Goal: Feedback & Contribution: Contribute content

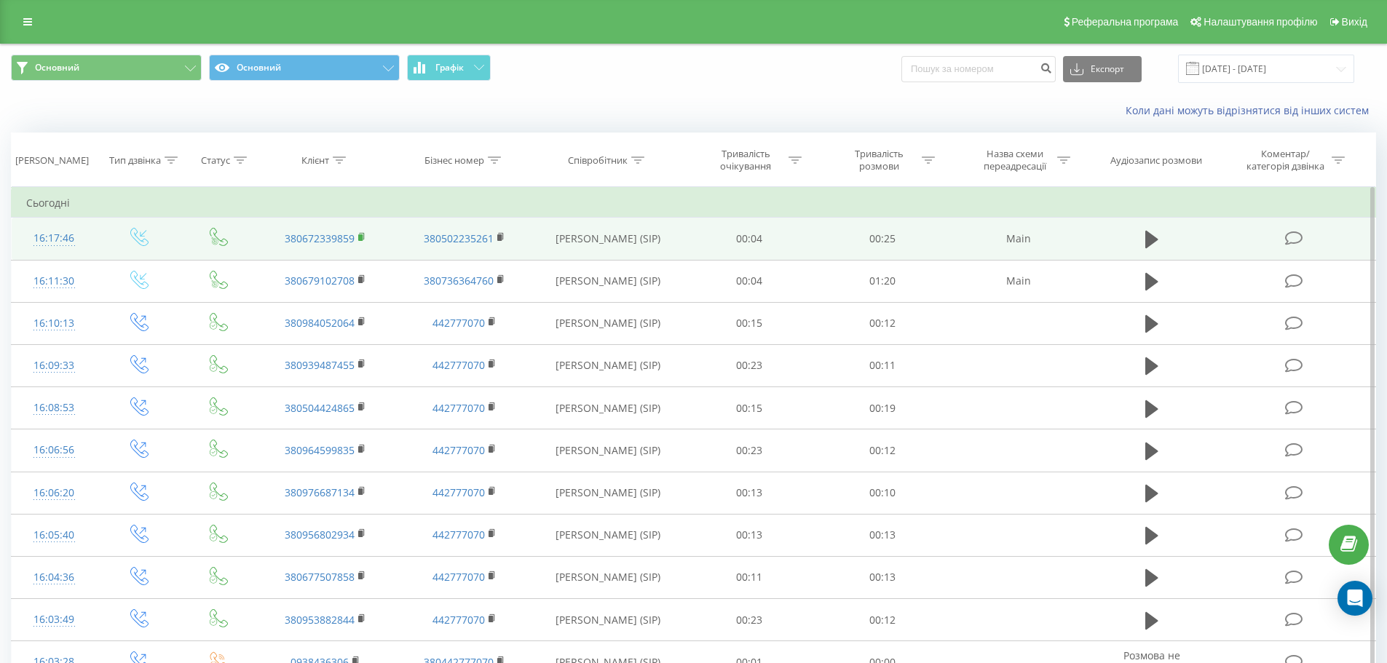
click at [360, 236] on rect at bounding box center [360, 237] width 4 height 7
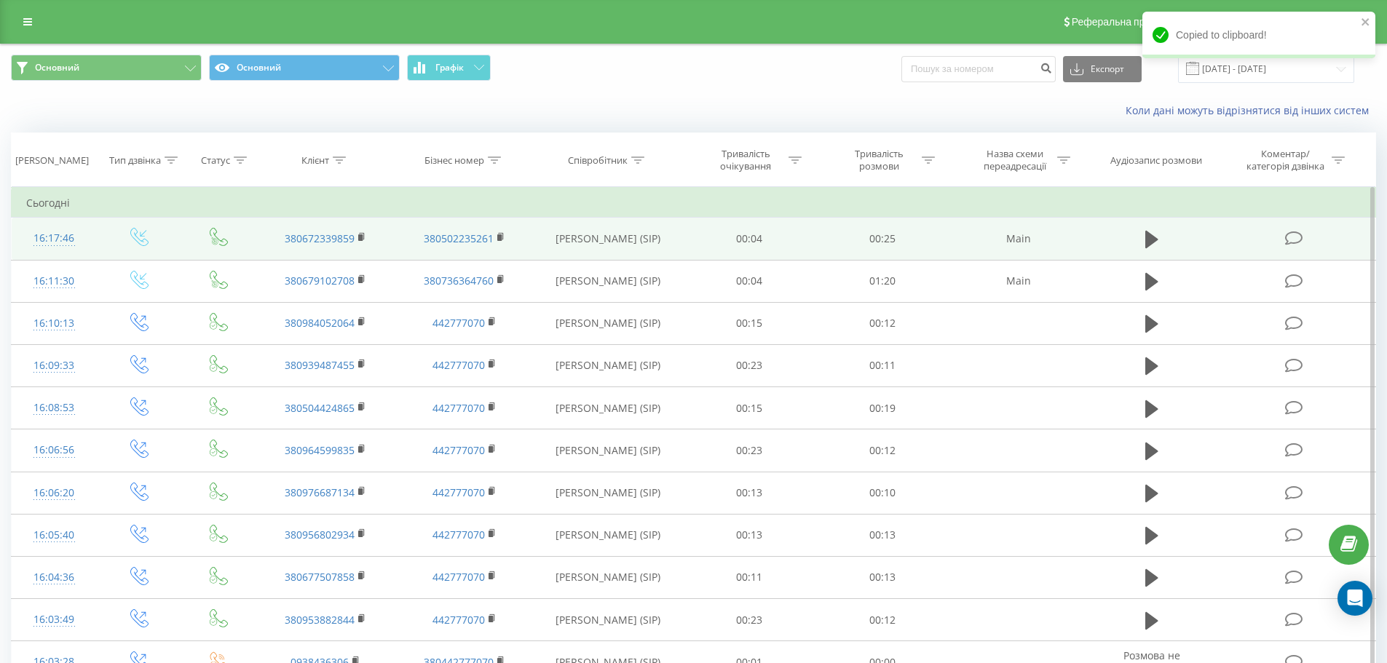
click at [1285, 233] on icon at bounding box center [1294, 238] width 18 height 15
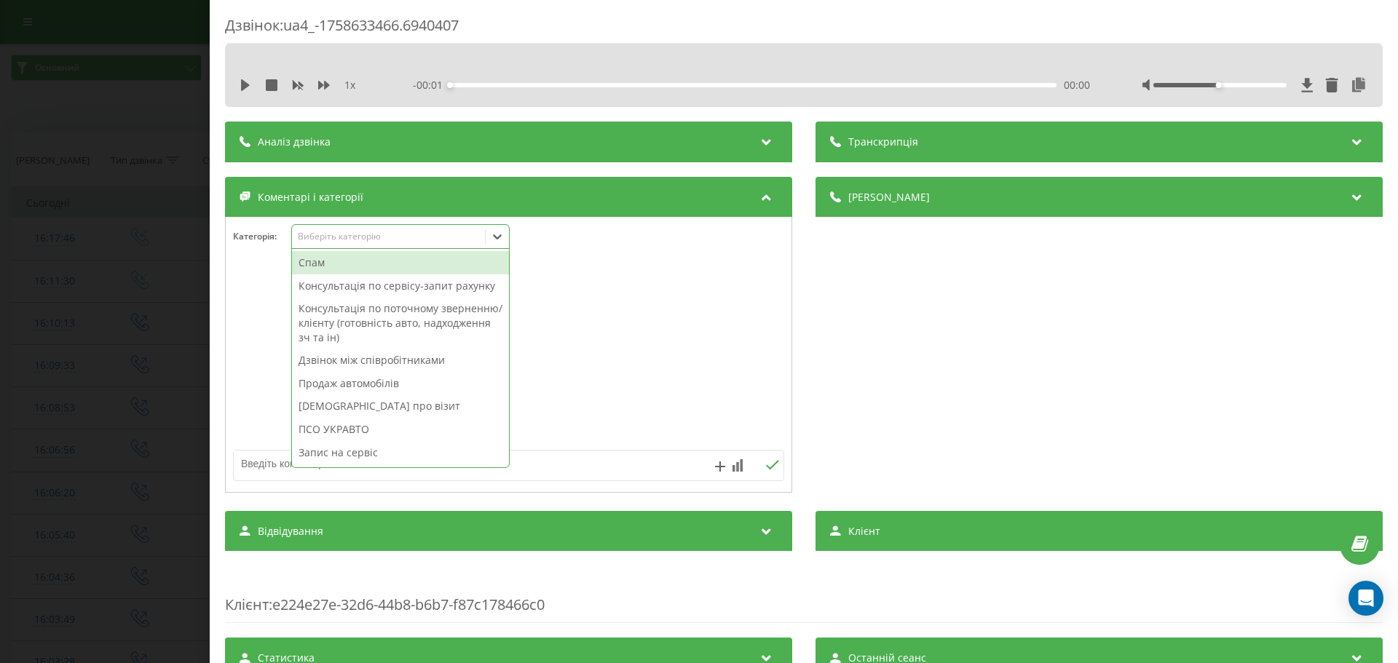
click at [360, 230] on div "Виберіть категорію" at bounding box center [388, 237] width 193 height 14
click at [376, 290] on div "Консультація по сервісу-запит рахунку" at bounding box center [400, 286] width 217 height 23
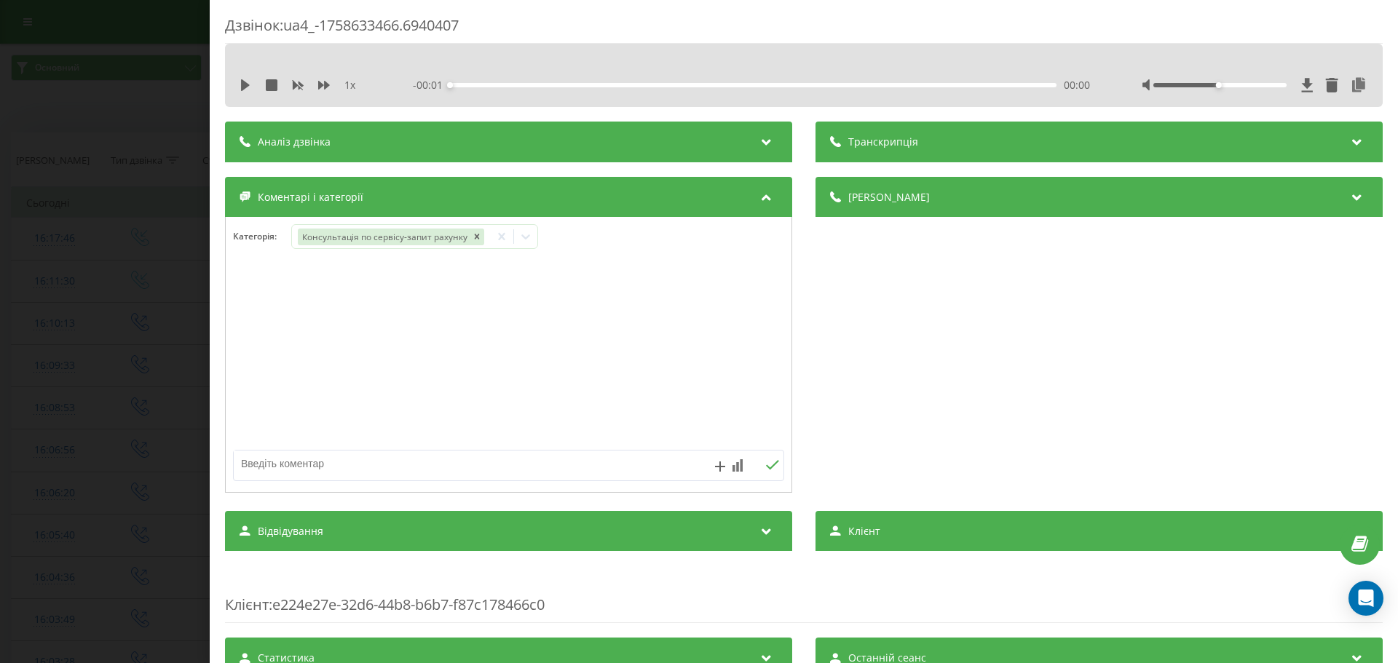
click at [267, 449] on div at bounding box center [509, 378] width 566 height 221
type textarea "Ліф Комп Діагностика"
click at [289, 291] on div "Ліф Комп Діагностика" at bounding box center [283, 294] width 100 height 23
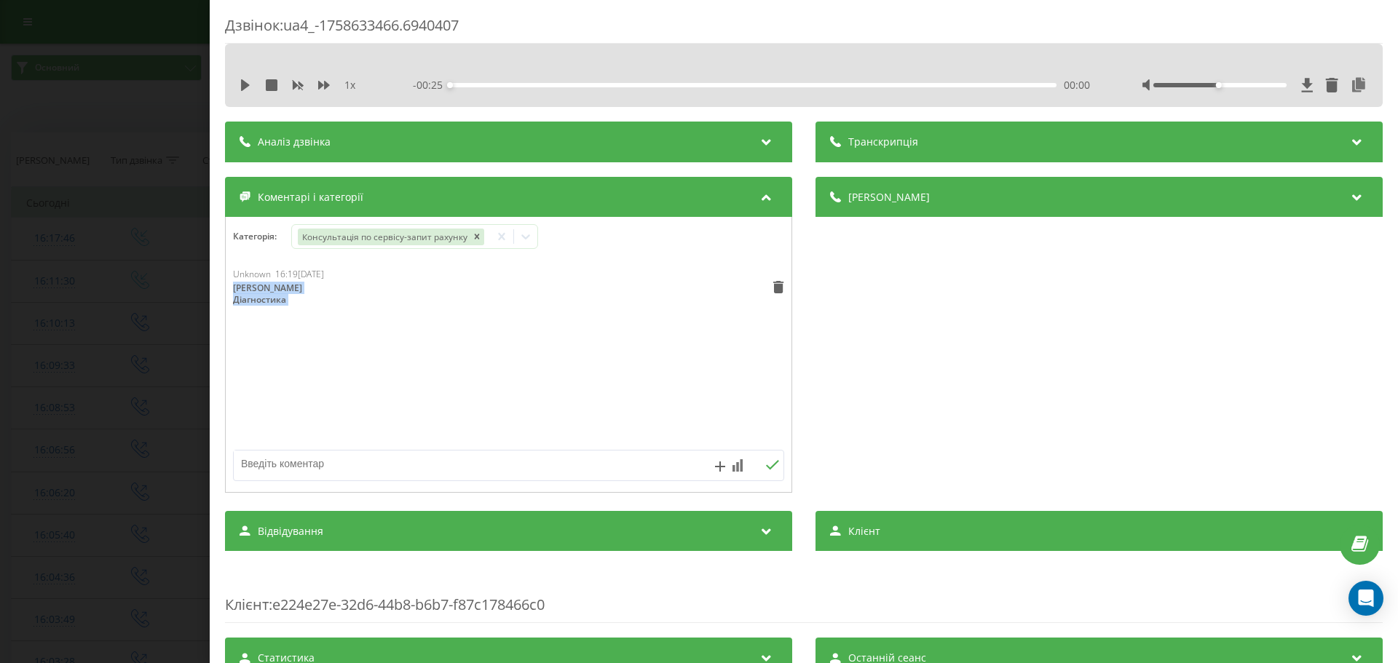
copy div "Ліф Комп Діагностика"
click at [42, 282] on div "Дзвінок : ua4_-1758633466.6940407 1 x - 00:25 00:00 00:00 Транскрипція Для AI-а…" at bounding box center [699, 331] width 1398 height 663
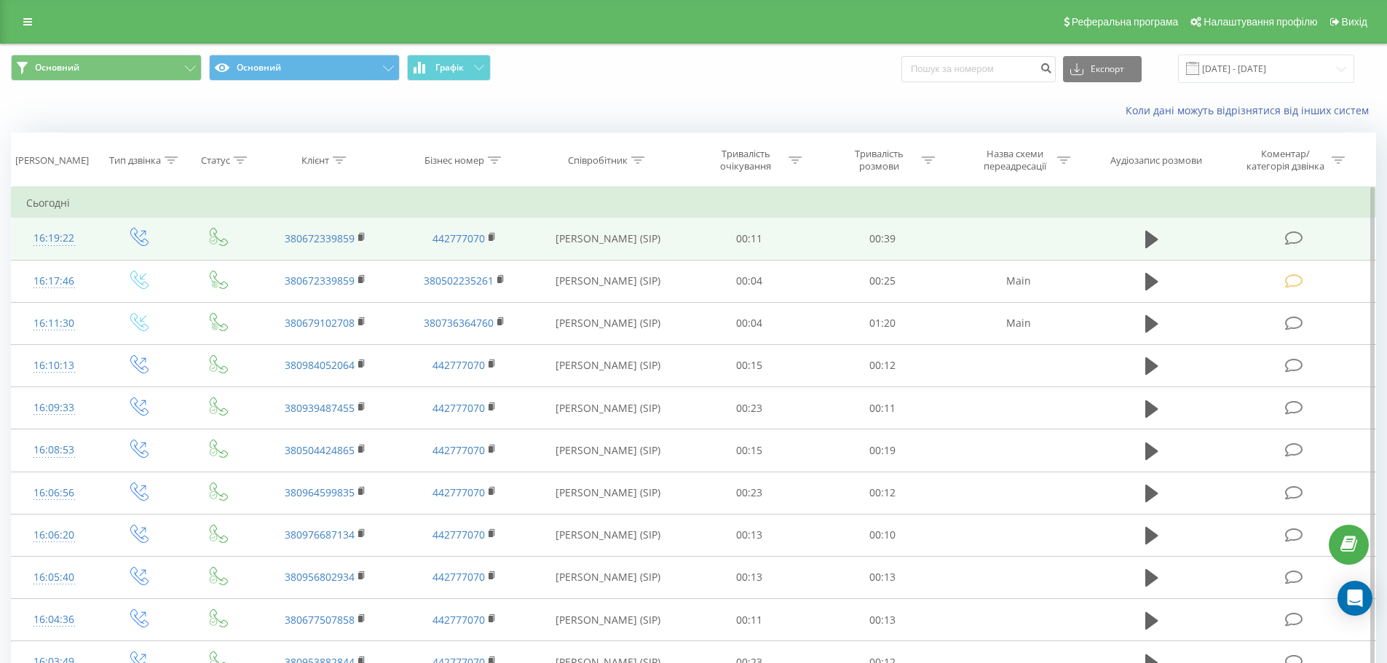
click at [1292, 242] on icon at bounding box center [1294, 238] width 18 height 15
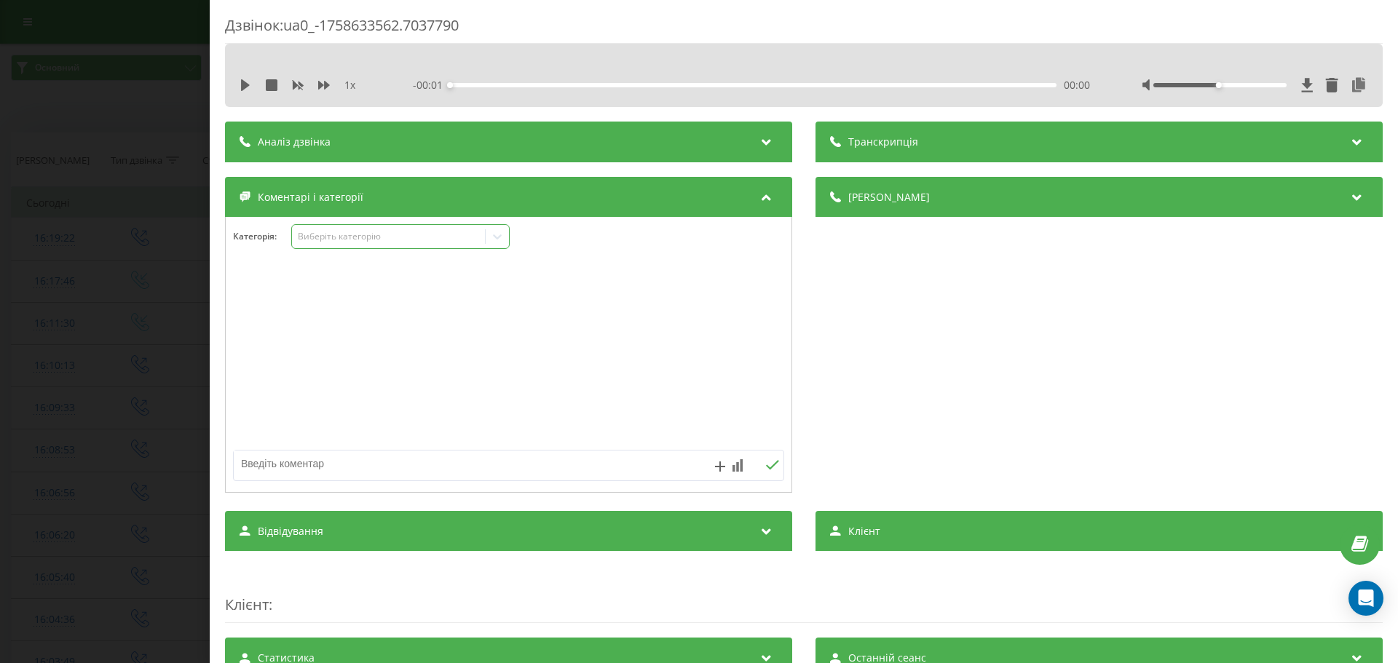
click at [410, 240] on div "Виберіть категорію" at bounding box center [389, 237] width 182 height 12
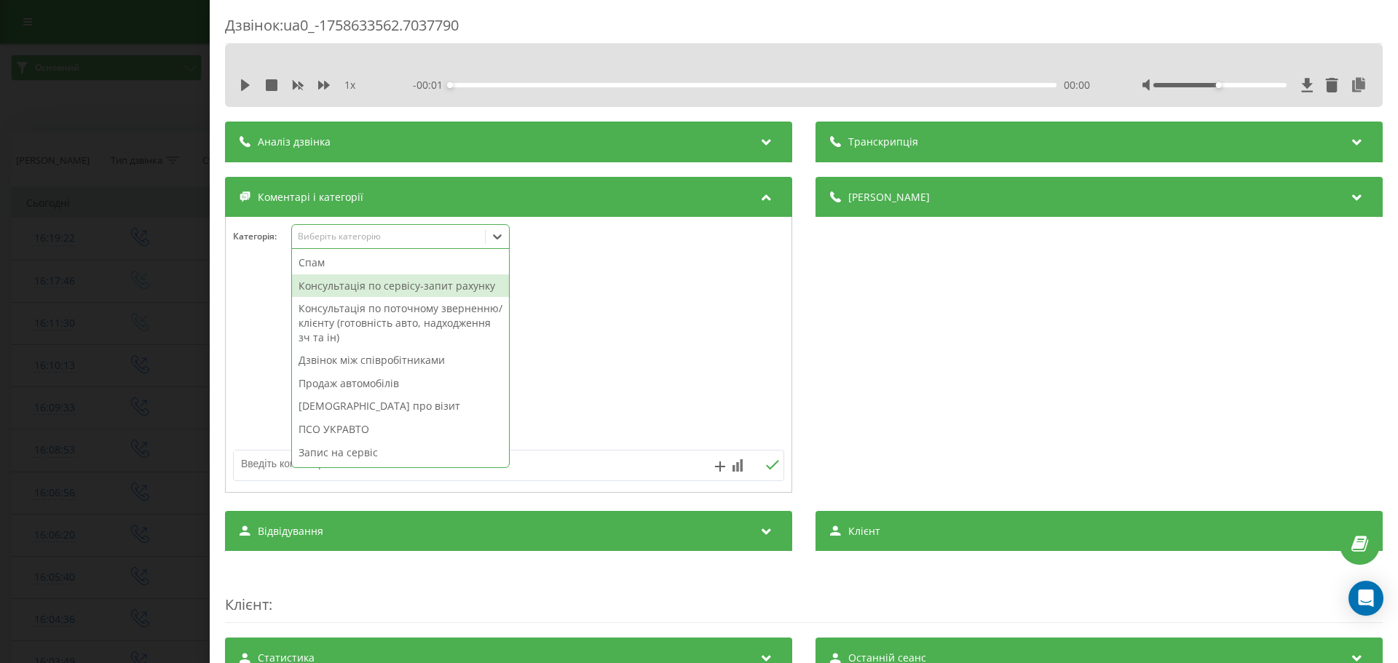
click at [398, 288] on div "Консультація по сервісу-запит рахунку" at bounding box center [400, 286] width 217 height 23
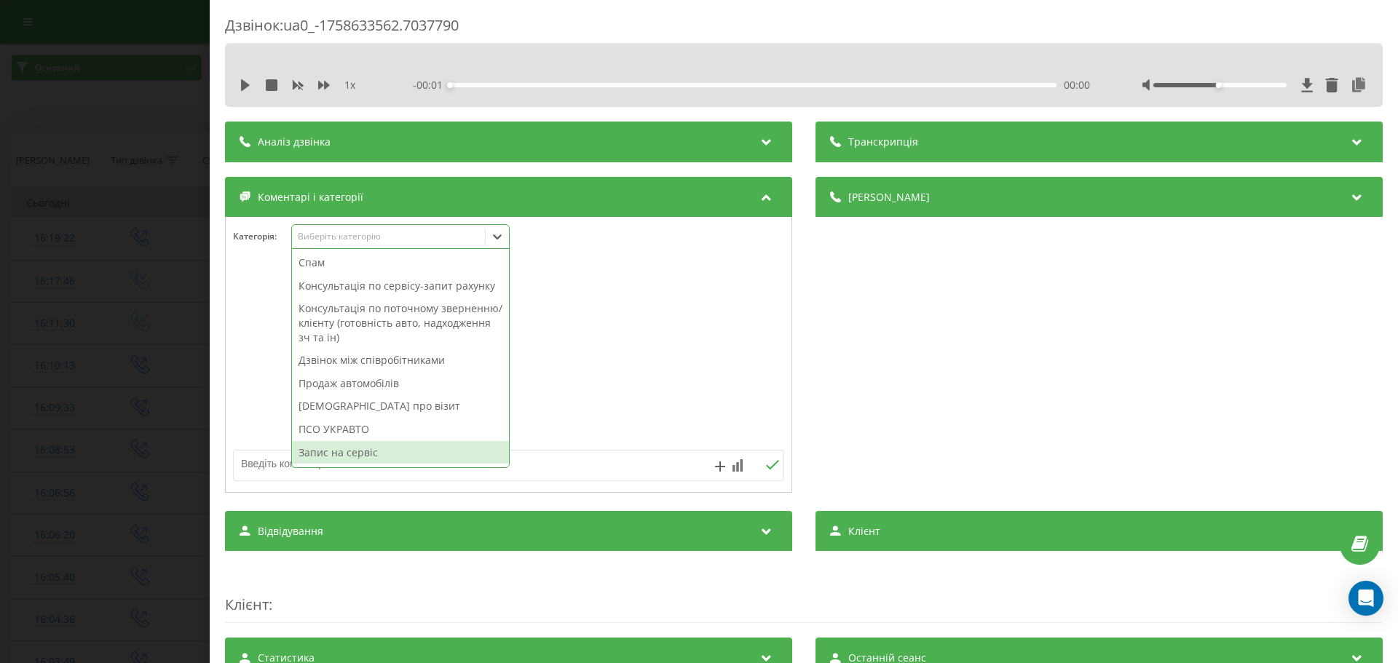
click at [283, 456] on textarea at bounding box center [454, 464] width 440 height 26
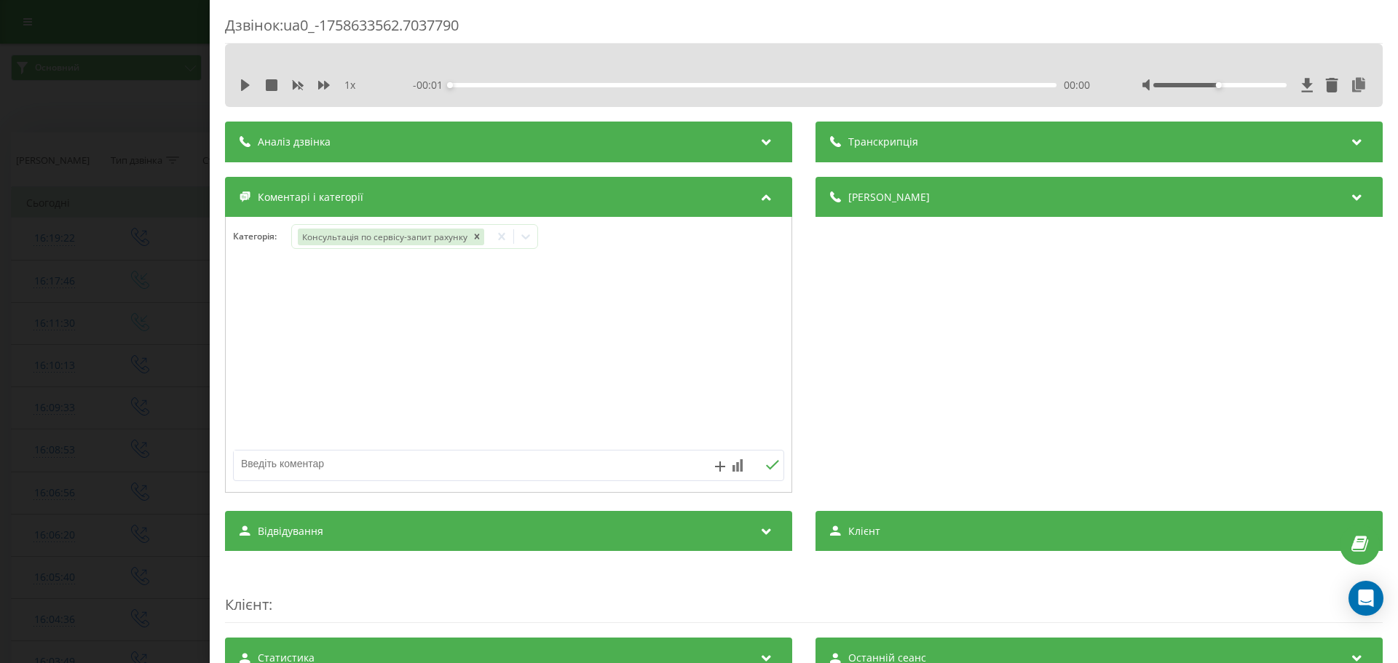
paste textarea "[PERSON_NAME] Діагностика"
type textarea "[PERSON_NAME] Діагностика"
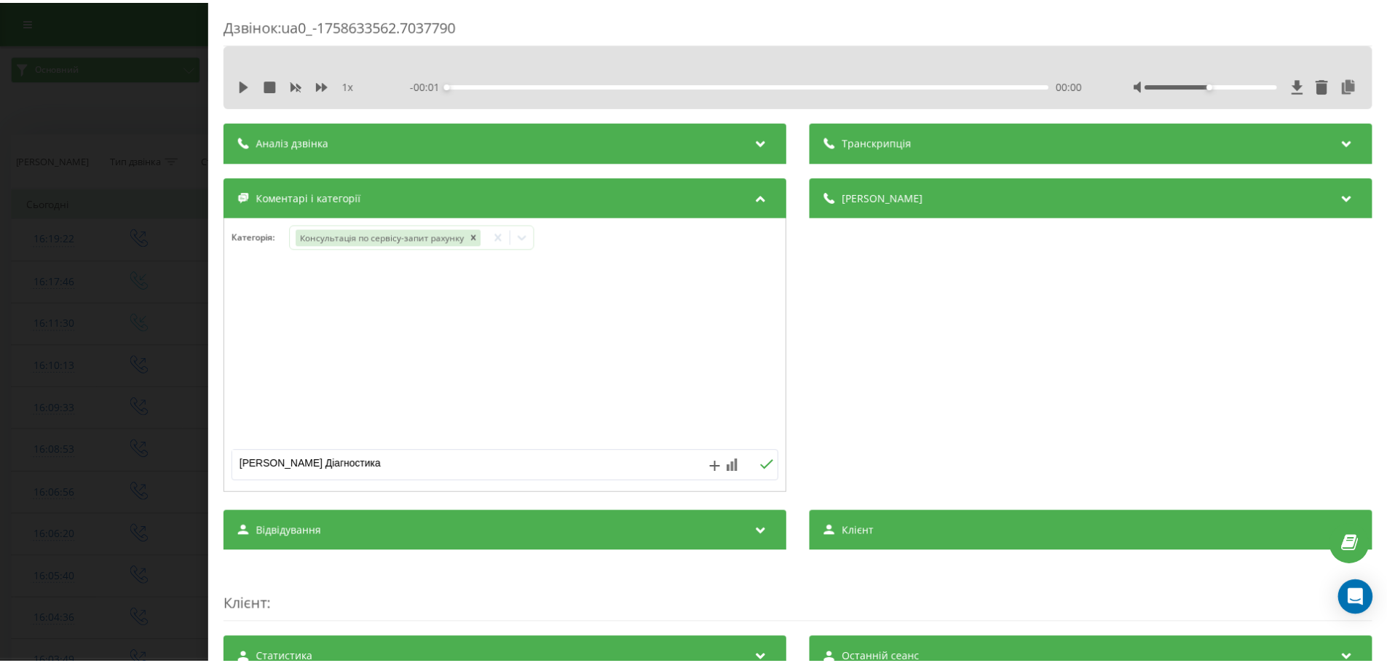
scroll to position [17, 0]
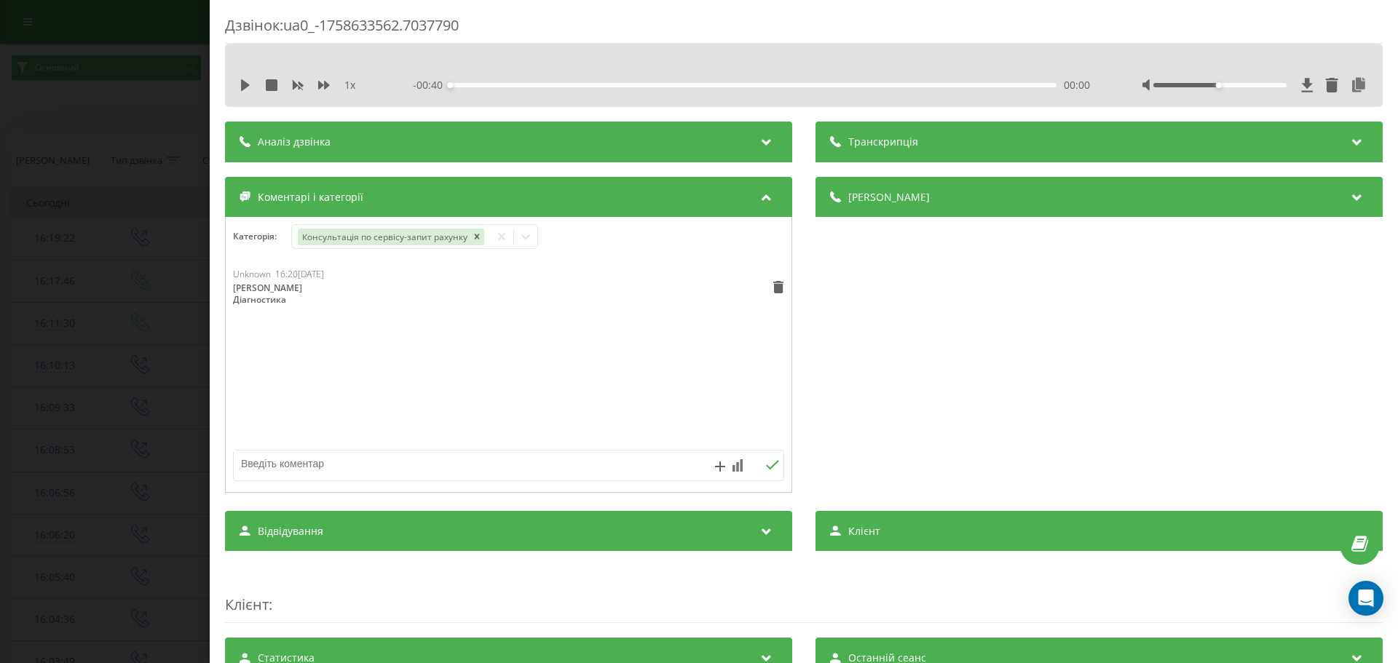
click at [80, 328] on div "Дзвінок : ua0_-1758633562.7037790 1 x - 00:40 00:00 00:00 Транскрипція Для AI-а…" at bounding box center [699, 331] width 1398 height 663
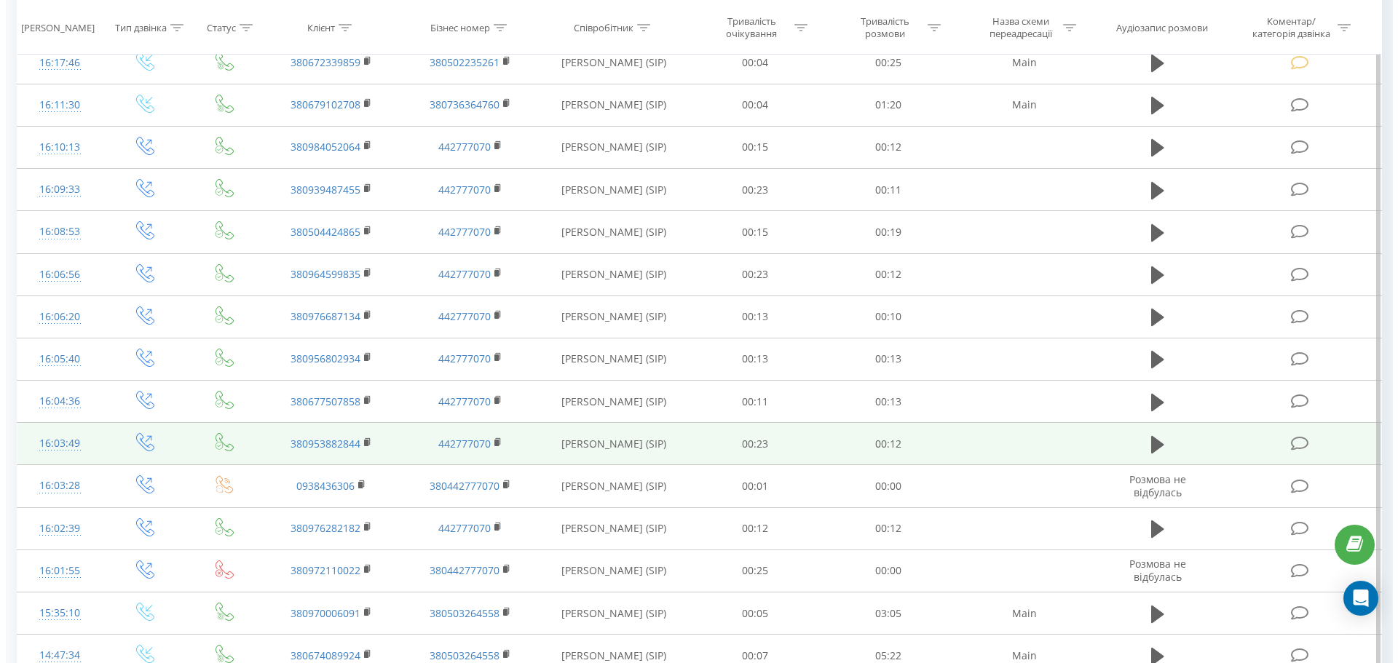
scroll to position [291, 0]
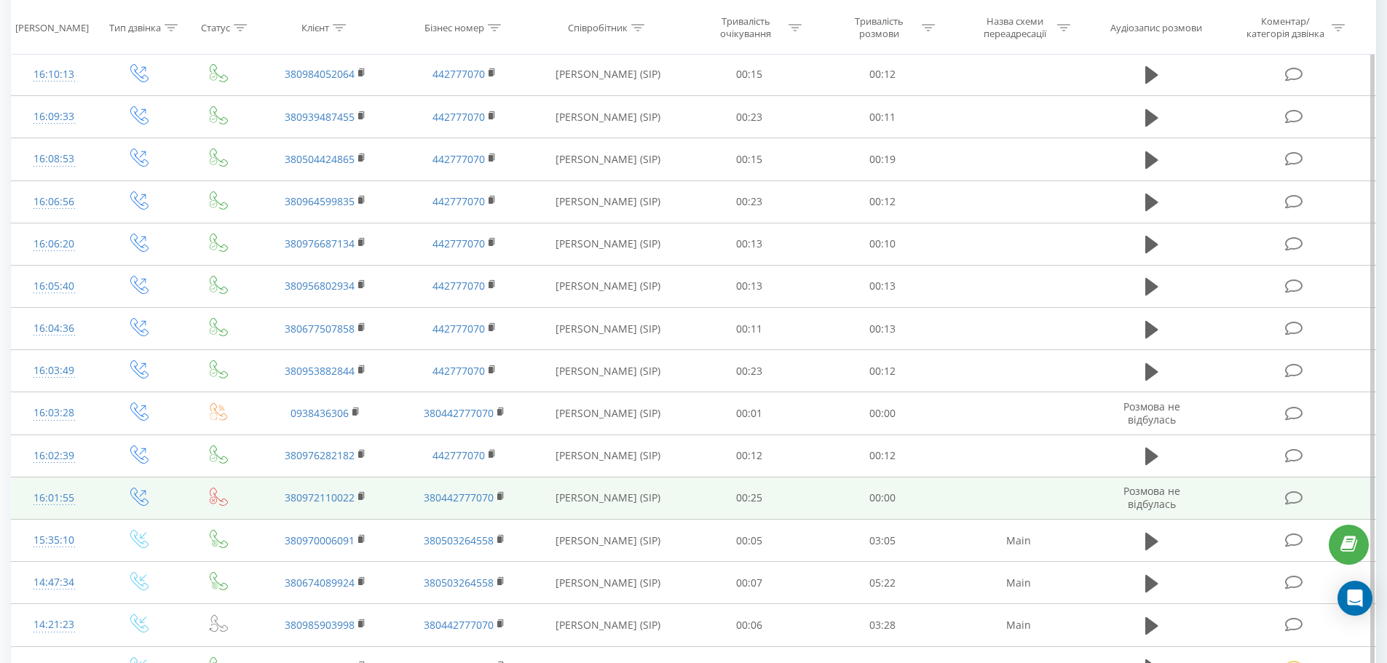
click at [1286, 498] on icon at bounding box center [1294, 498] width 18 height 15
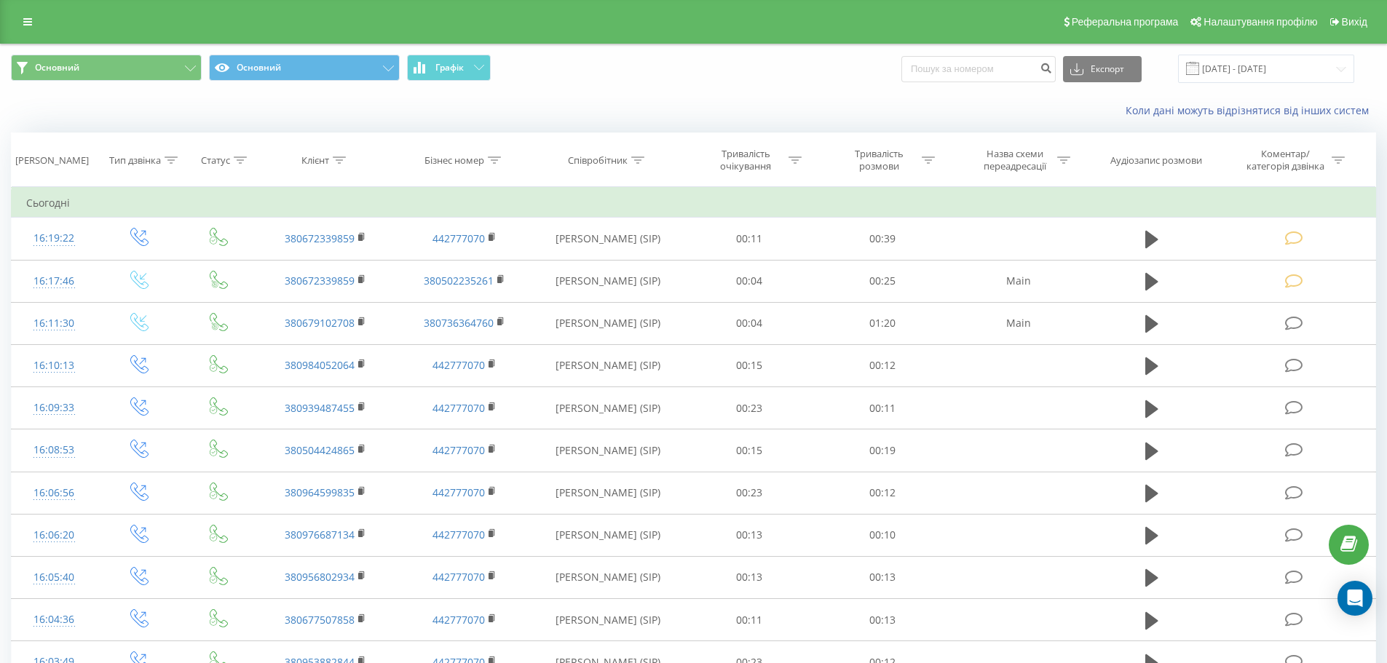
scroll to position [291, 0]
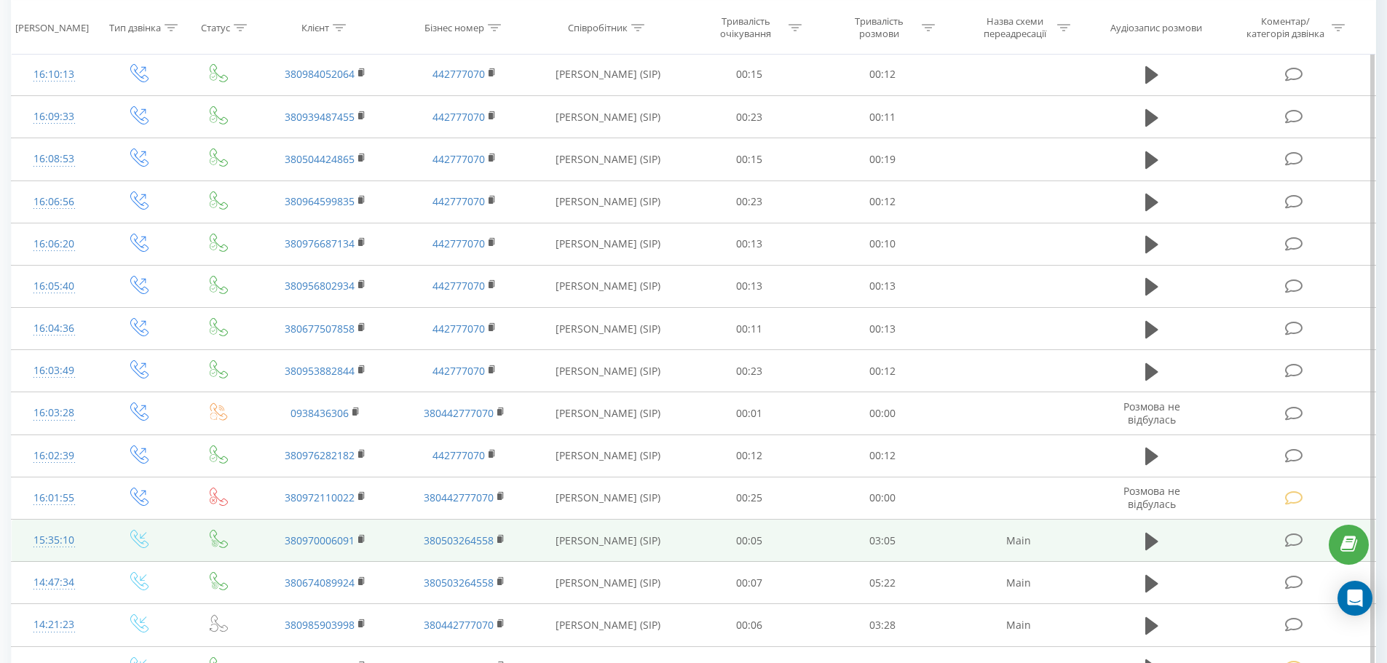
click at [1140, 540] on td at bounding box center [1152, 541] width 128 height 42
click at [1143, 540] on button at bounding box center [1152, 542] width 22 height 22
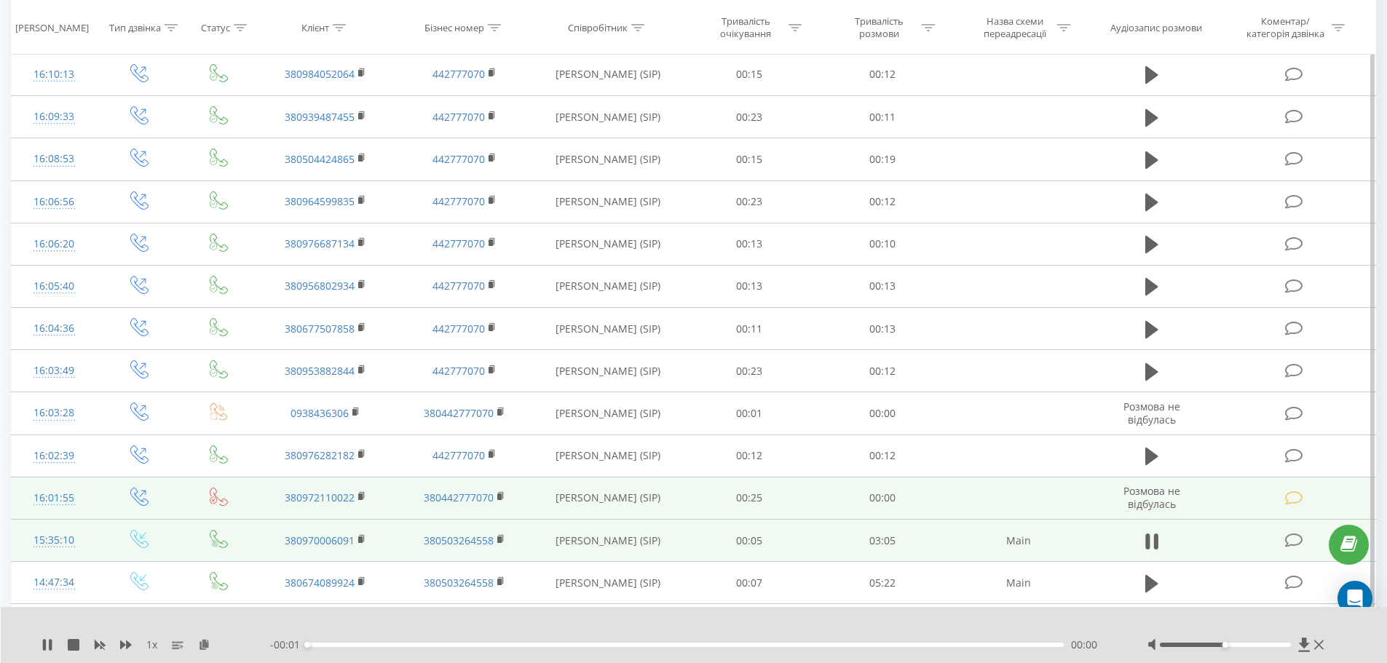
scroll to position [364, 0]
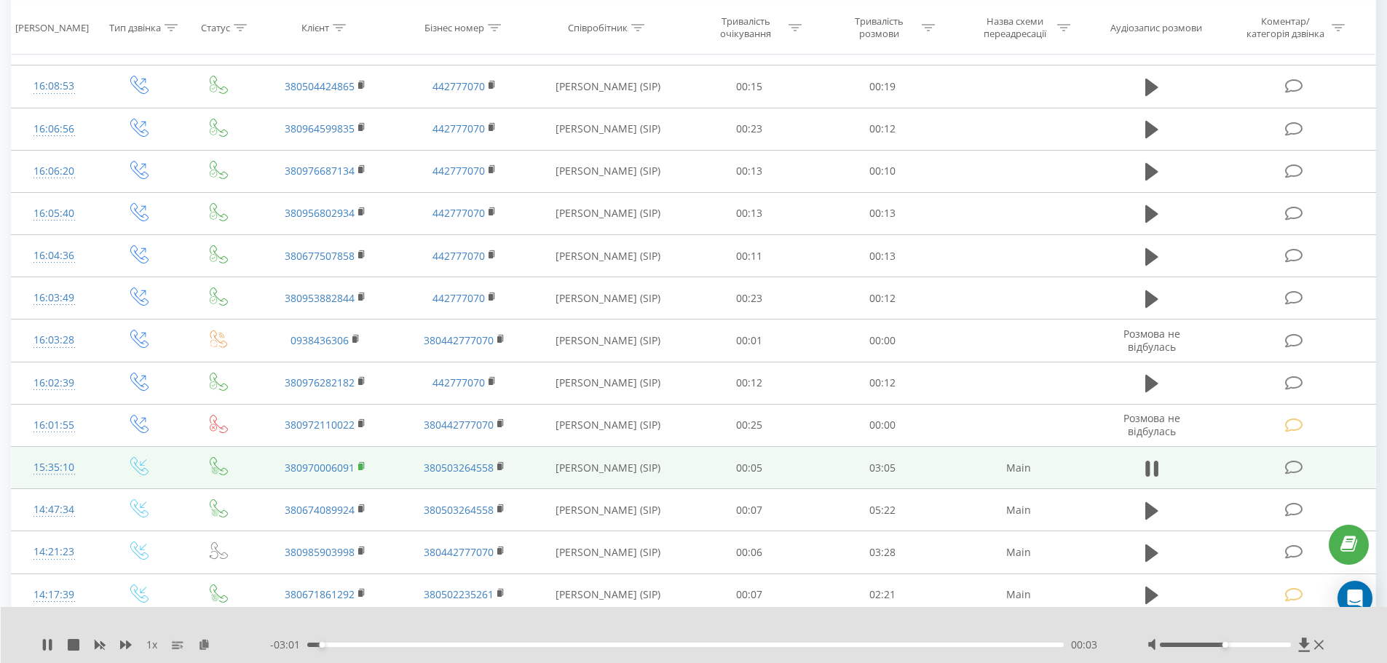
click at [361, 471] on icon at bounding box center [362, 467] width 8 height 10
click at [1289, 465] on icon at bounding box center [1294, 467] width 18 height 15
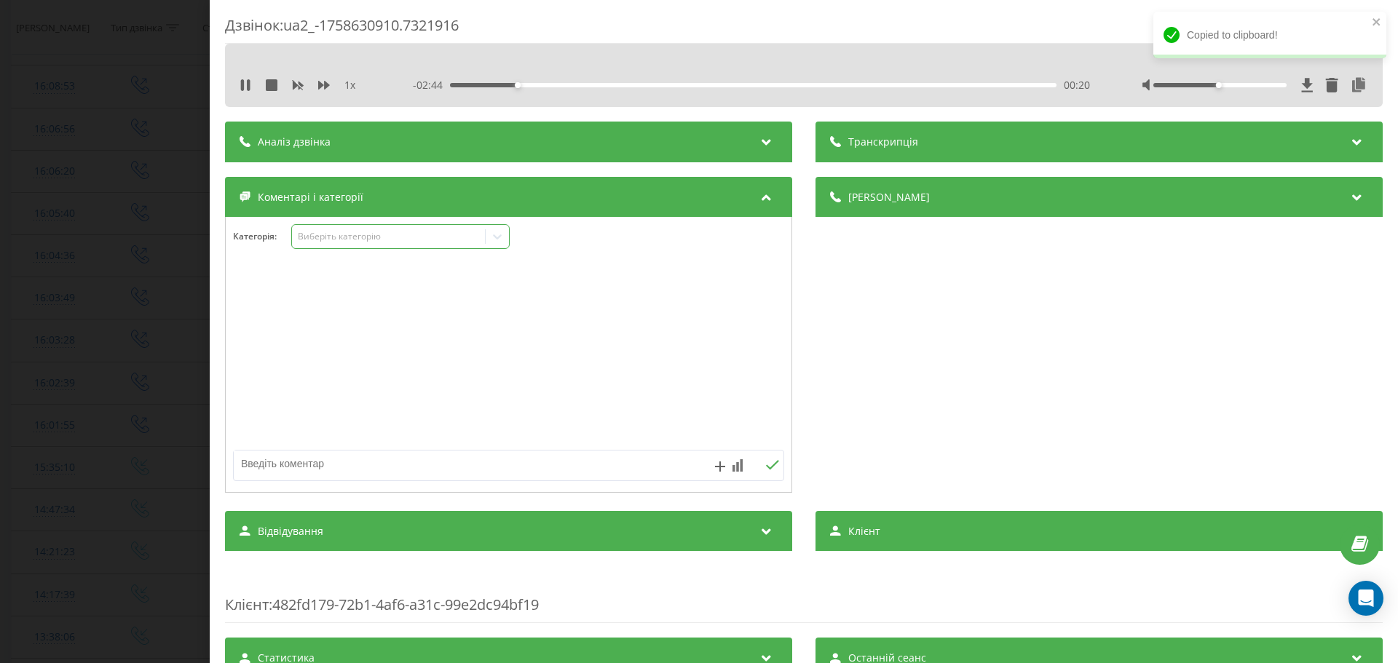
click at [350, 231] on div "Виберіть категорію" at bounding box center [389, 237] width 182 height 12
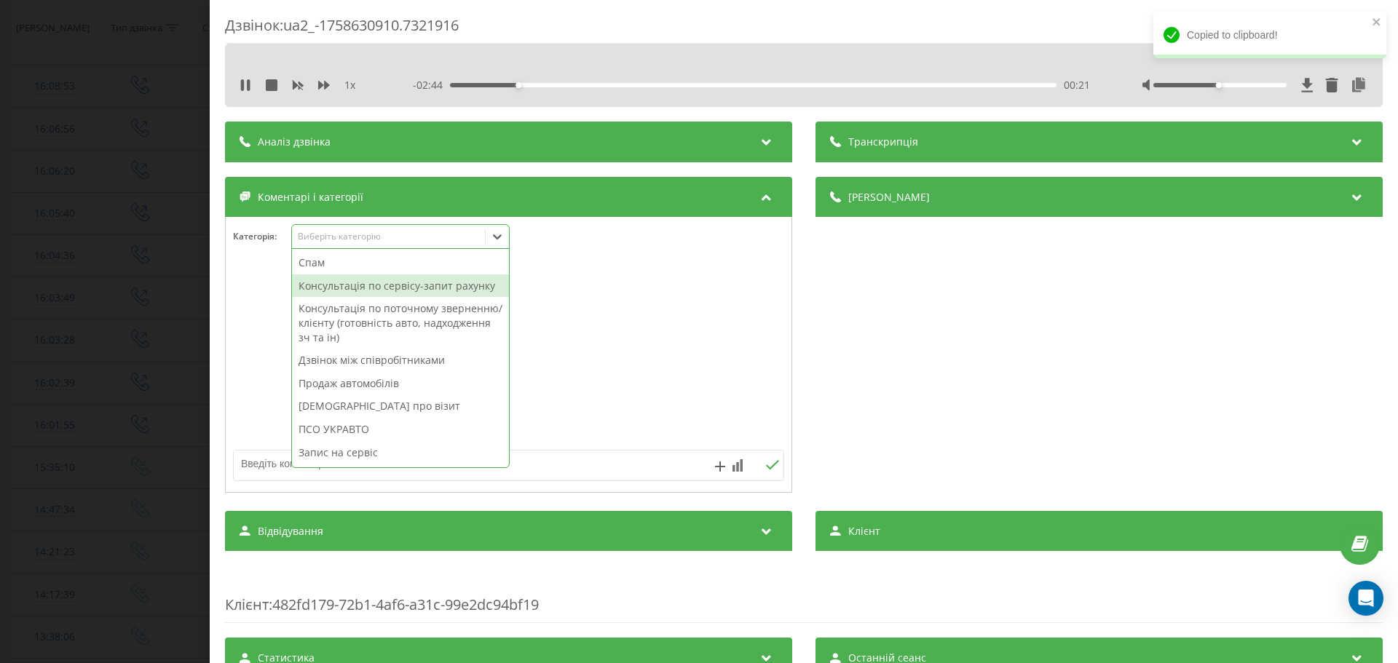
click at [378, 279] on div "Консультація по сервісу-запит рахунку" at bounding box center [400, 286] width 217 height 23
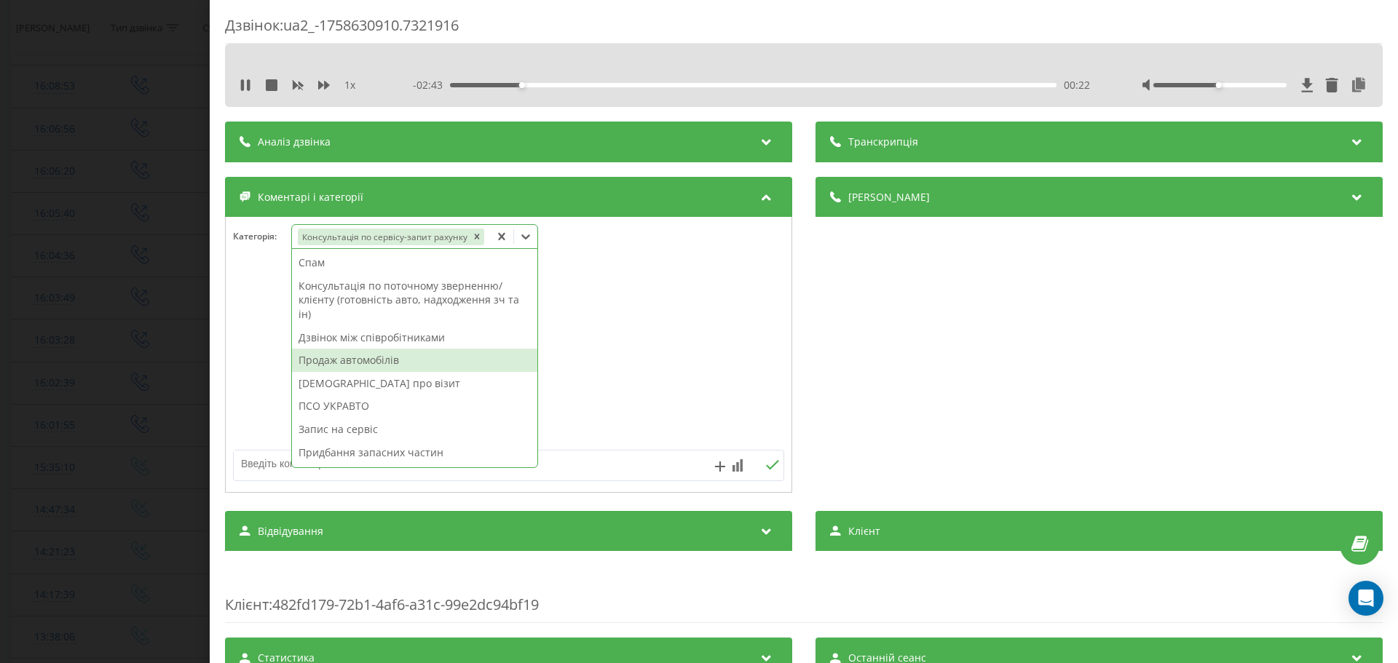
click at [279, 382] on div at bounding box center [509, 355] width 566 height 175
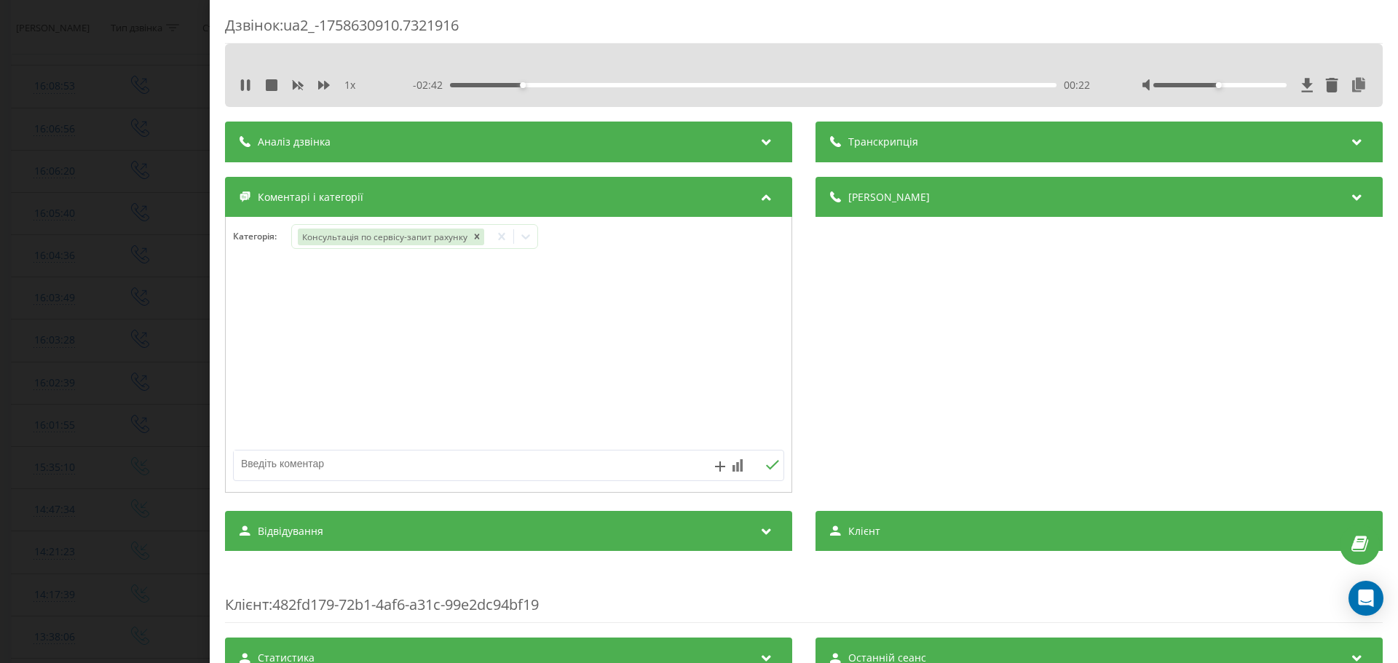
click at [278, 451] on div at bounding box center [509, 378] width 566 height 221
click at [283, 455] on textarea at bounding box center [454, 464] width 440 height 26
type textarea "Кенго. Помилка трубка сажового фільтру.Цікавить вартість Робіт та запчастин"
click at [194, 395] on div "Дзвінок : ua2_-1758630910.7321916 1 x - 01:39 01:25 01:25 Транскрипція Для AI-а…" at bounding box center [699, 331] width 1398 height 663
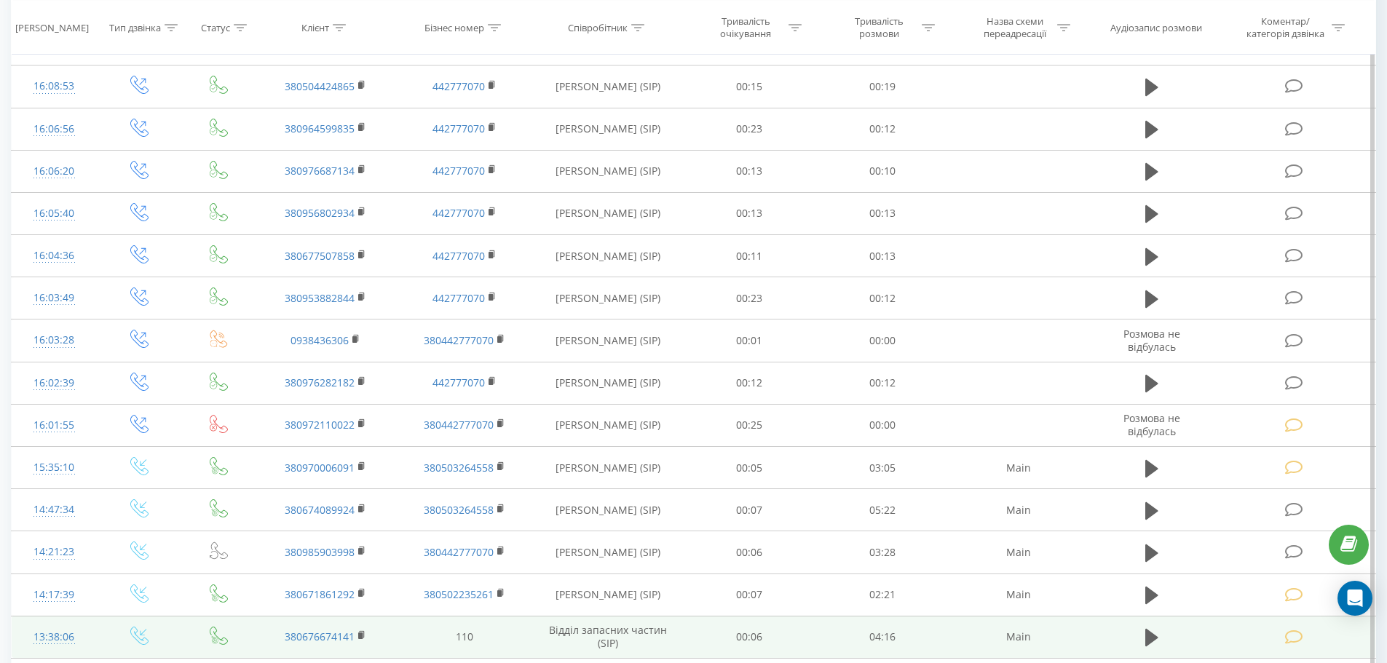
scroll to position [510, 0]
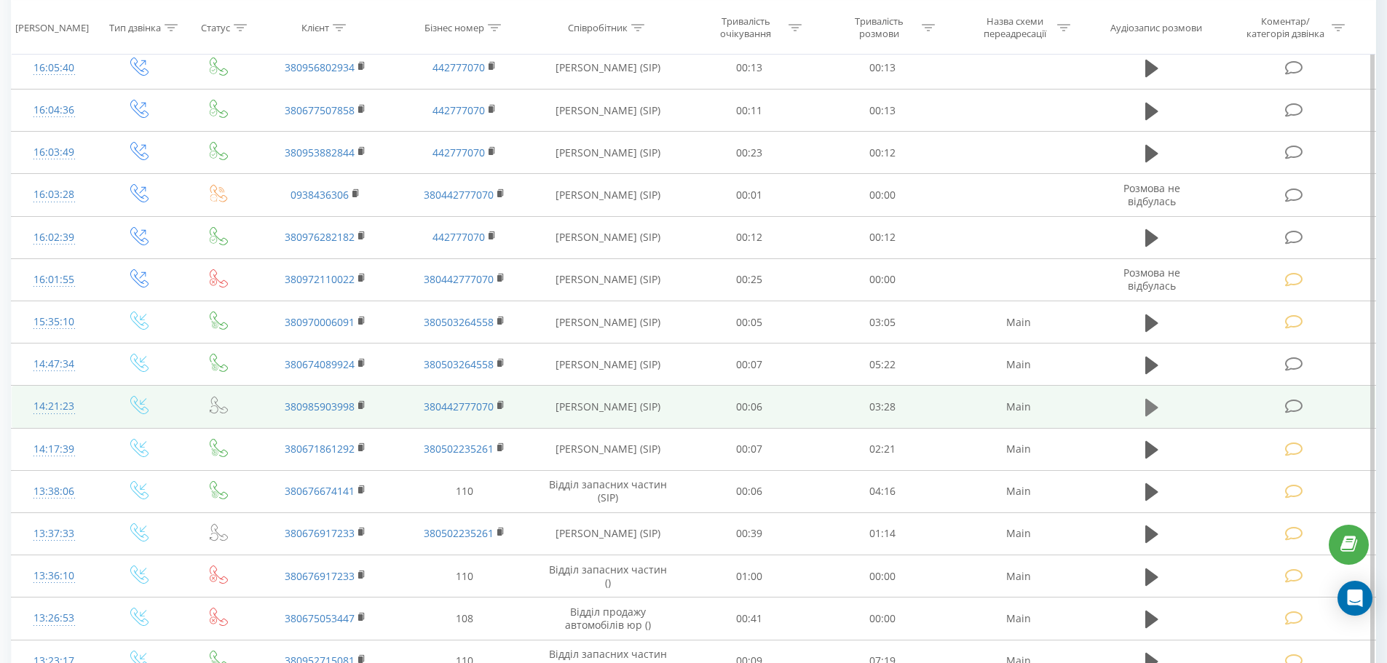
click at [1151, 408] on icon at bounding box center [1151, 407] width 13 height 17
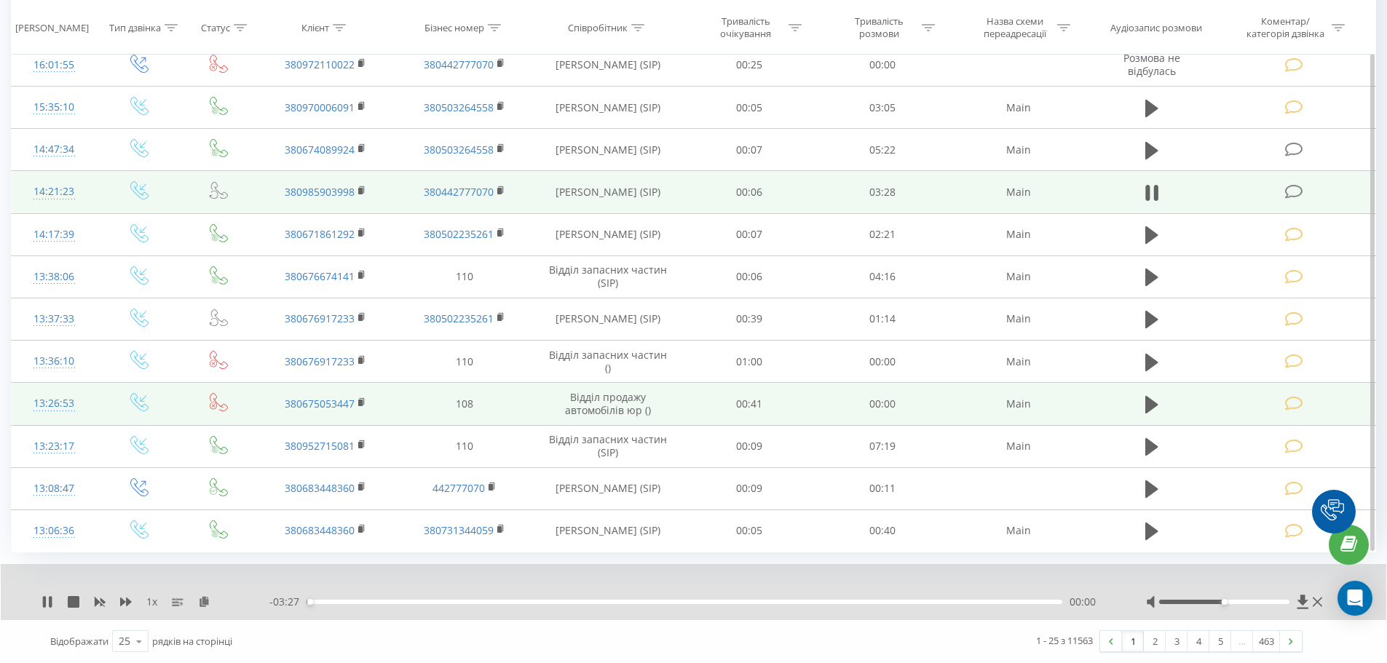
scroll to position [579, 0]
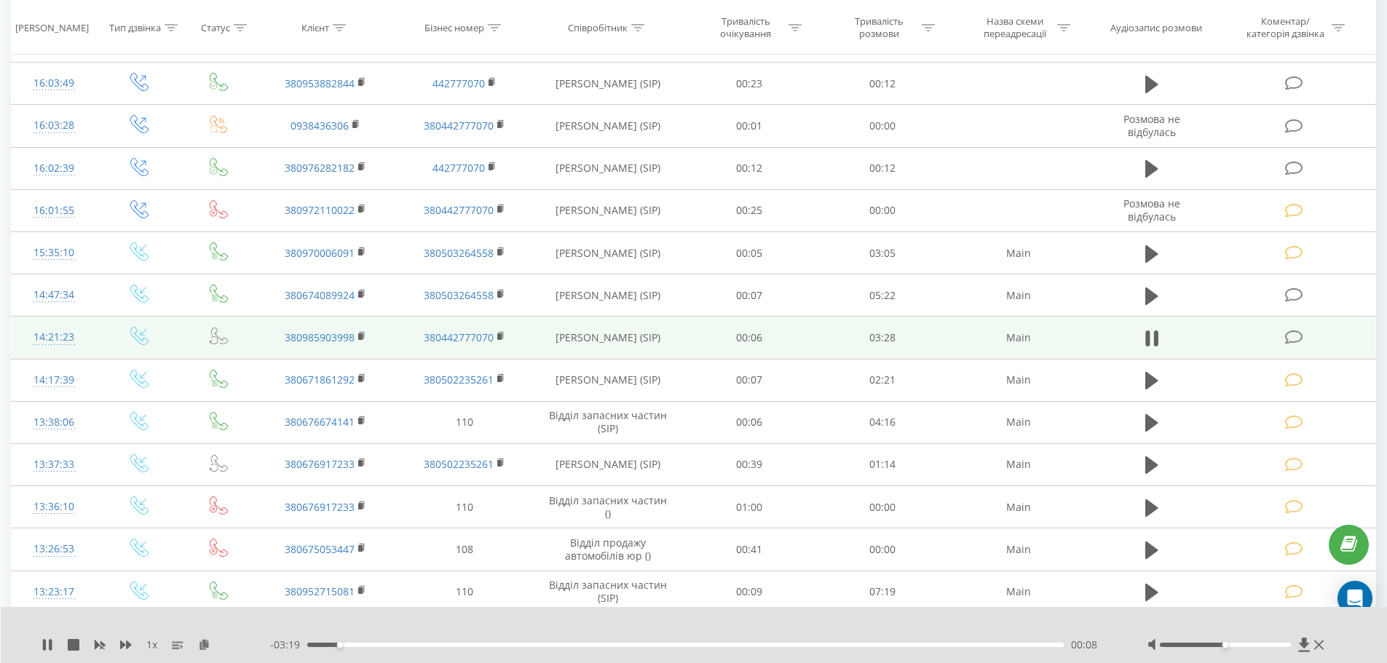
click at [1293, 344] on icon at bounding box center [1294, 337] width 18 height 15
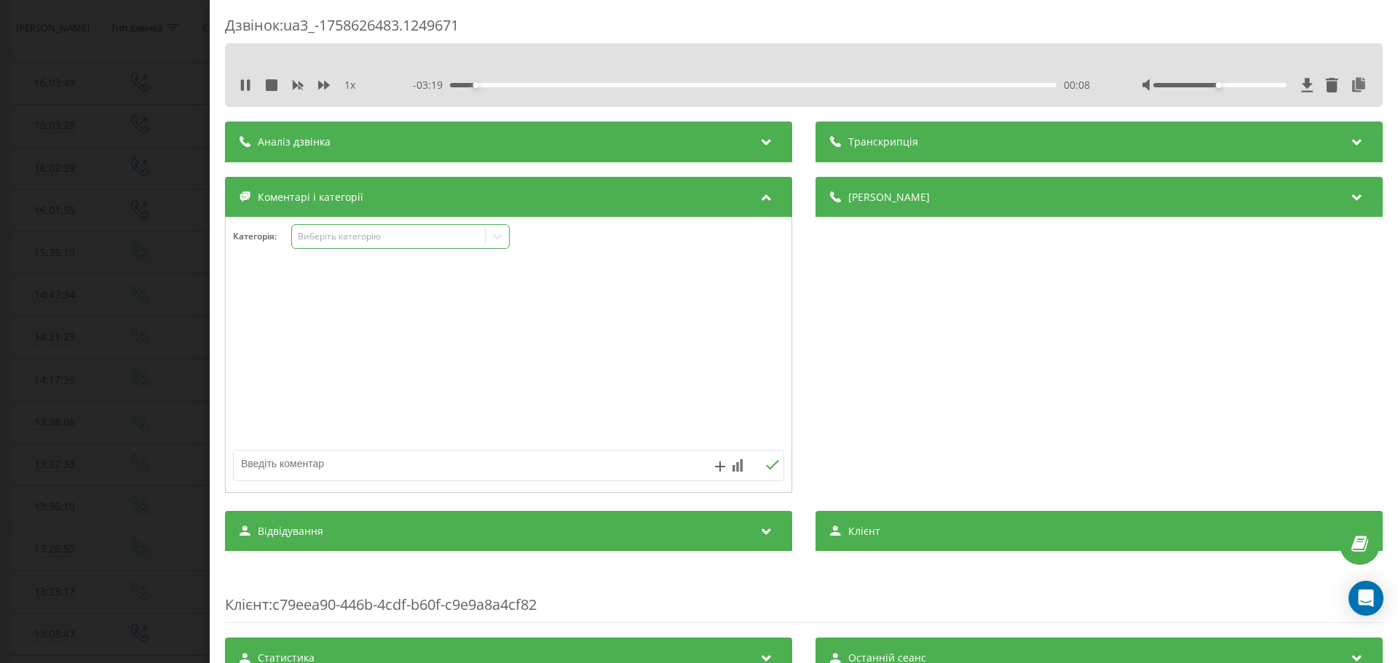
click at [347, 248] on div "Виберіть категорію" at bounding box center [400, 236] width 218 height 25
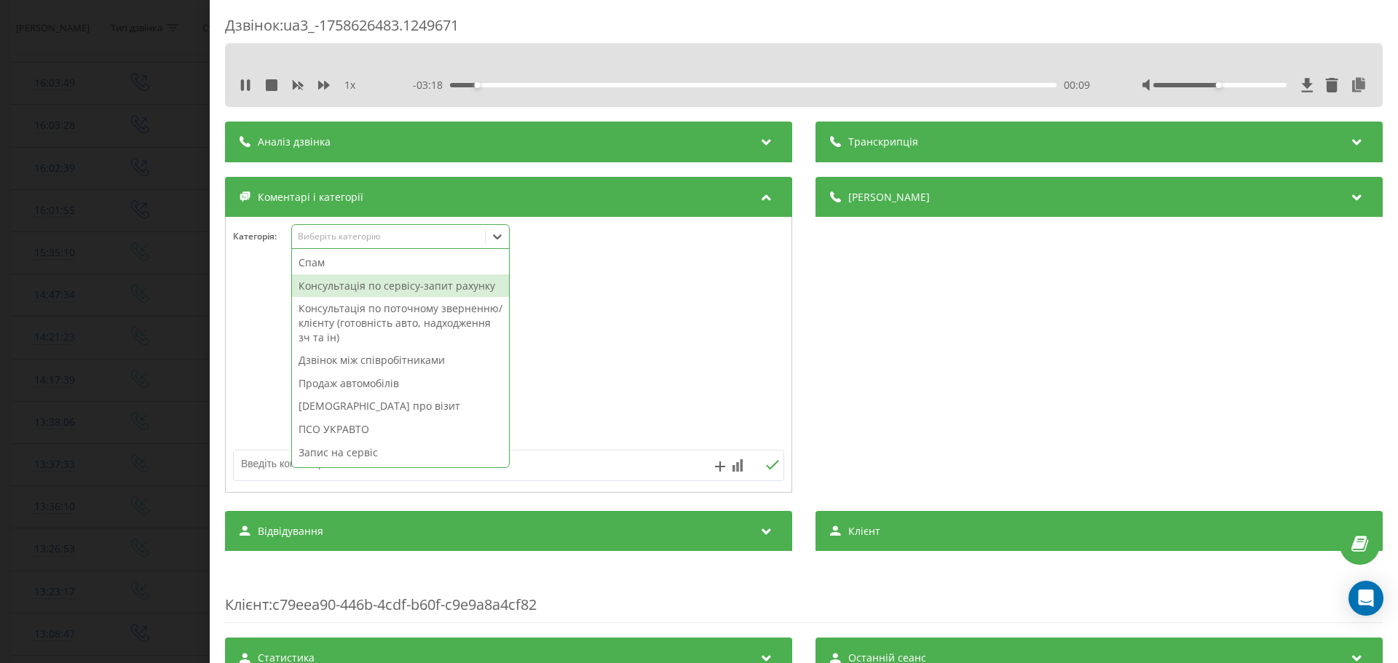
click at [371, 278] on div "Консультація по сервісу-запит рахунку" at bounding box center [400, 286] width 217 height 23
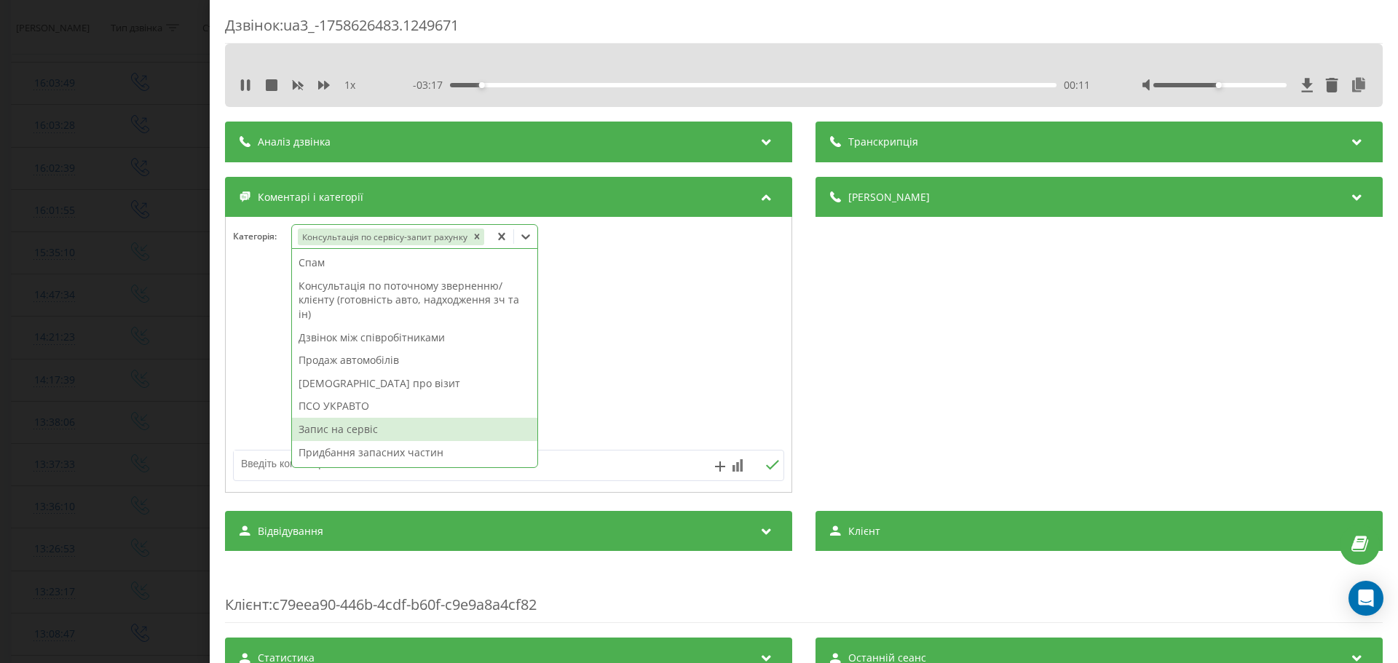
click at [347, 433] on div "Запис на сервіс" at bounding box center [414, 429] width 245 height 23
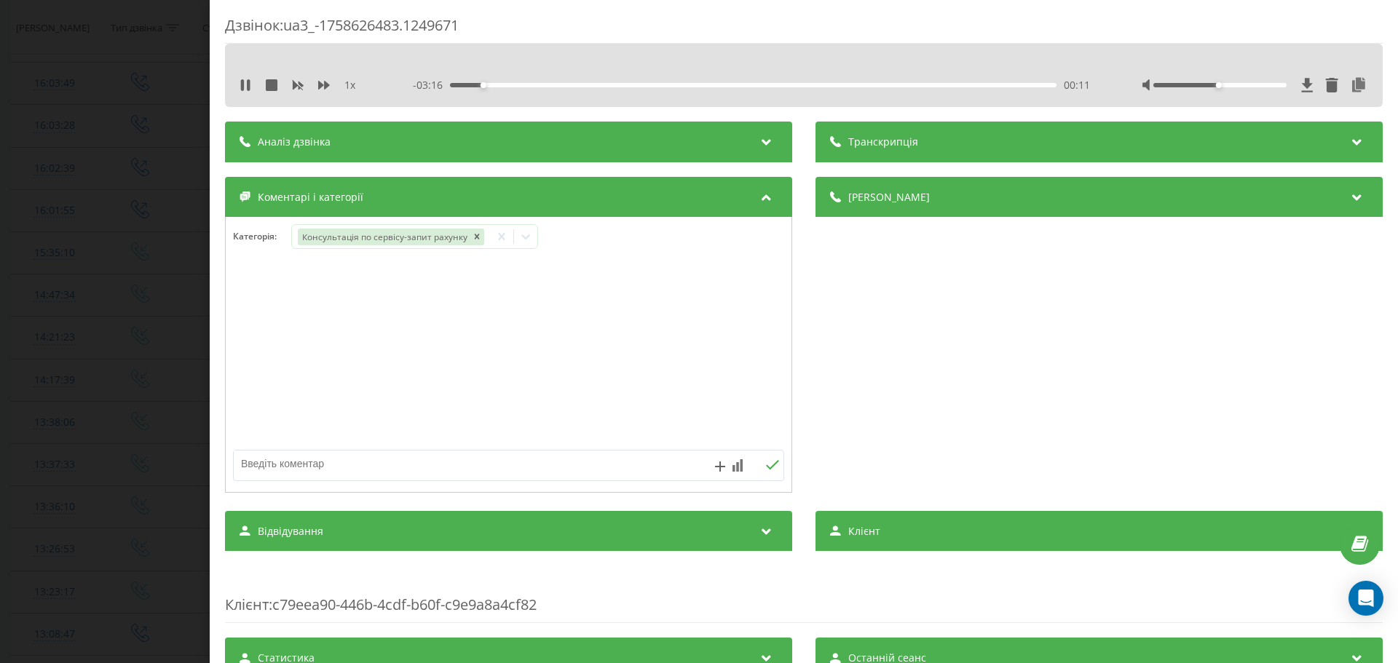
click at [255, 457] on textarea at bounding box center [454, 464] width 440 height 26
type textarea "Запис на заміну масла на суботу на 13:00"
click at [767, 471] on button at bounding box center [772, 465] width 23 height 12
click at [121, 373] on div "Дзвінок : ua3_-1758626483.1249671 1 x - 02:42 00:45 00:45 Транскрипція Для AI-а…" at bounding box center [699, 331] width 1398 height 663
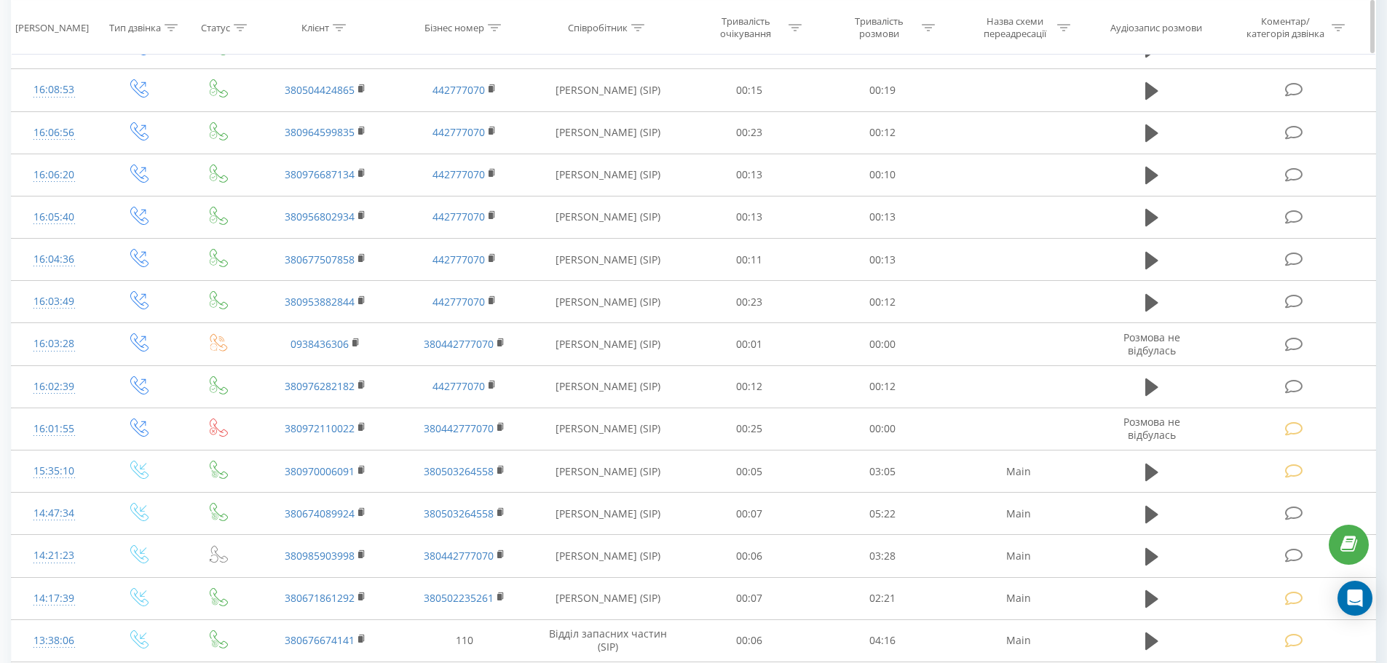
scroll to position [288, 0]
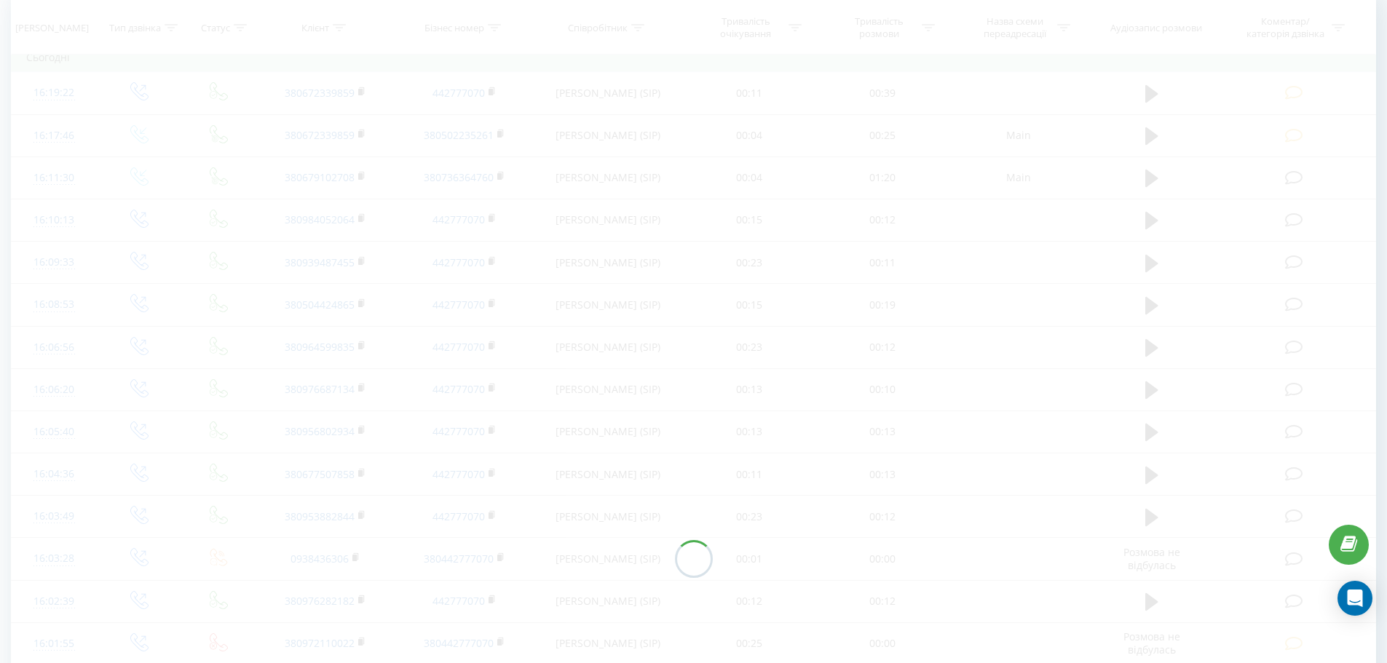
scroll to position [510, 0]
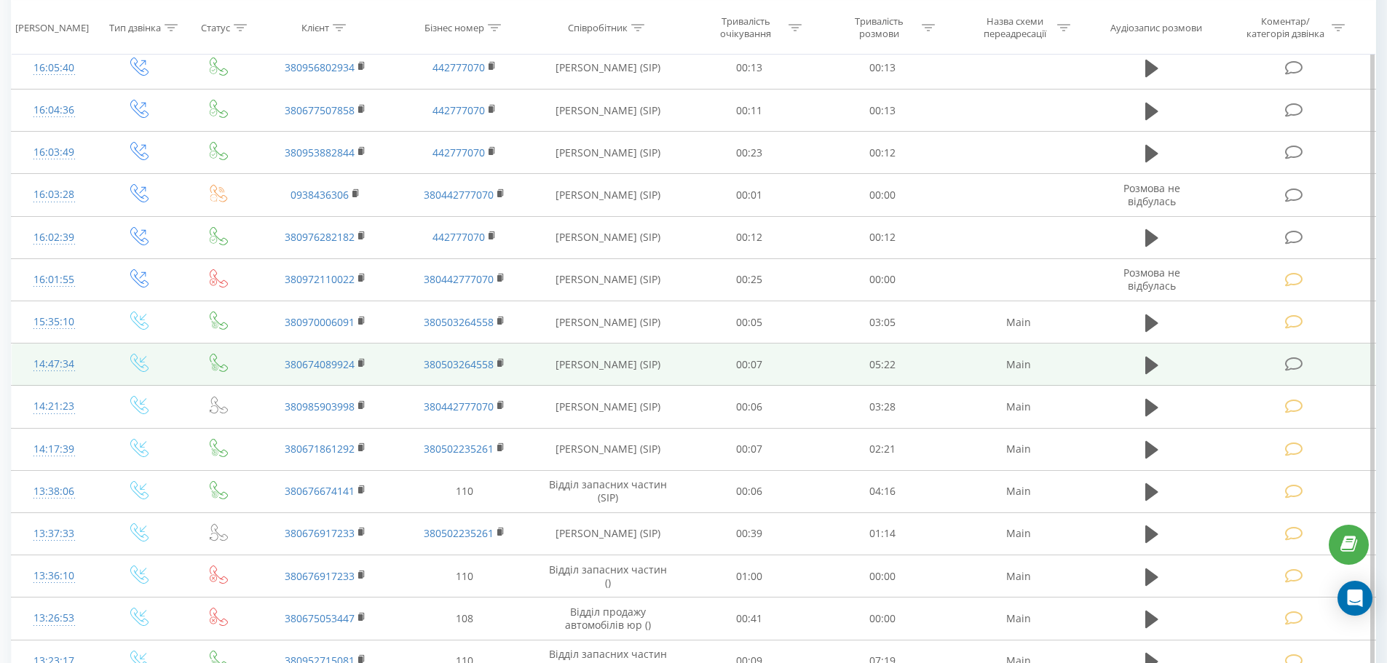
click at [1146, 352] on td at bounding box center [1152, 365] width 128 height 42
click at [1148, 360] on icon at bounding box center [1151, 365] width 13 height 17
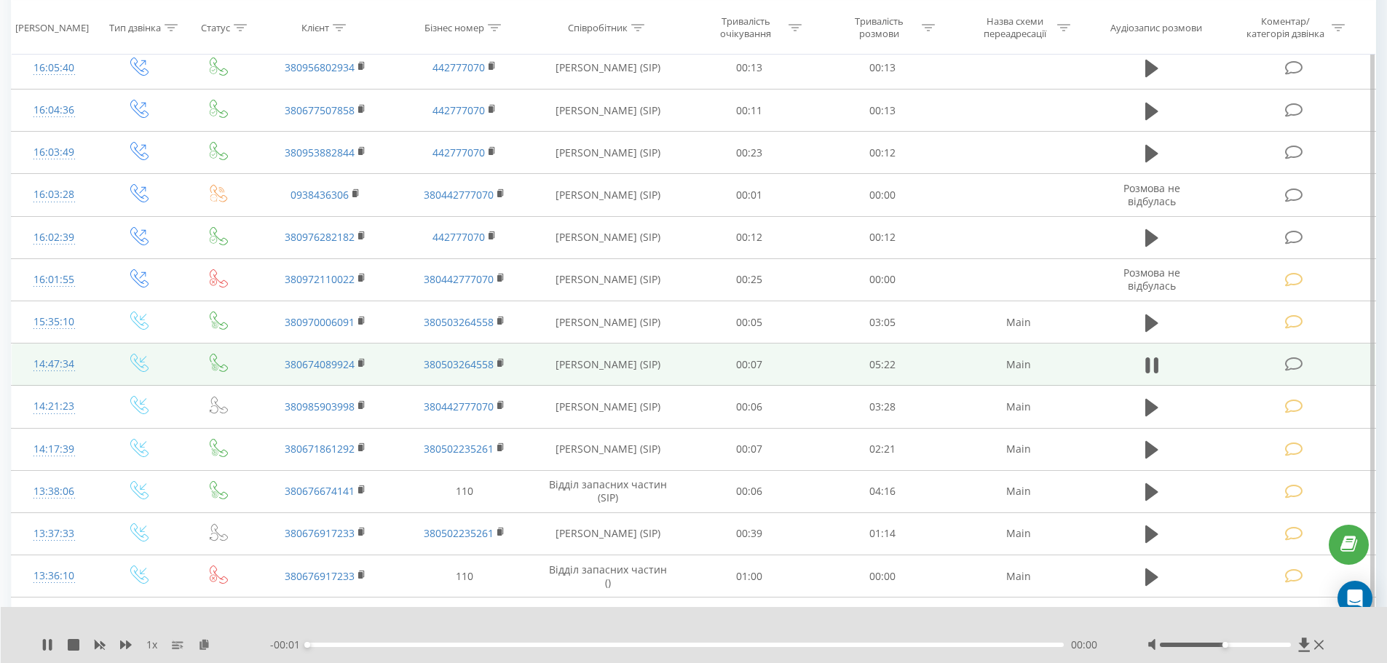
click at [1282, 377] on td at bounding box center [1295, 365] width 160 height 42
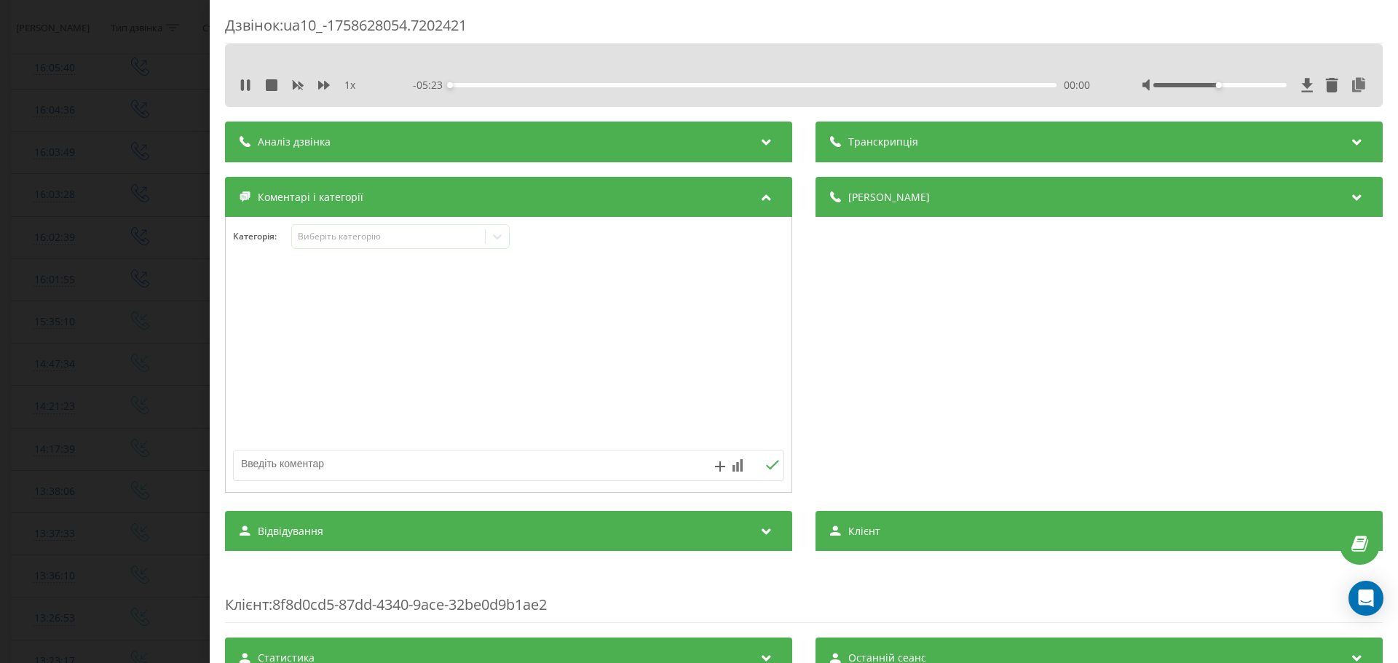
click at [376, 250] on div "Категорія : Виберіть категорію" at bounding box center [509, 246] width 566 height 44
click at [386, 249] on div "Виберіть категорію" at bounding box center [400, 236] width 218 height 25
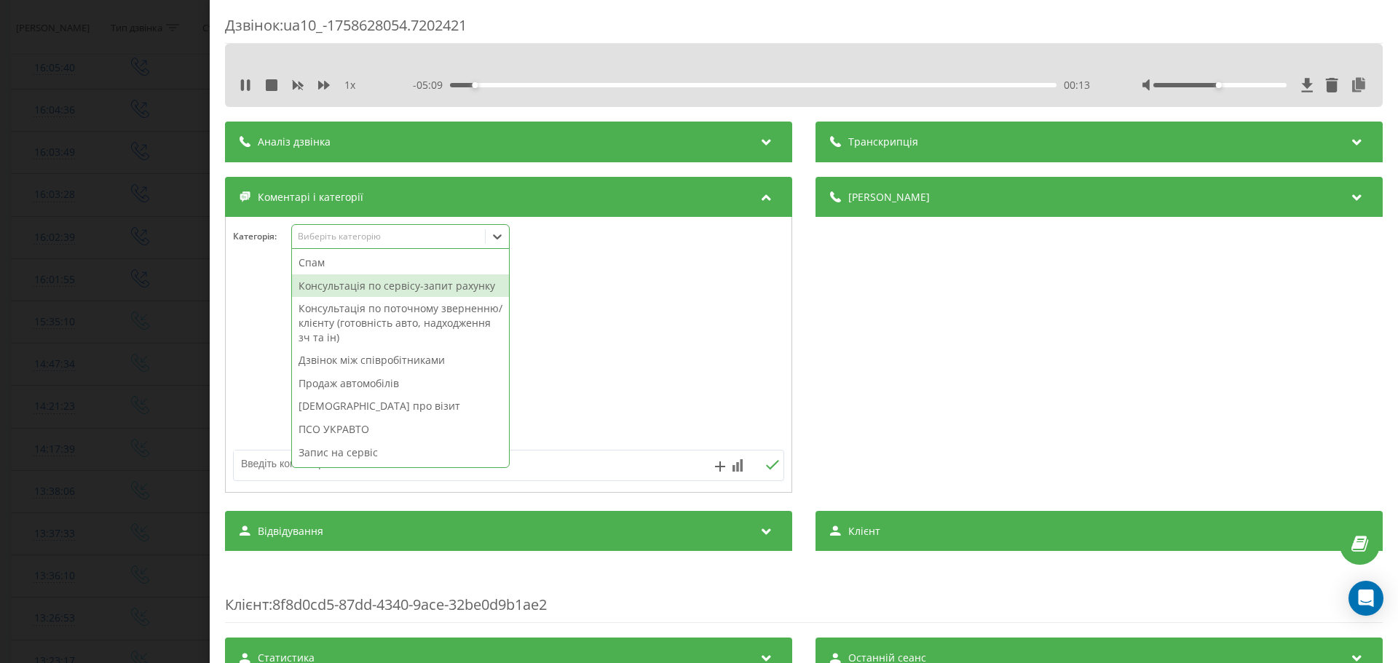
click at [426, 292] on div "Консультація по сервісу-запит рахунку" at bounding box center [400, 286] width 217 height 23
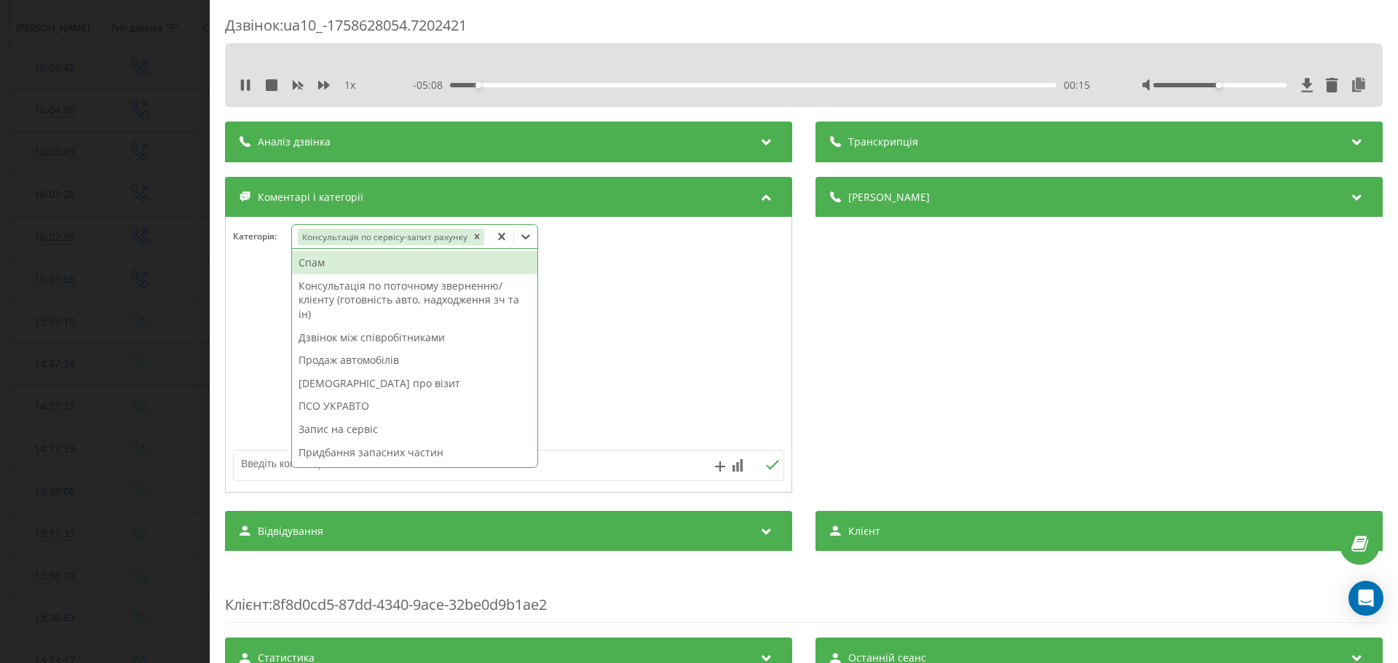
click at [363, 419] on div "Запис на сервіс" at bounding box center [414, 429] width 245 height 23
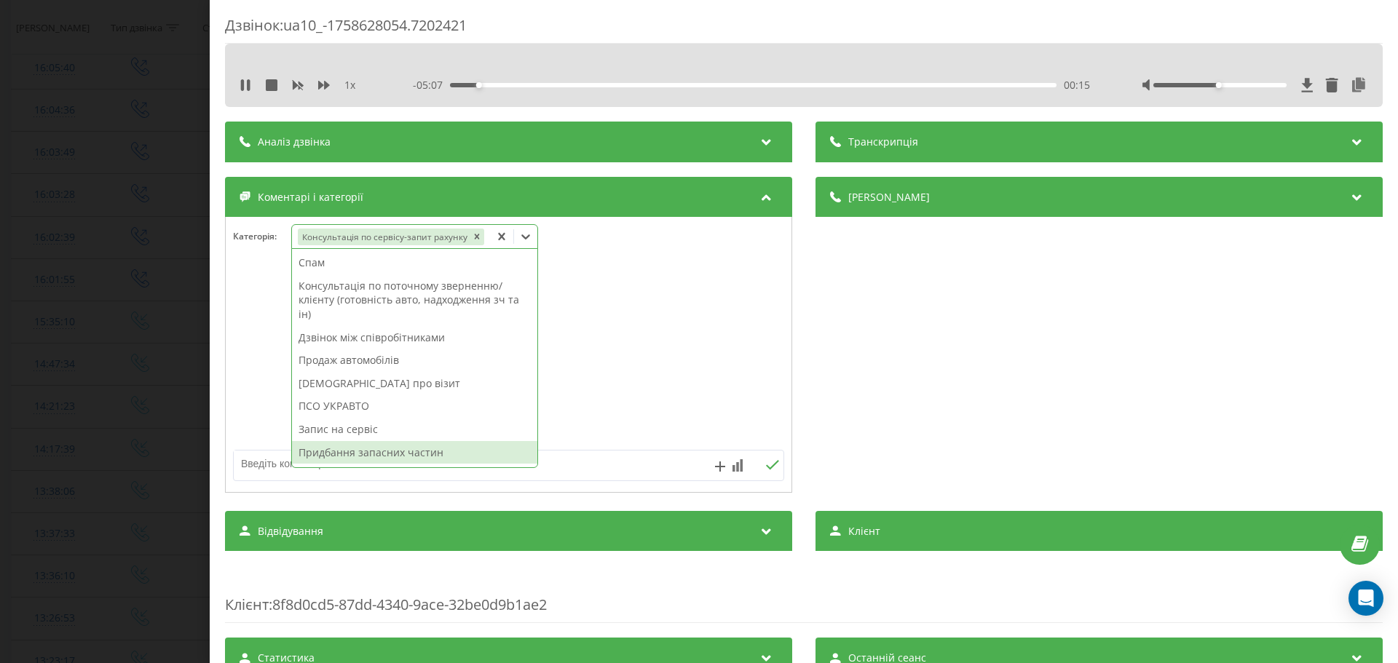
click at [274, 462] on textarea at bounding box center [454, 464] width 440 height 26
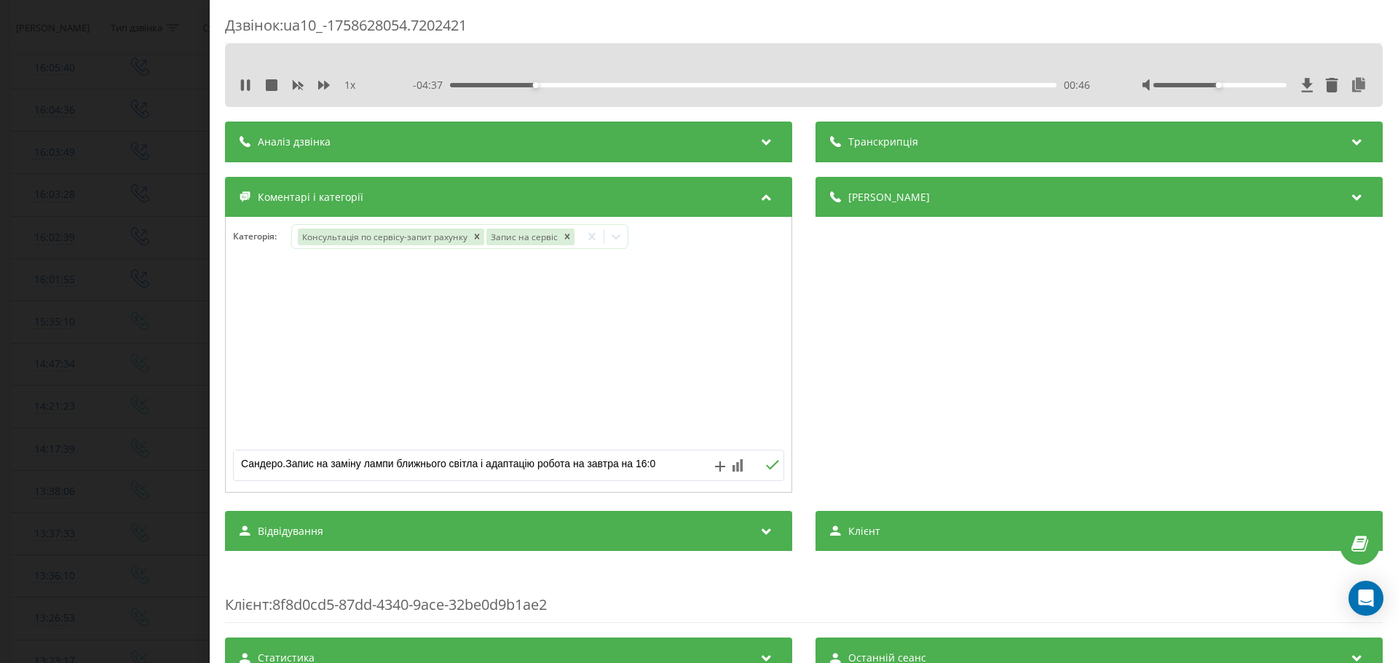
type textarea "Сандеро.Запис на заміну лампи ближнього світла і адаптацію робота на завтра на …"
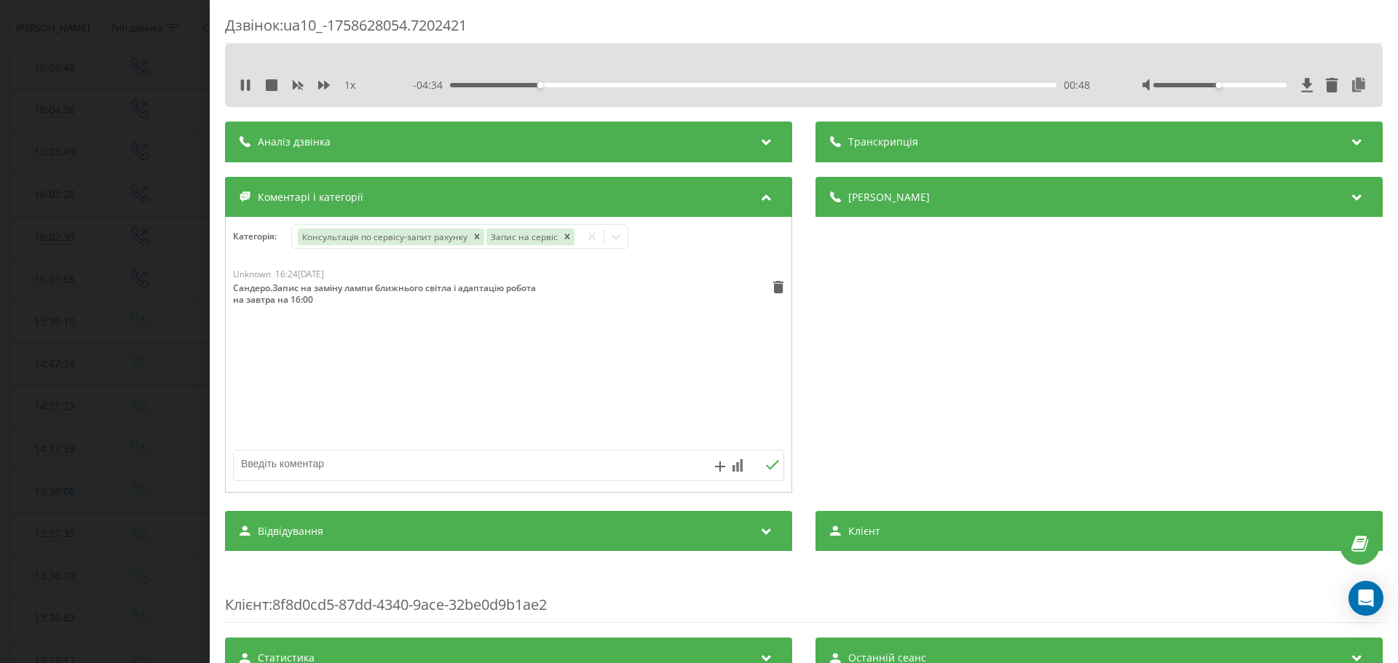
click at [97, 336] on div "Дзвінок : ua10_-1758628054.7202421 1 x - 04:34 00:48 00:48 Транскрипція Для AI-…" at bounding box center [699, 331] width 1398 height 663
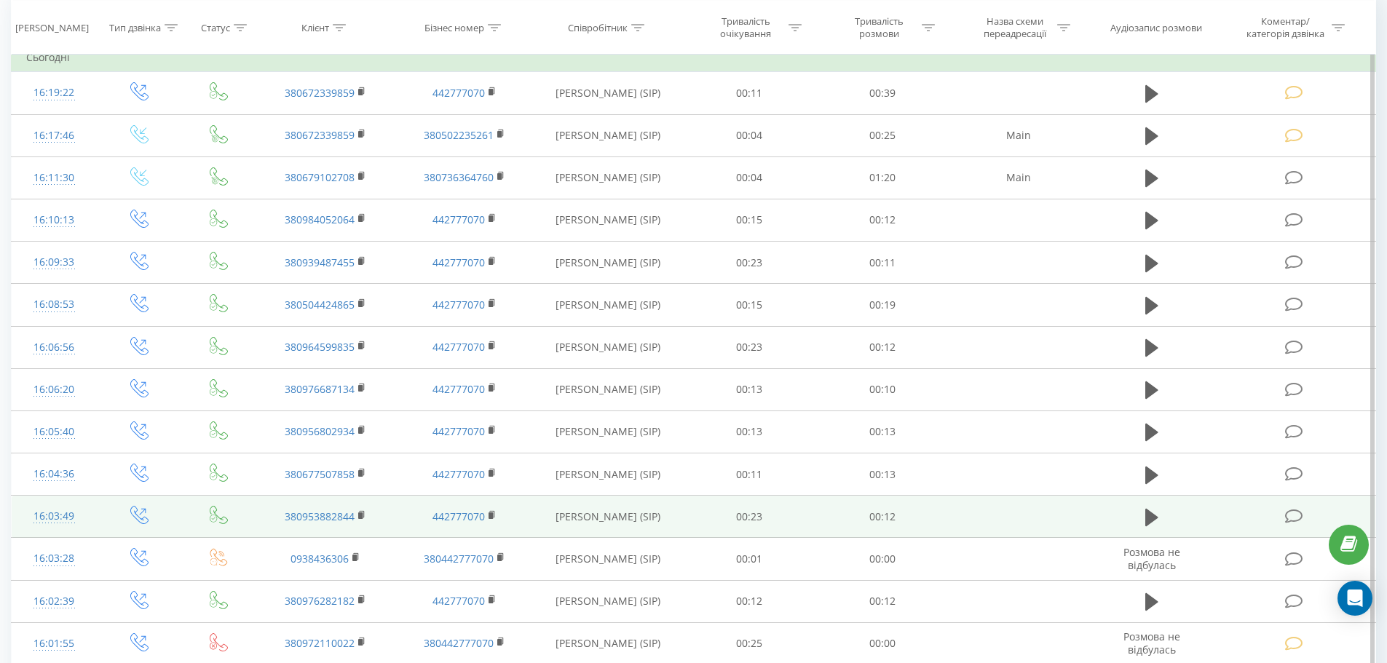
scroll to position [291, 0]
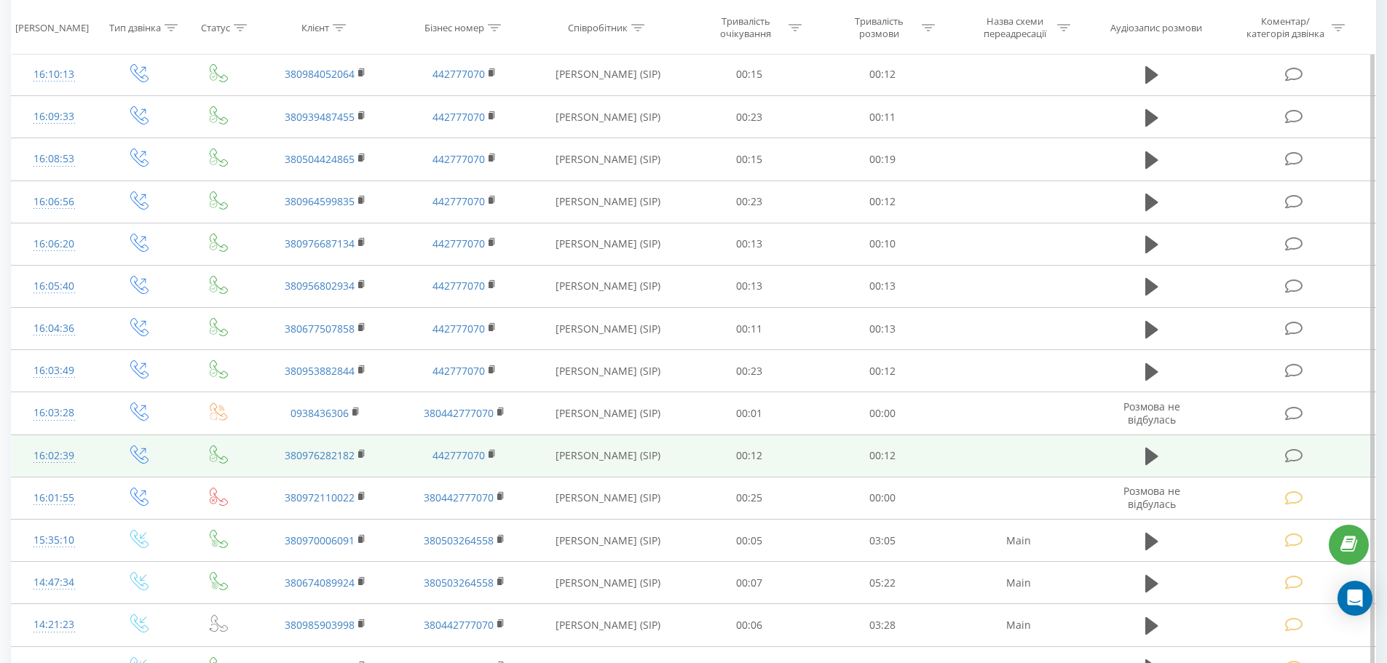
click at [1297, 456] on icon at bounding box center [1294, 456] width 18 height 15
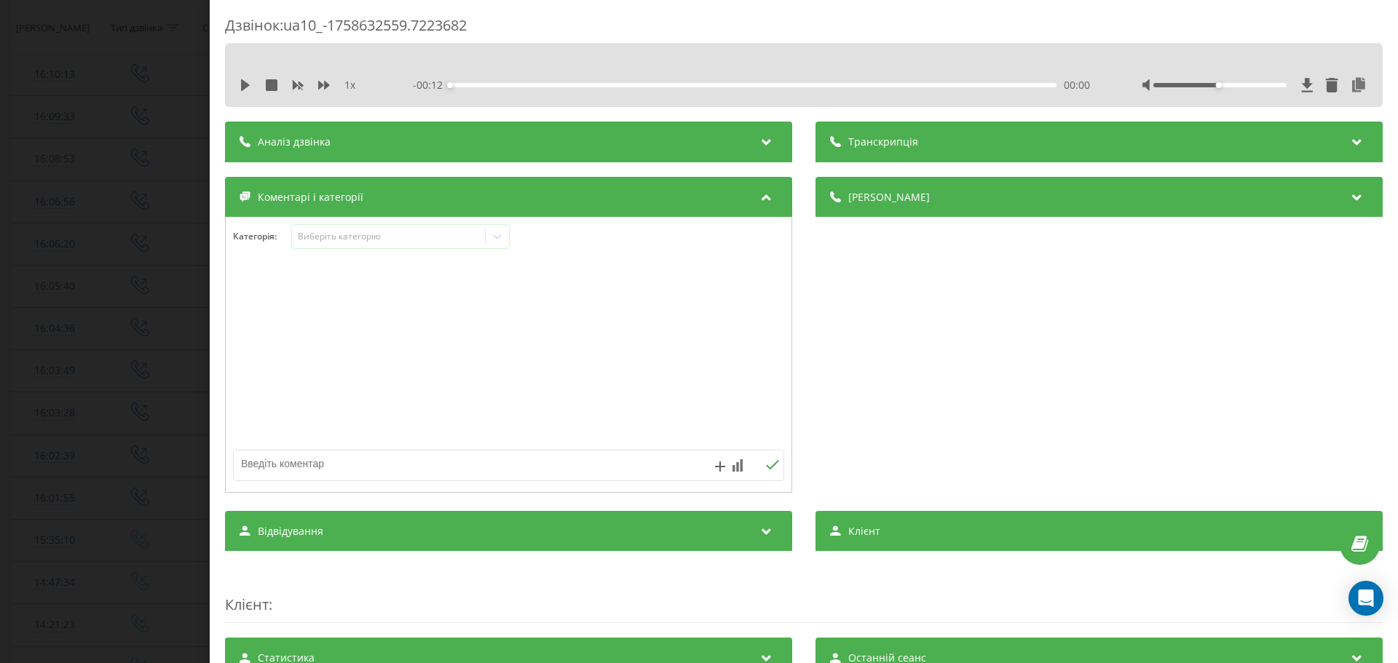
click at [342, 250] on div "Категорія : Виберіть категорію" at bounding box center [509, 246] width 566 height 44
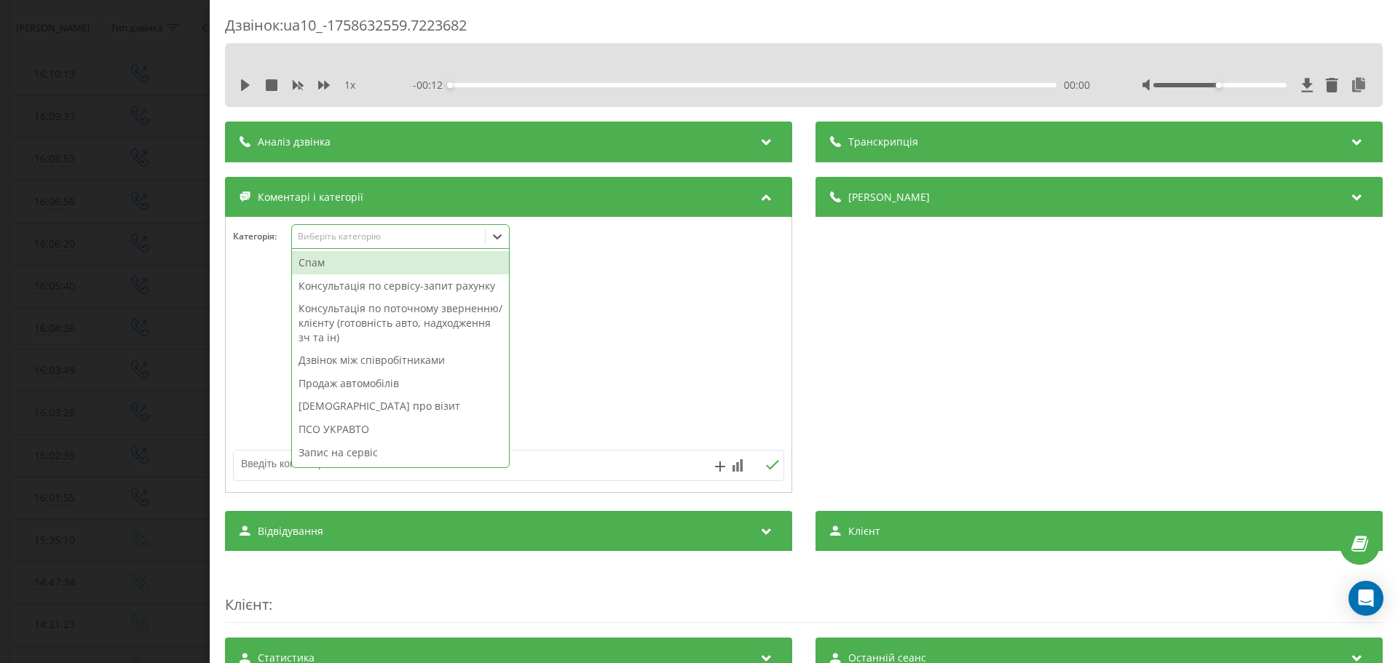
click at [347, 249] on div "15 results available. Use Up and Down to choose options, press Enter to select …" at bounding box center [400, 236] width 218 height 25
click at [386, 414] on div "[DEMOGRAPHIC_DATA] про візит" at bounding box center [400, 406] width 217 height 23
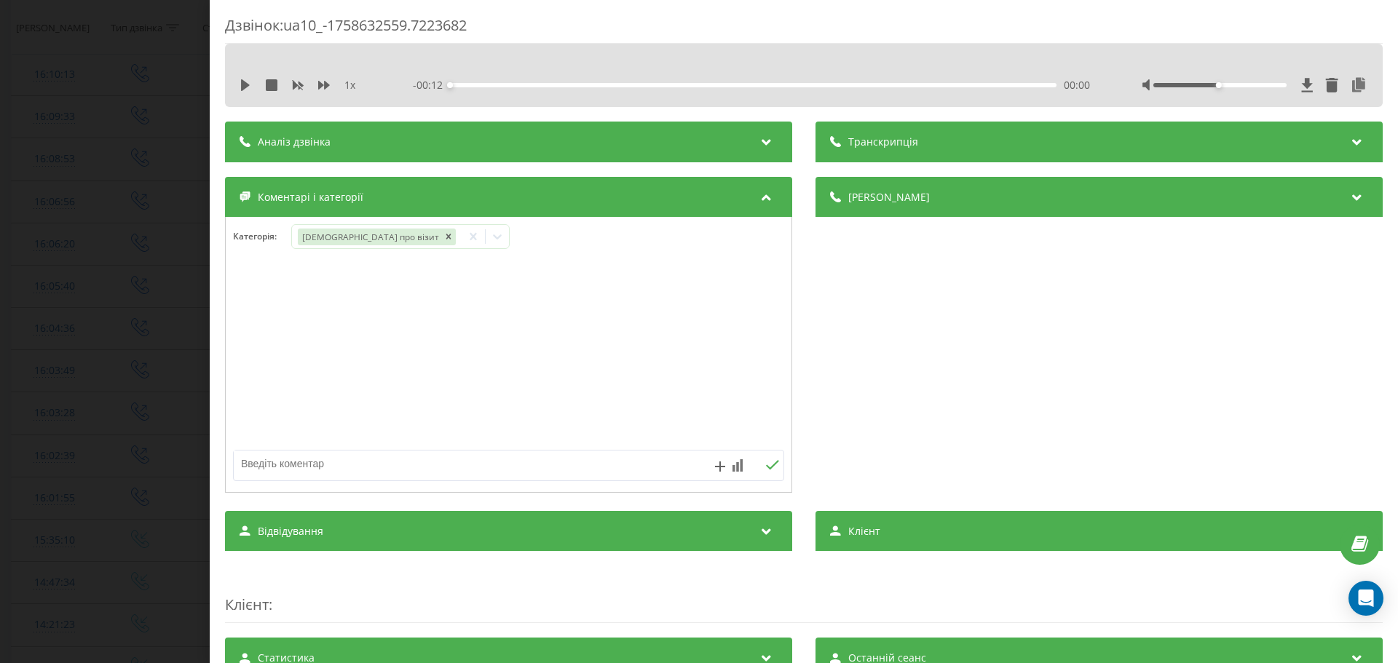
click at [567, 391] on div at bounding box center [509, 355] width 566 height 175
drag, startPoint x: 95, startPoint y: 391, endPoint x: 236, endPoint y: 401, distance: 141.6
click at [98, 391] on div "Дзвінок : ua10_-1758632559.7223682 1 x - 00:12 00:00 00:00 Транскрипція Для AI-…" at bounding box center [699, 331] width 1398 height 663
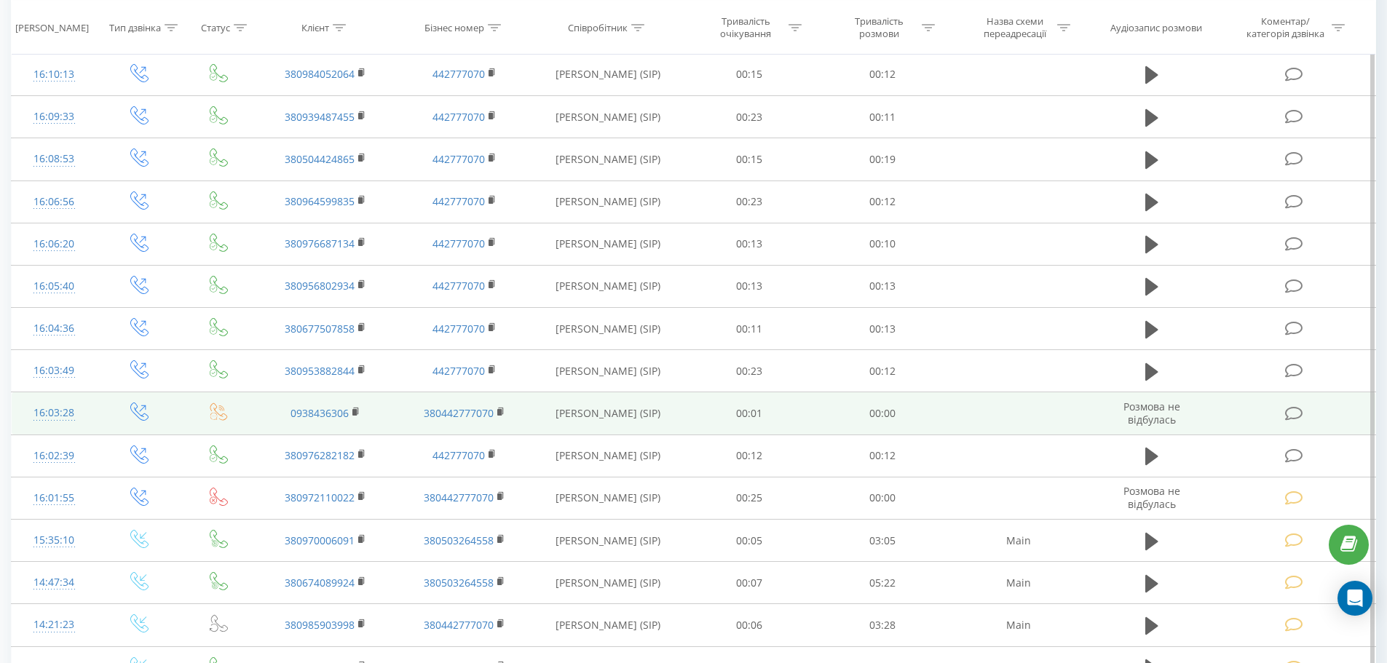
click at [1290, 409] on icon at bounding box center [1294, 413] width 18 height 15
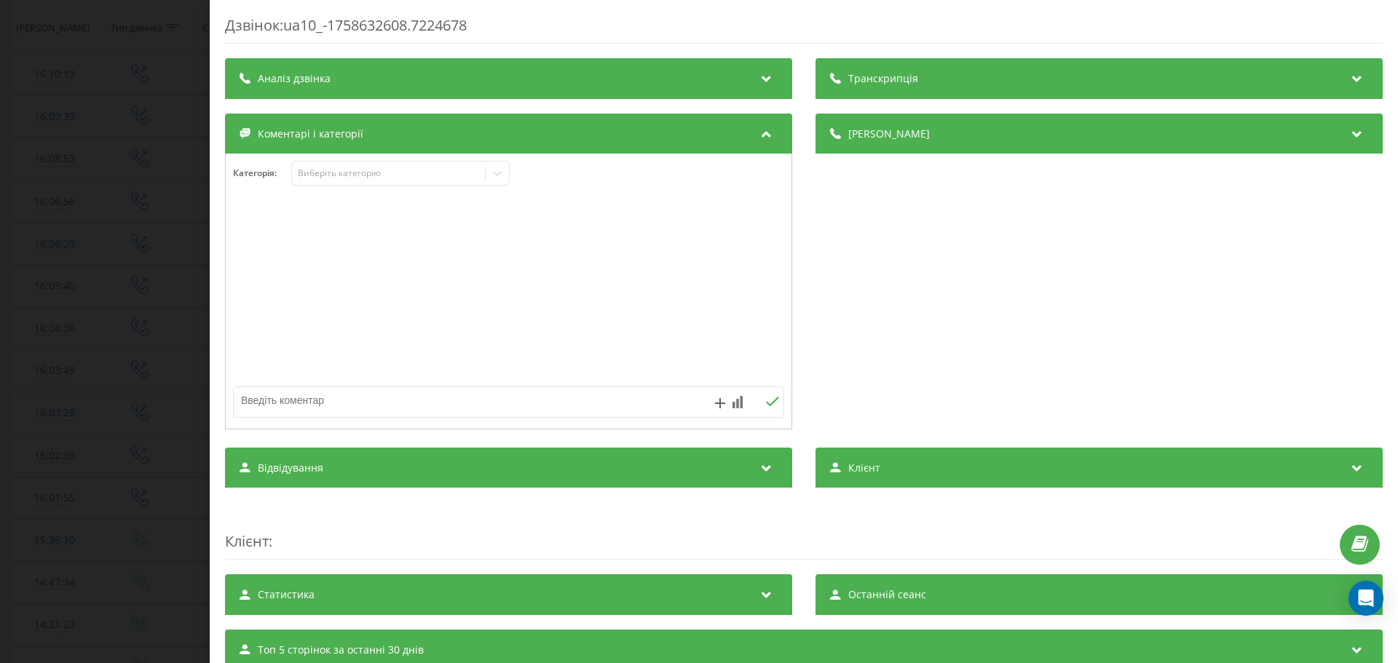
click at [358, 188] on div "Категорія : Виберіть категорію" at bounding box center [509, 183] width 566 height 44
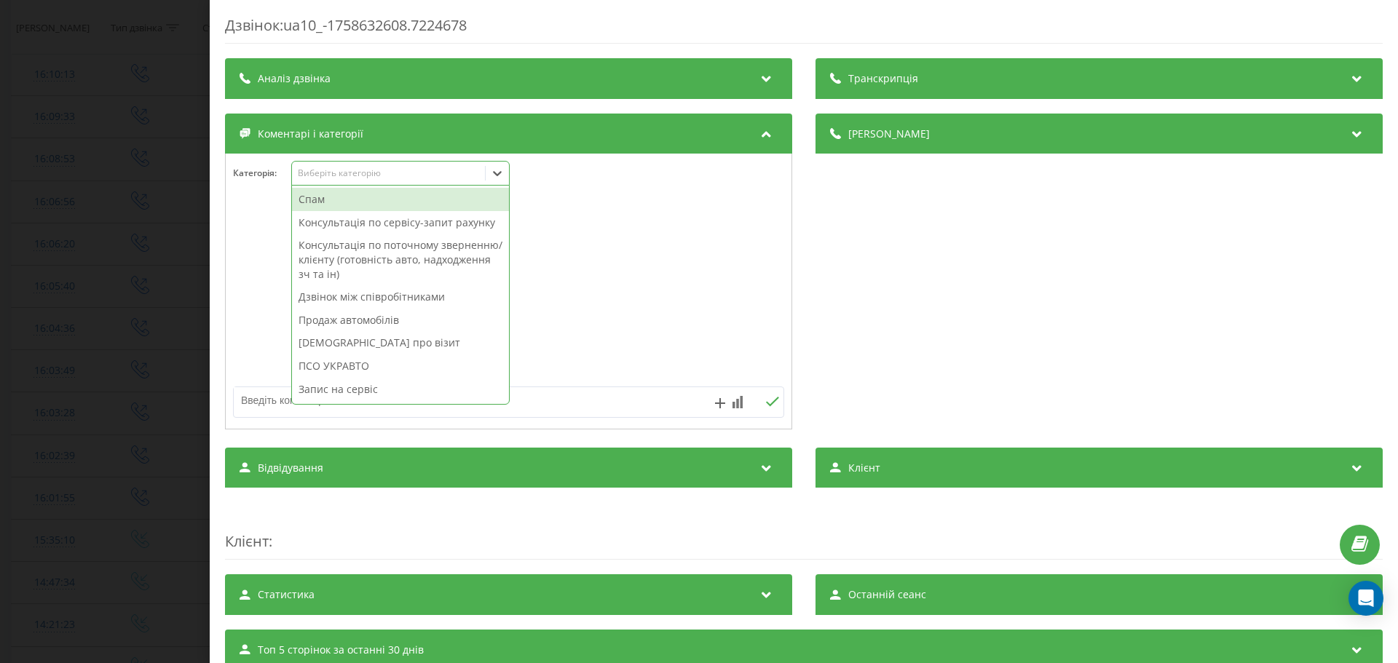
click at [363, 186] on div "15 results available. Use Up and Down to choose options, press Enter to select …" at bounding box center [400, 173] width 218 height 25
click at [384, 339] on div "[DEMOGRAPHIC_DATA] про візит" at bounding box center [400, 342] width 217 height 23
click at [675, 299] on div at bounding box center [509, 292] width 566 height 175
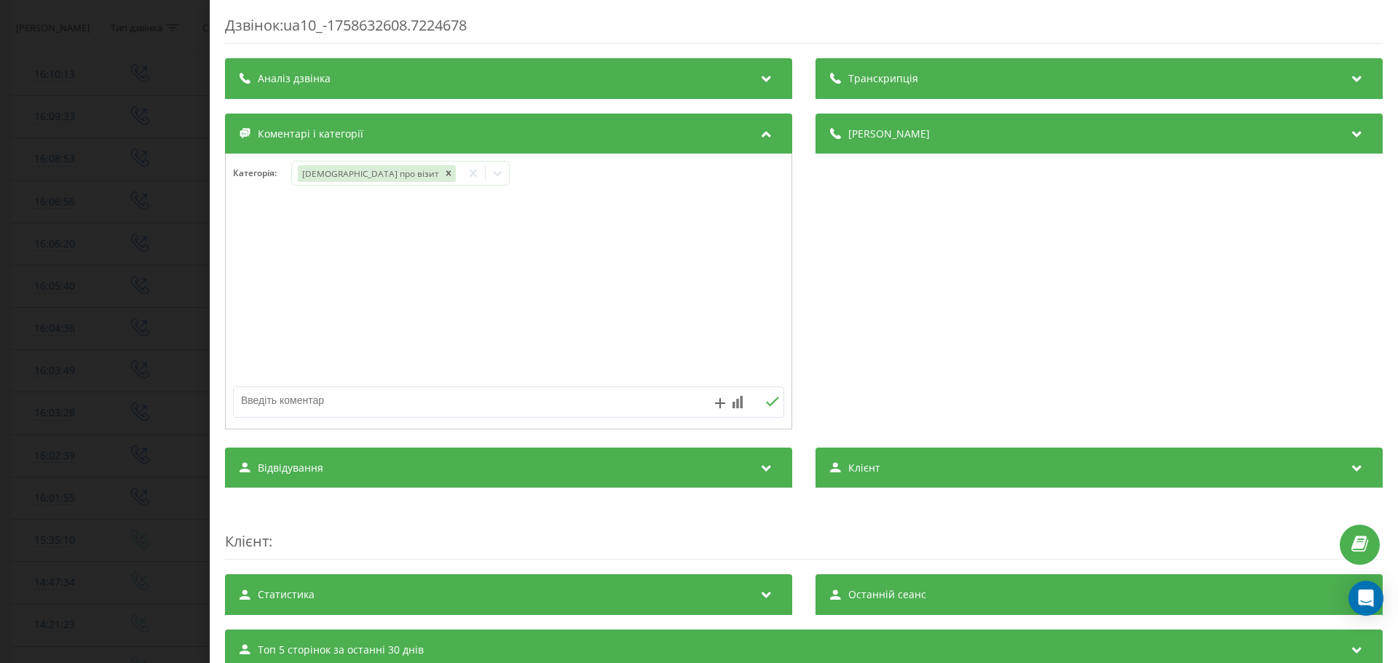
click at [39, 340] on div "Дзвінок : ua10_-1758632608.7224678 Транскрипція Для AI-аналізу майбутніх дзвінк…" at bounding box center [699, 331] width 1398 height 663
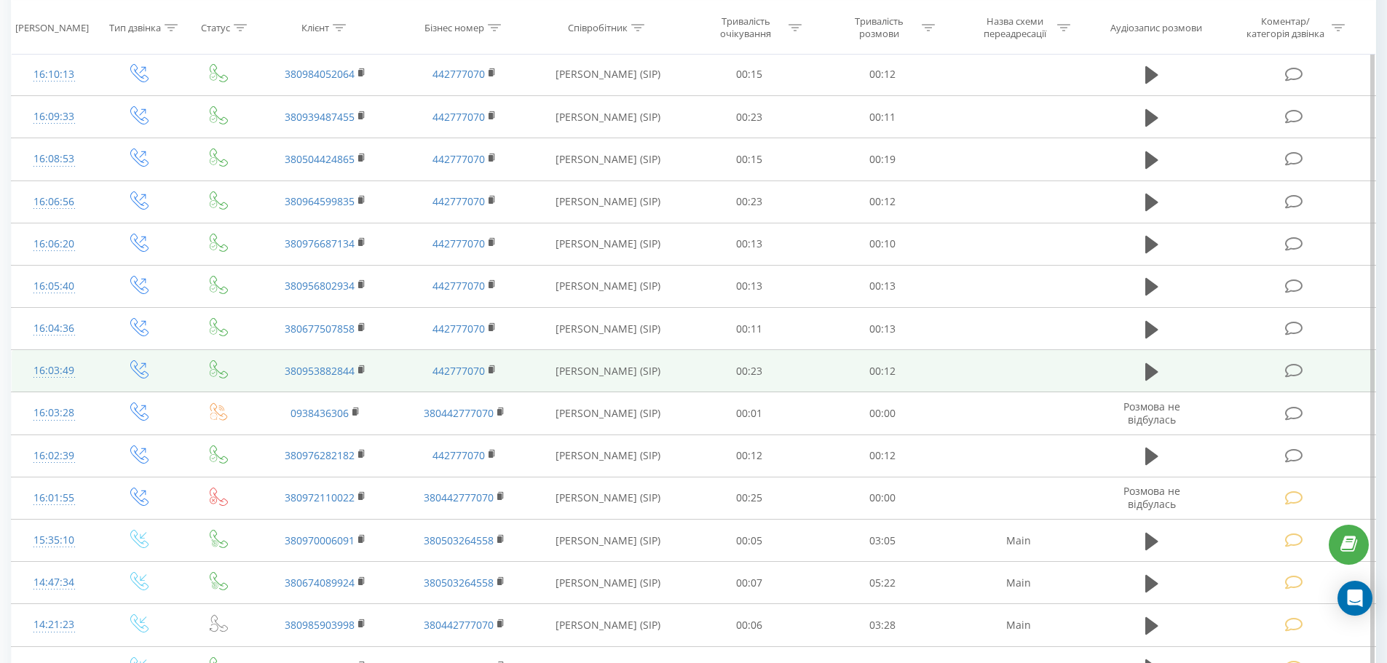
click at [1277, 376] on td at bounding box center [1295, 371] width 160 height 42
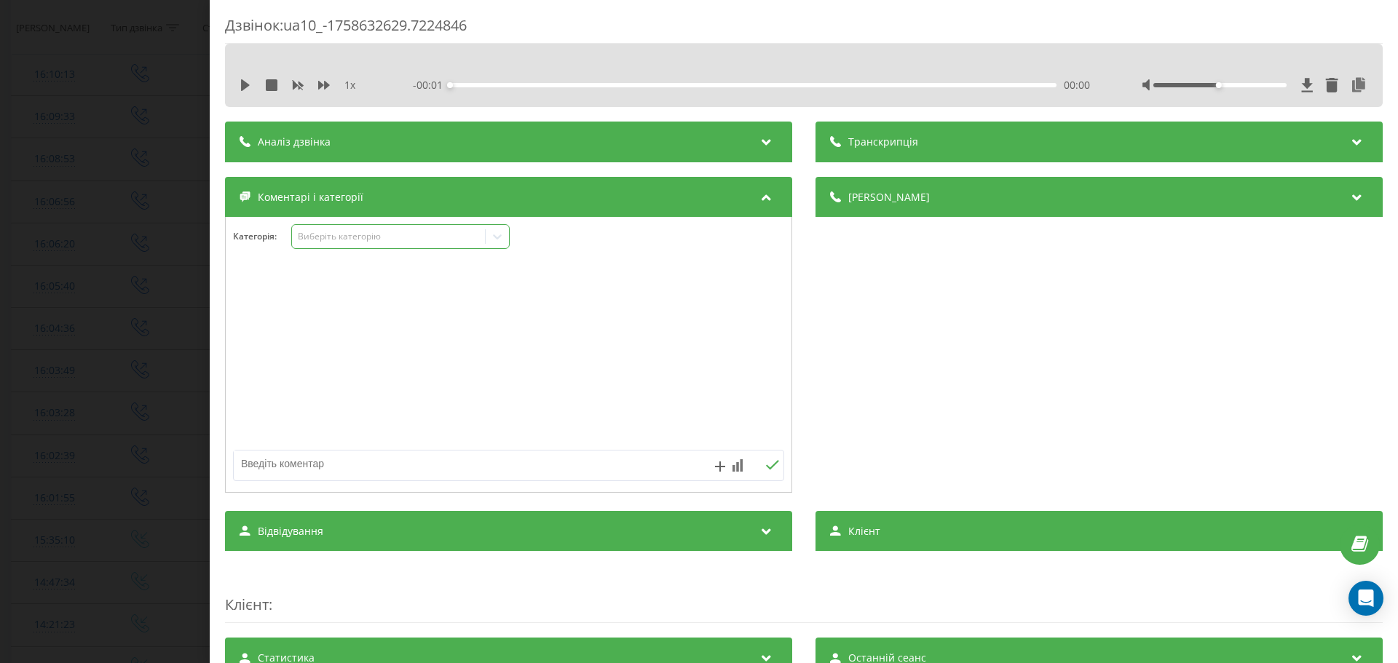
click at [384, 232] on div "Виберіть категорію" at bounding box center [389, 237] width 182 height 12
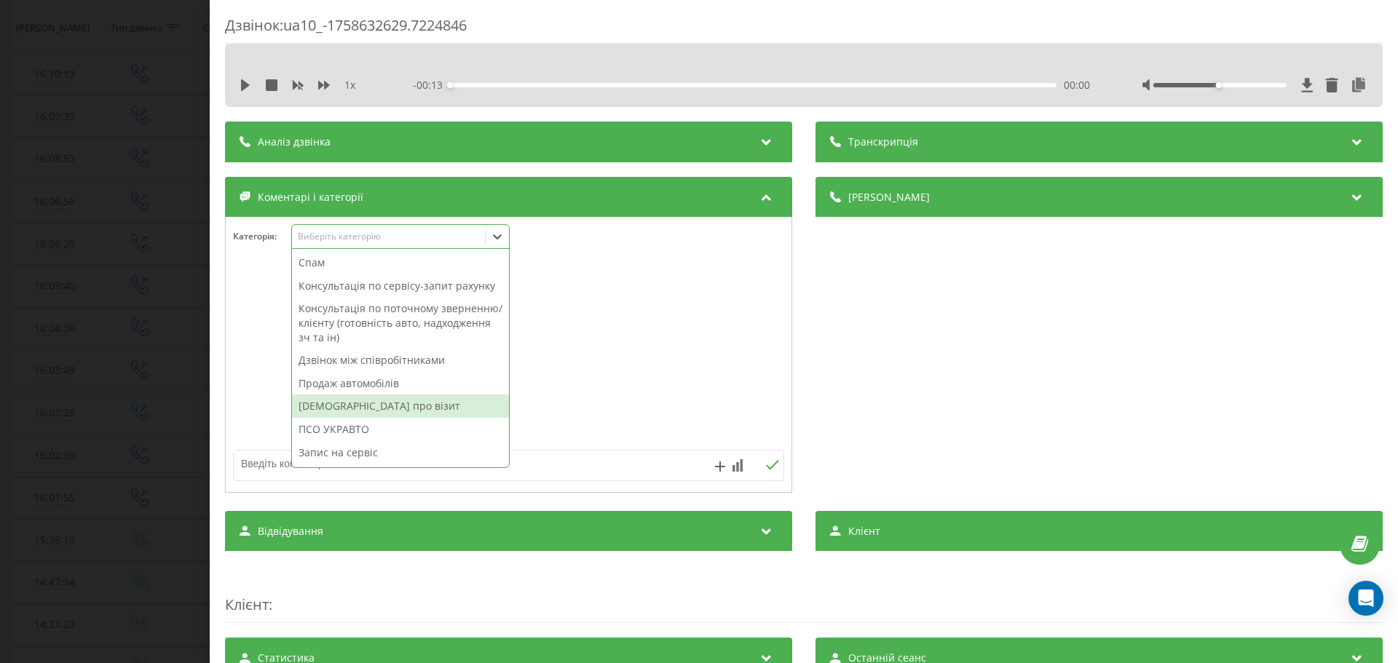
click at [377, 411] on div "[DEMOGRAPHIC_DATA] про візит" at bounding box center [400, 406] width 217 height 23
click at [654, 321] on div at bounding box center [509, 355] width 566 height 175
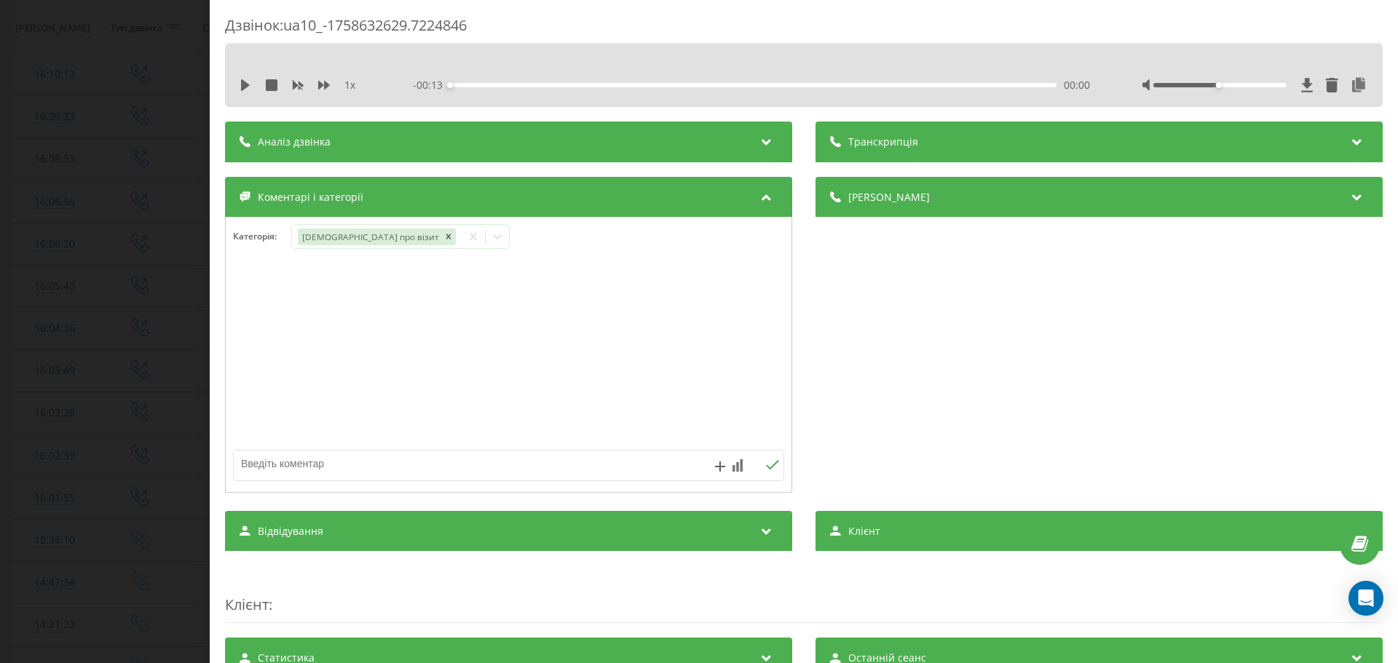
click at [0, 344] on div "Дзвінок : ua10_-1758632629.7224846 1 x - 00:13 00:00 00:00 Транскрипція Для AI-…" at bounding box center [699, 331] width 1398 height 663
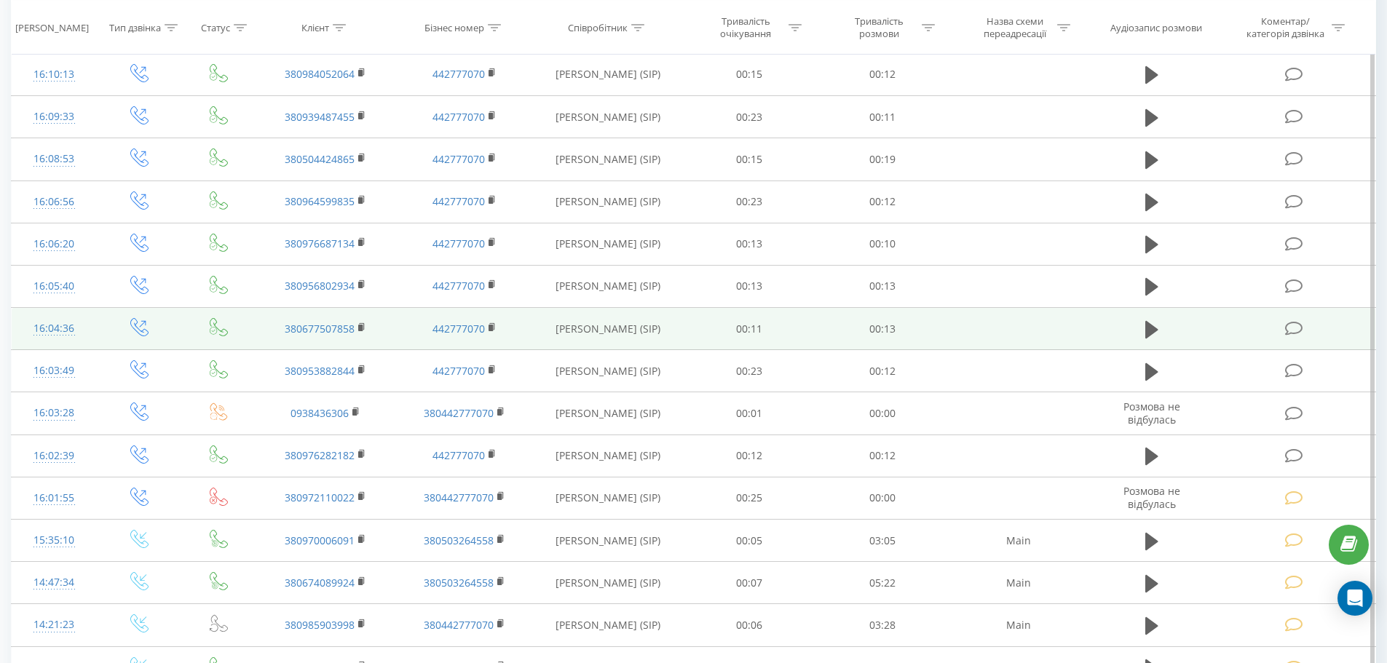
click at [1298, 327] on icon at bounding box center [1294, 328] width 18 height 15
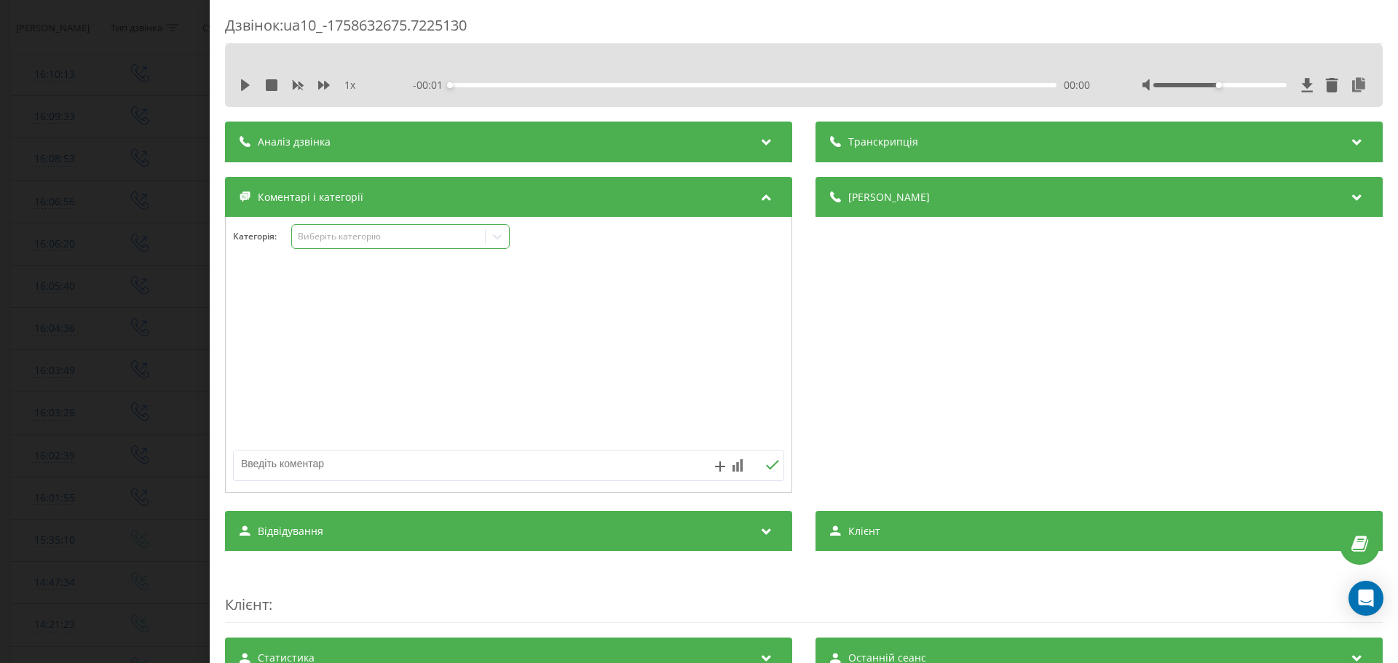
click at [362, 234] on div "Виберіть категорію" at bounding box center [389, 237] width 182 height 12
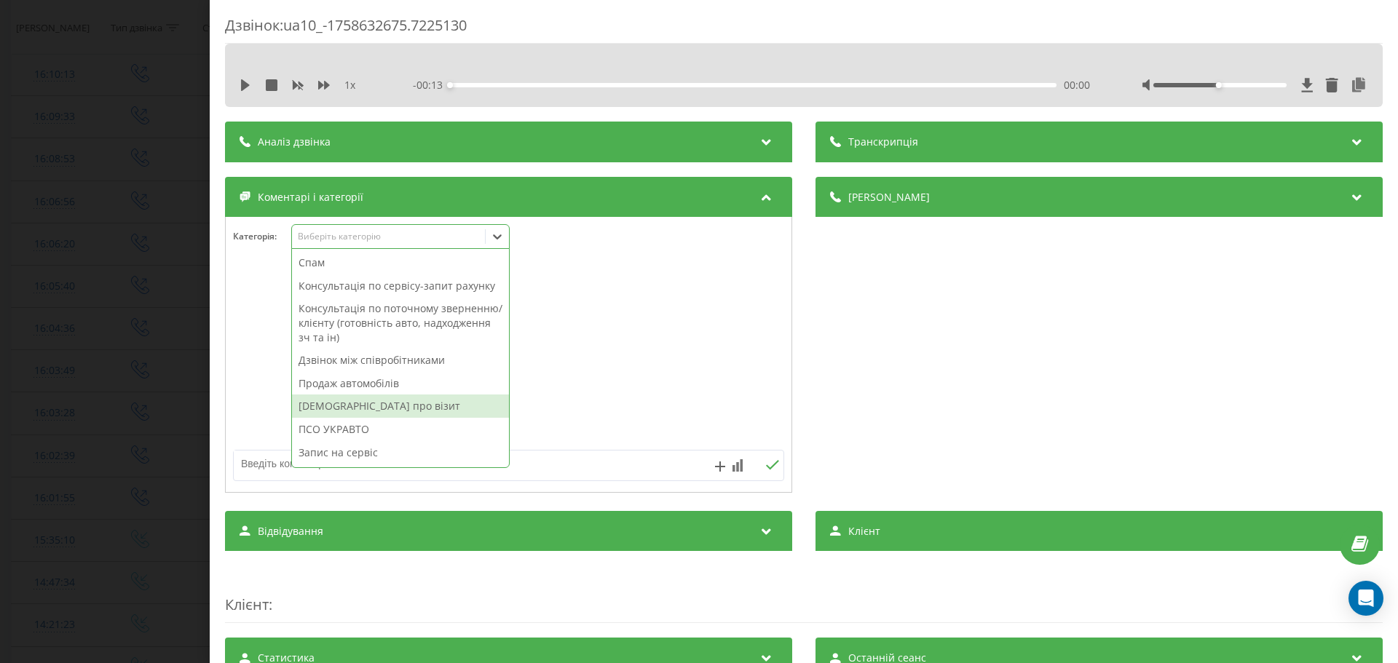
click at [374, 404] on div "[DEMOGRAPHIC_DATA] про візит" at bounding box center [400, 406] width 217 height 23
click at [631, 352] on div at bounding box center [509, 355] width 566 height 175
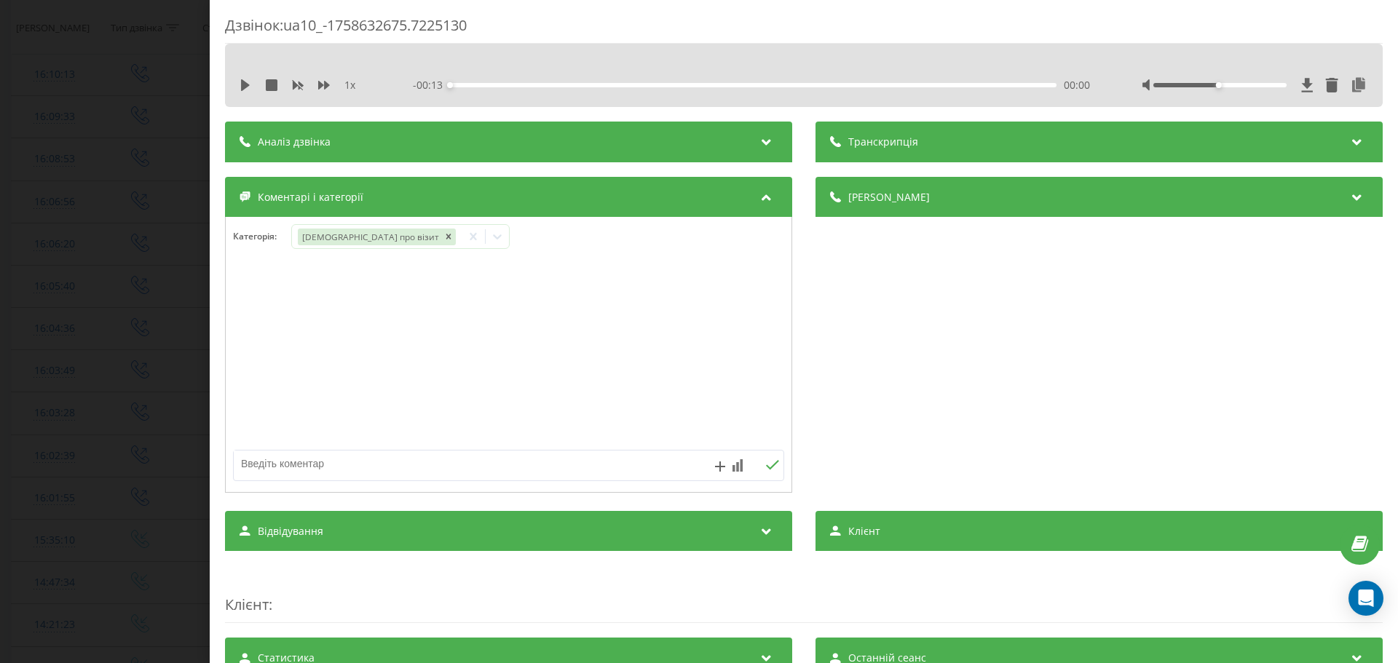
click at [19, 354] on div "Дзвінок : ua10_-1758632675.7225130 1 x - 00:13 00:00 00:00 Транскрипція Для AI-…" at bounding box center [699, 331] width 1398 height 663
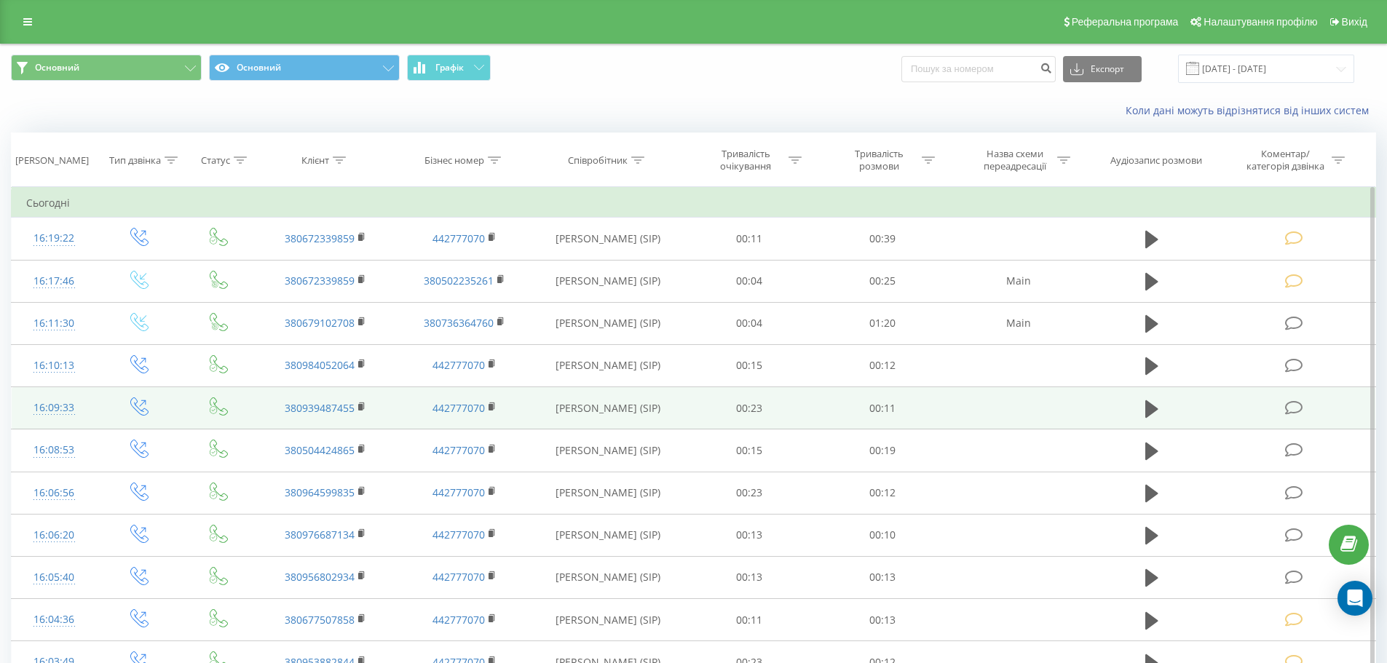
scroll to position [291, 0]
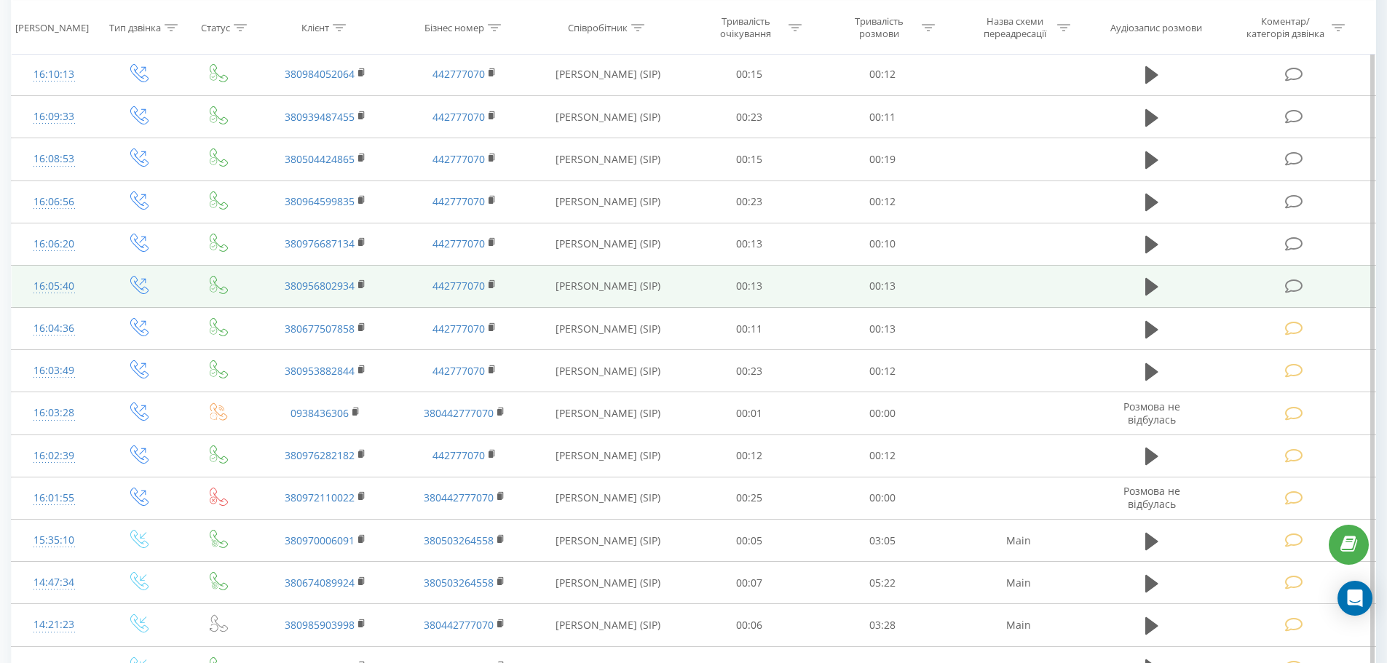
click at [1293, 280] on icon at bounding box center [1294, 286] width 18 height 15
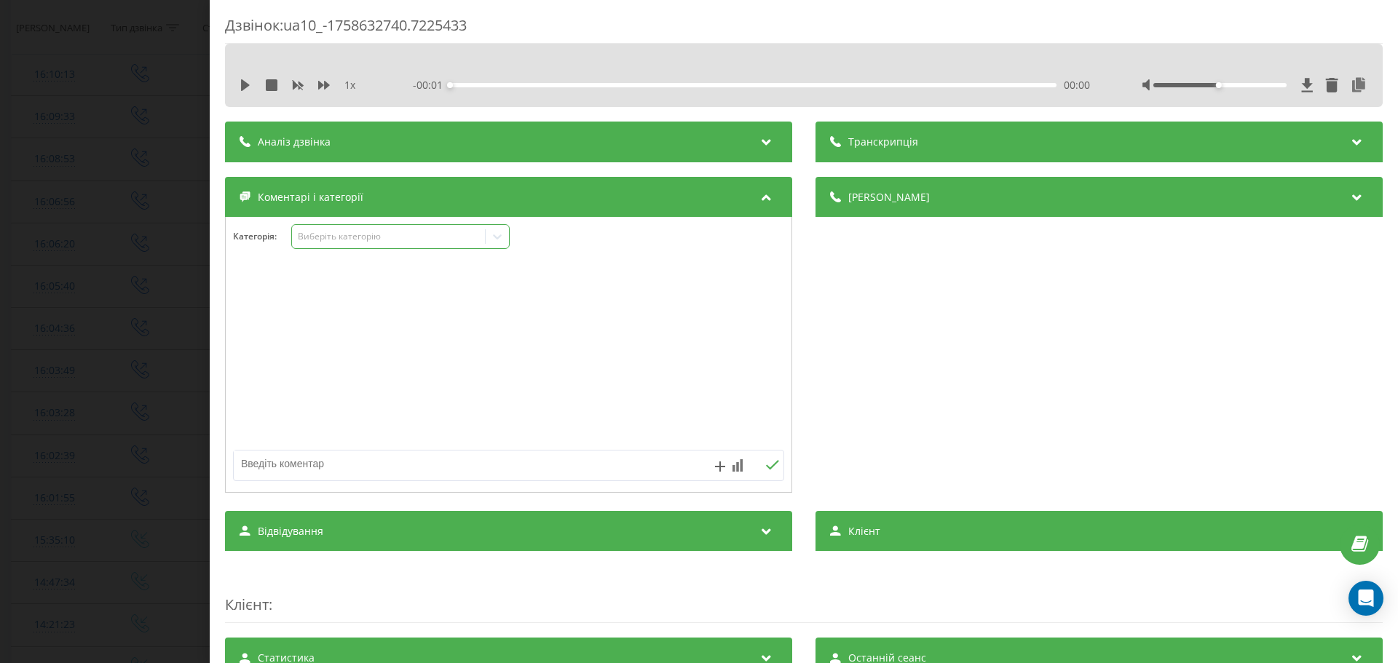
click at [451, 239] on div "Виберіть категорію" at bounding box center [389, 237] width 182 height 12
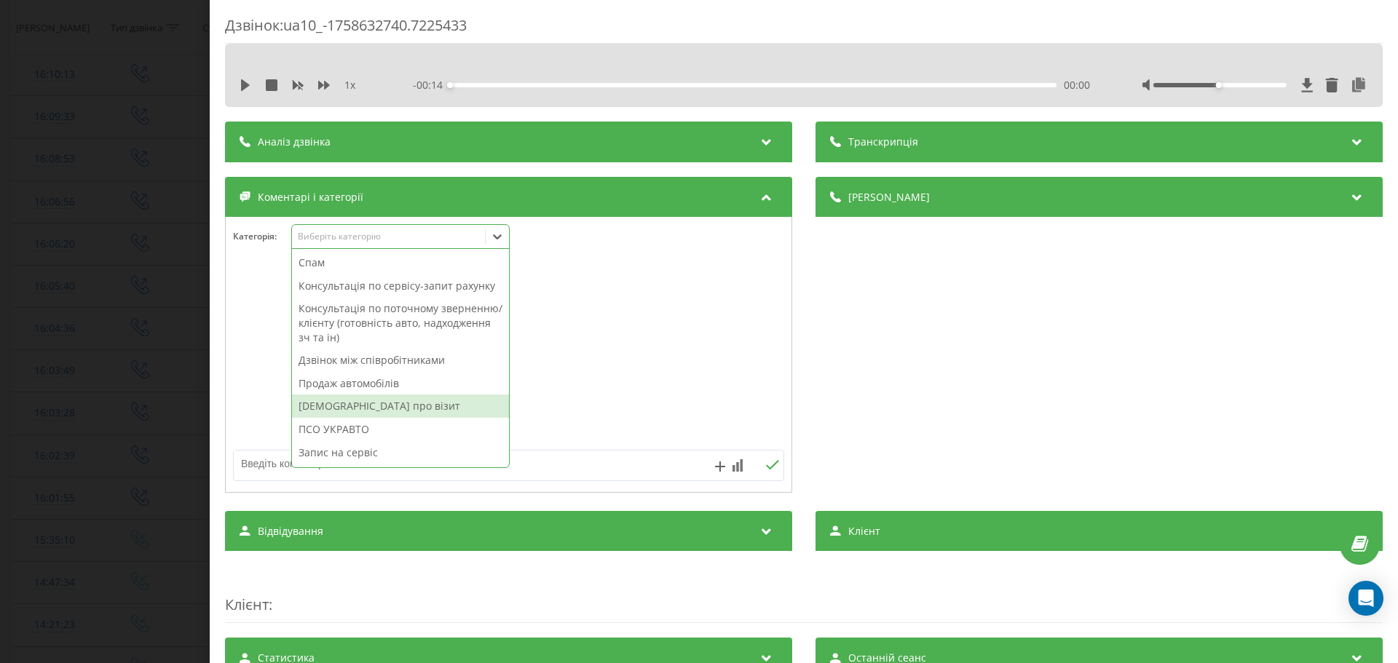
click at [411, 410] on div "Нагадування про візит" at bounding box center [400, 406] width 217 height 23
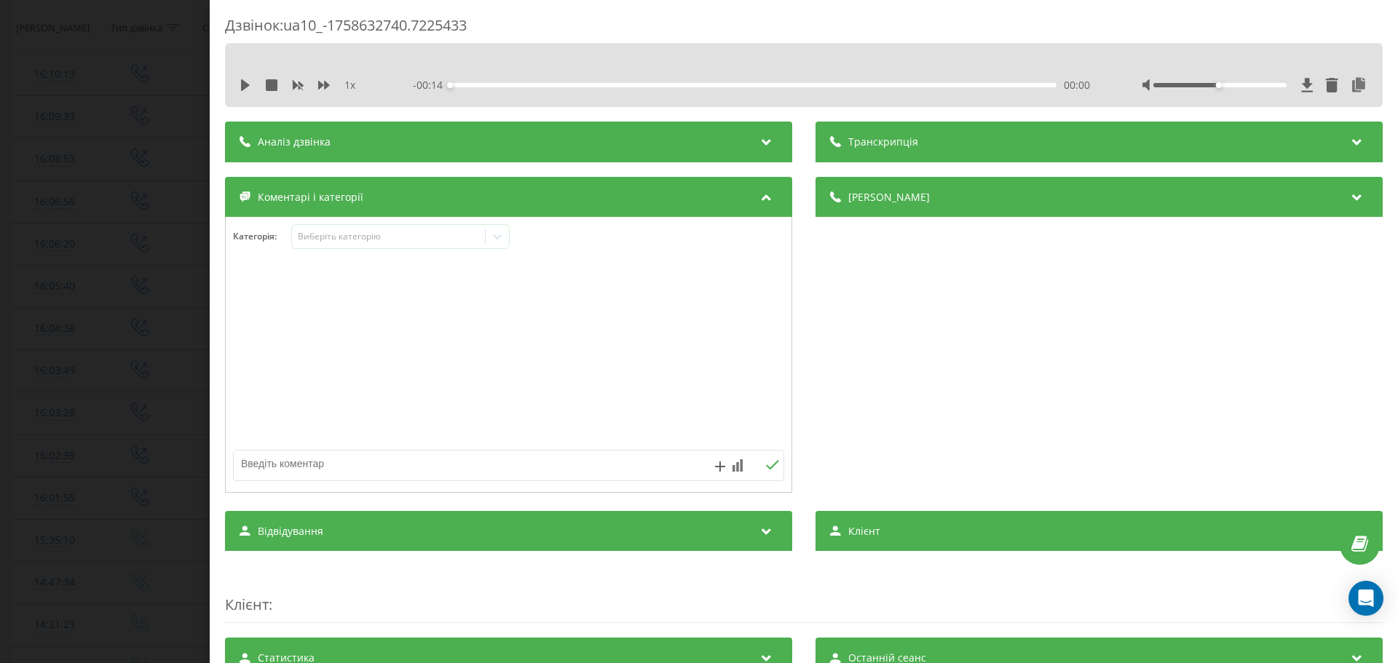
click at [642, 344] on div at bounding box center [509, 355] width 566 height 175
click at [136, 363] on div "Дзвінок : ua10_-1758632740.7225433 1 x - 00:14 00:00 00:00 Транскрипція Для AI-…" at bounding box center [699, 331] width 1398 height 663
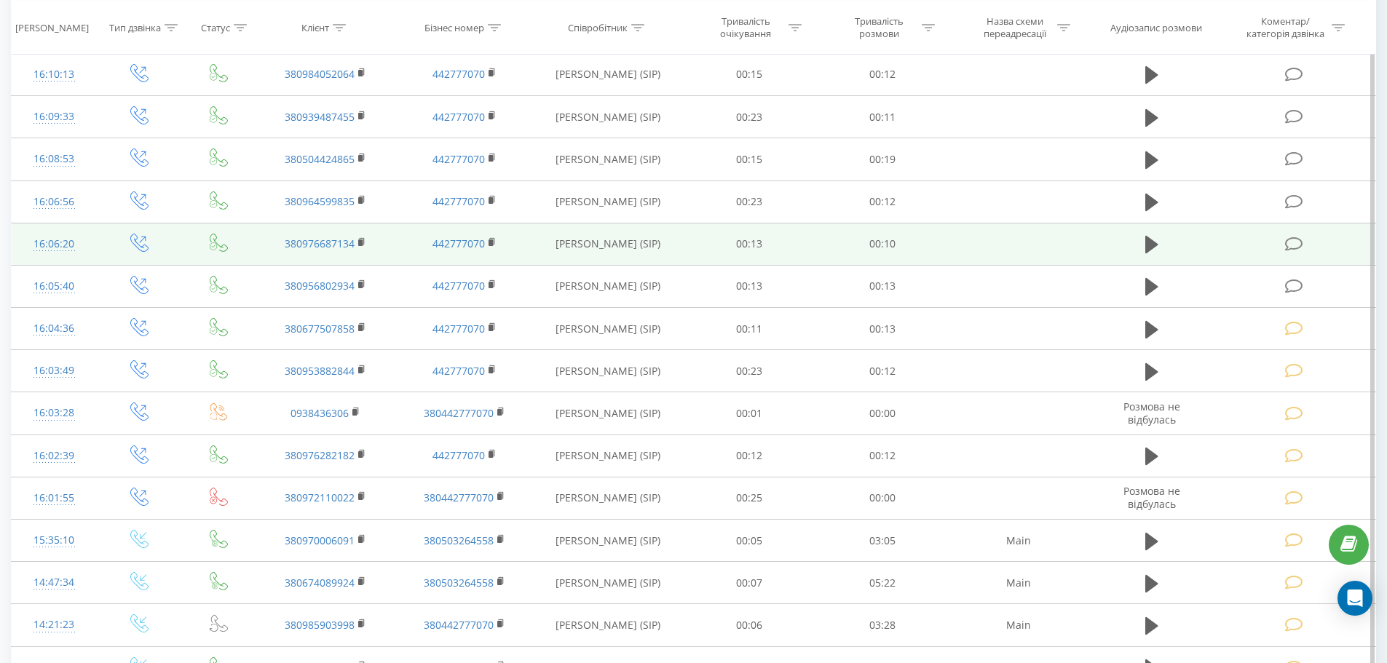
click at [1287, 242] on icon at bounding box center [1294, 244] width 18 height 15
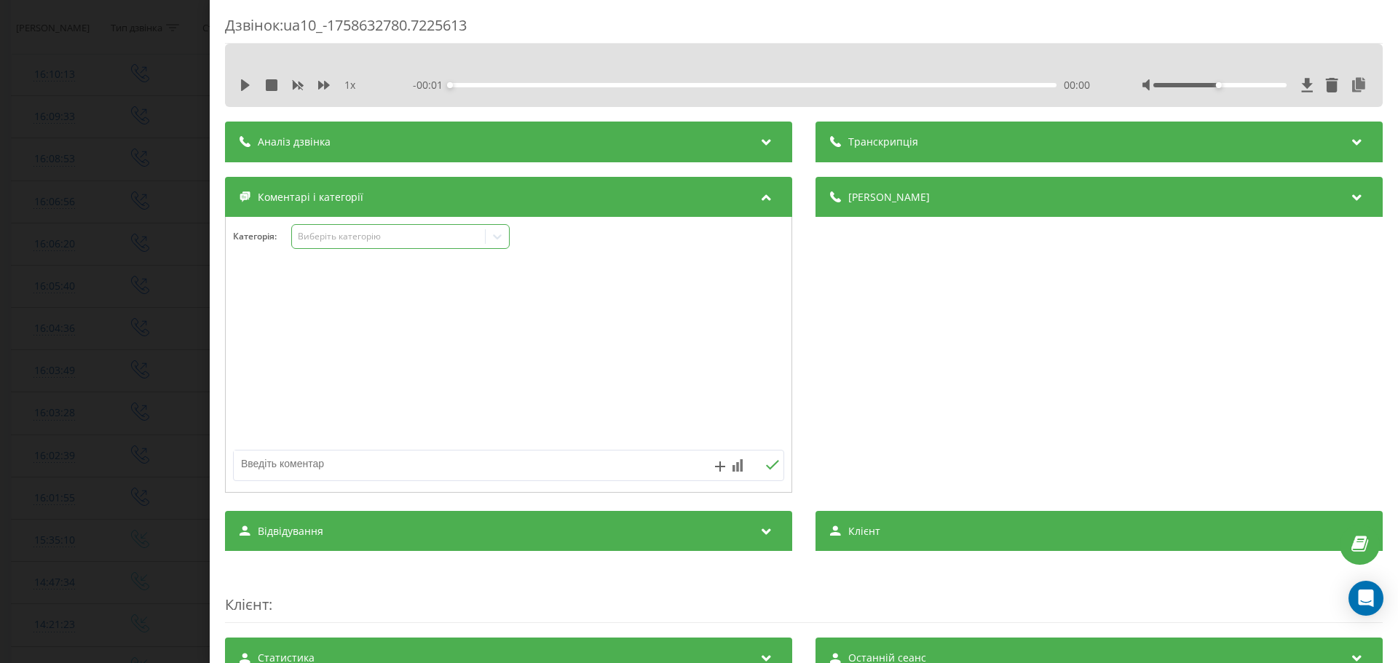
click at [351, 245] on div "Виберіть категорію" at bounding box center [400, 236] width 218 height 25
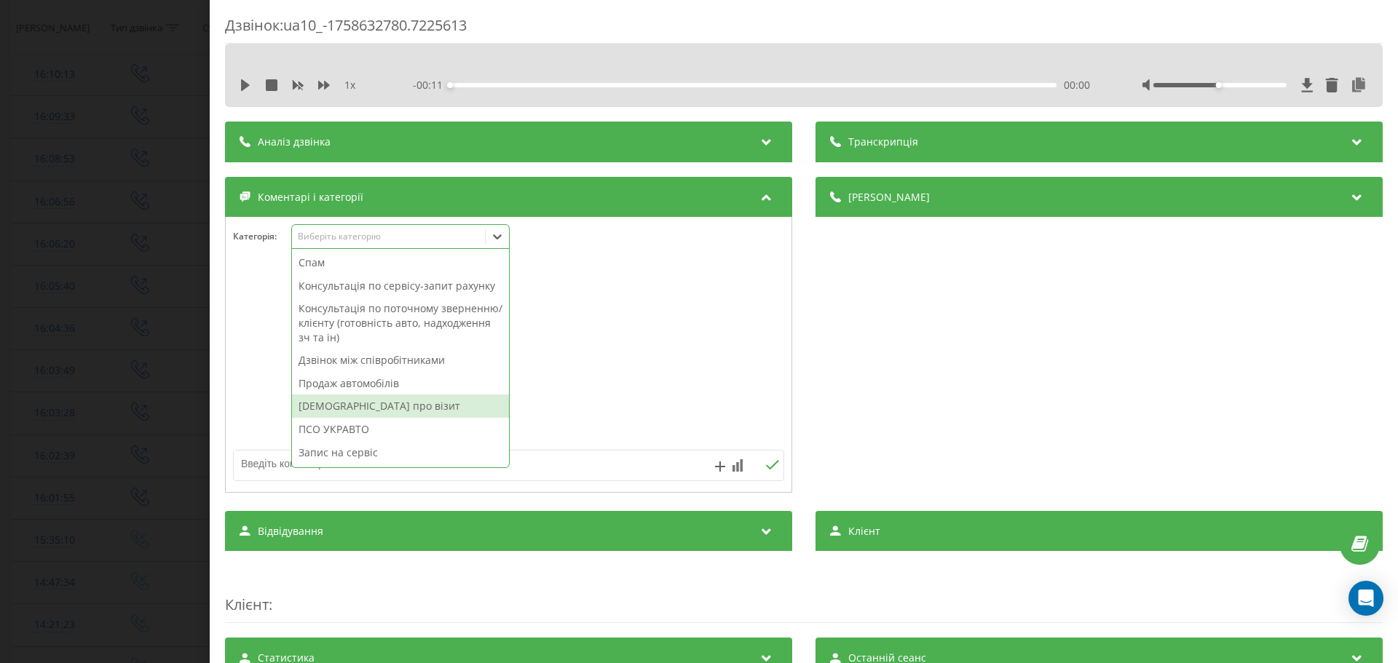
click at [378, 411] on div "Нагадування про візит" at bounding box center [400, 406] width 217 height 23
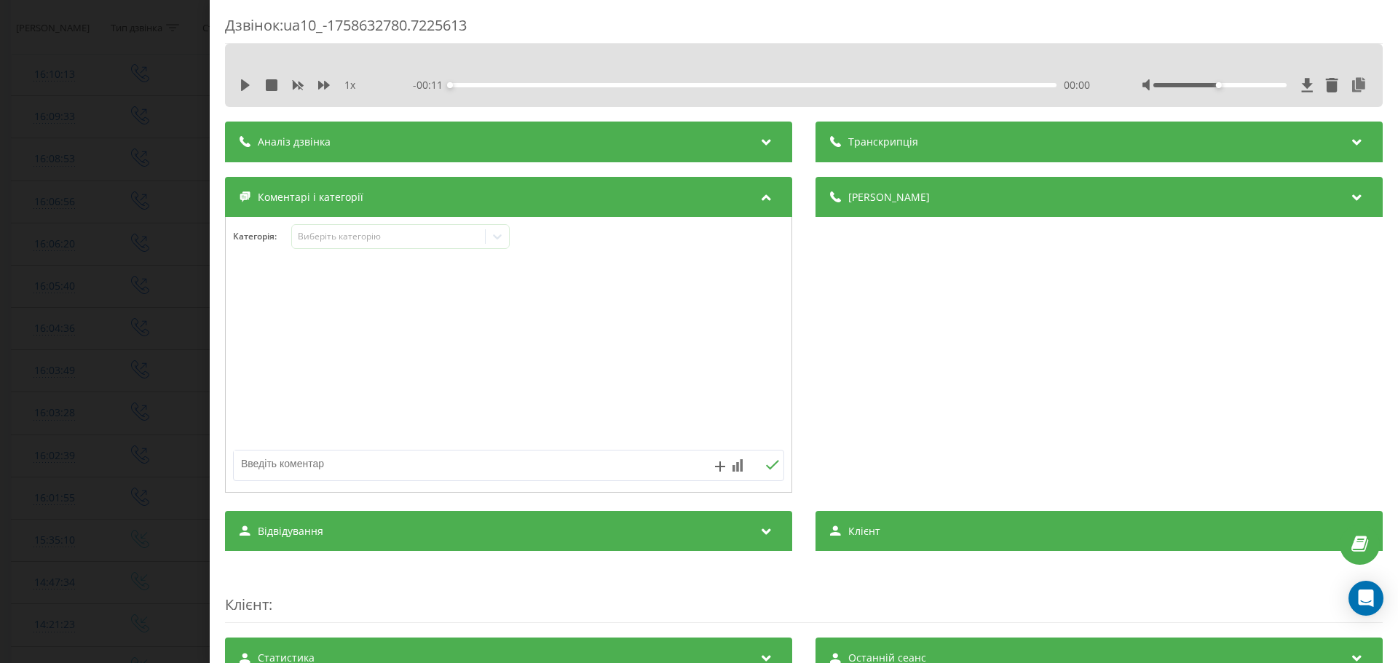
click at [615, 370] on div at bounding box center [509, 355] width 566 height 175
click at [177, 363] on div "Дзвінок : ua10_-1758632780.7225613 1 x - 00:11 00:00 00:00 Транскрипція Для AI-…" at bounding box center [699, 331] width 1398 height 663
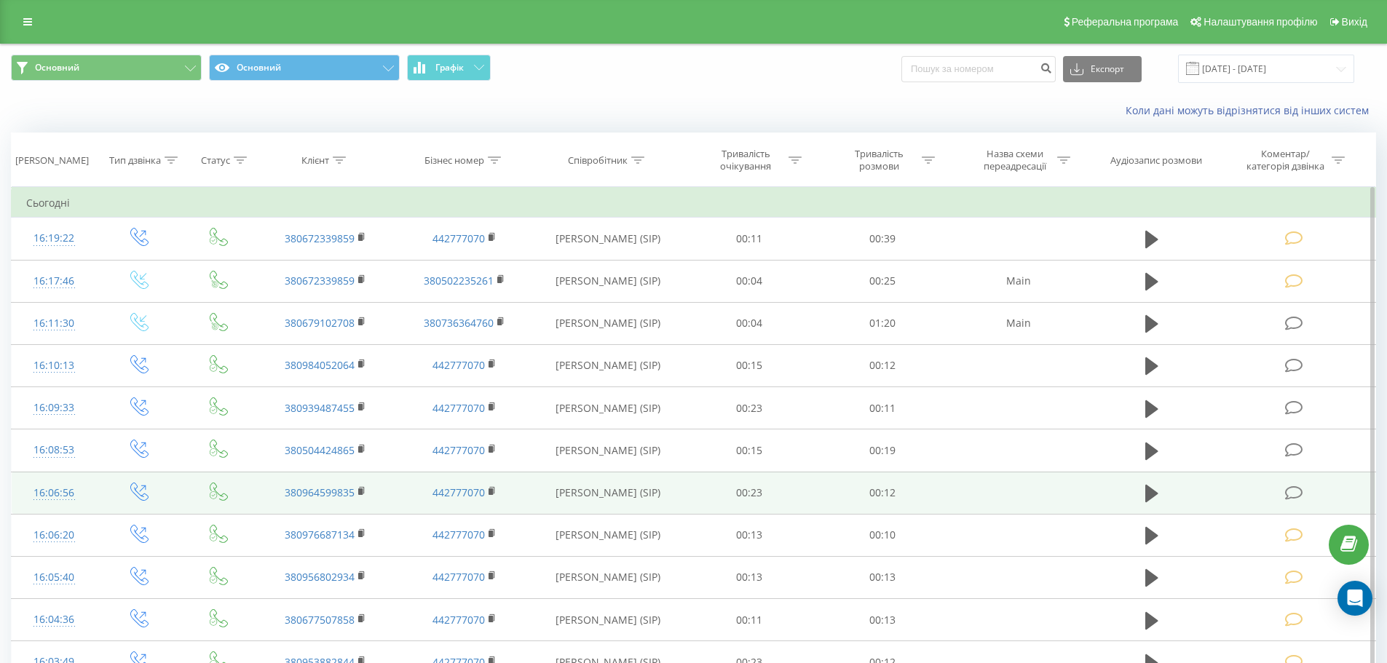
click at [1296, 481] on td at bounding box center [1295, 493] width 160 height 42
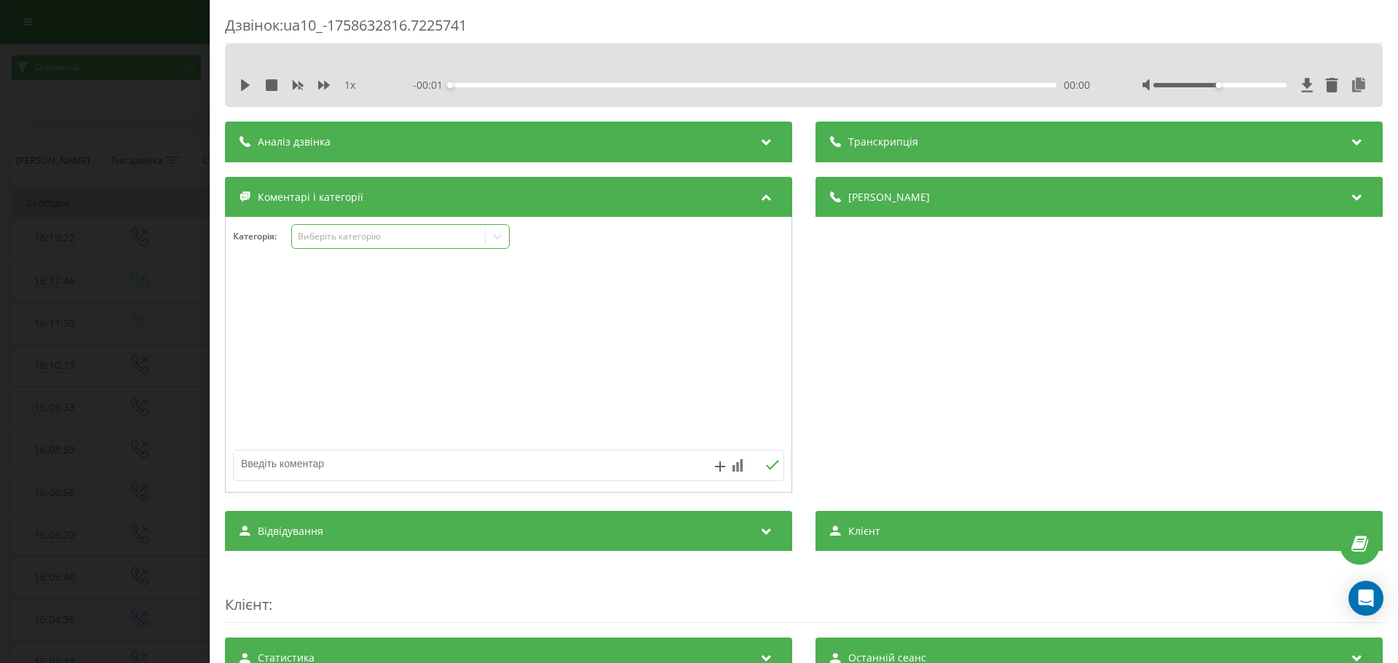
click at [324, 239] on div "Виберіть категорію" at bounding box center [389, 237] width 182 height 12
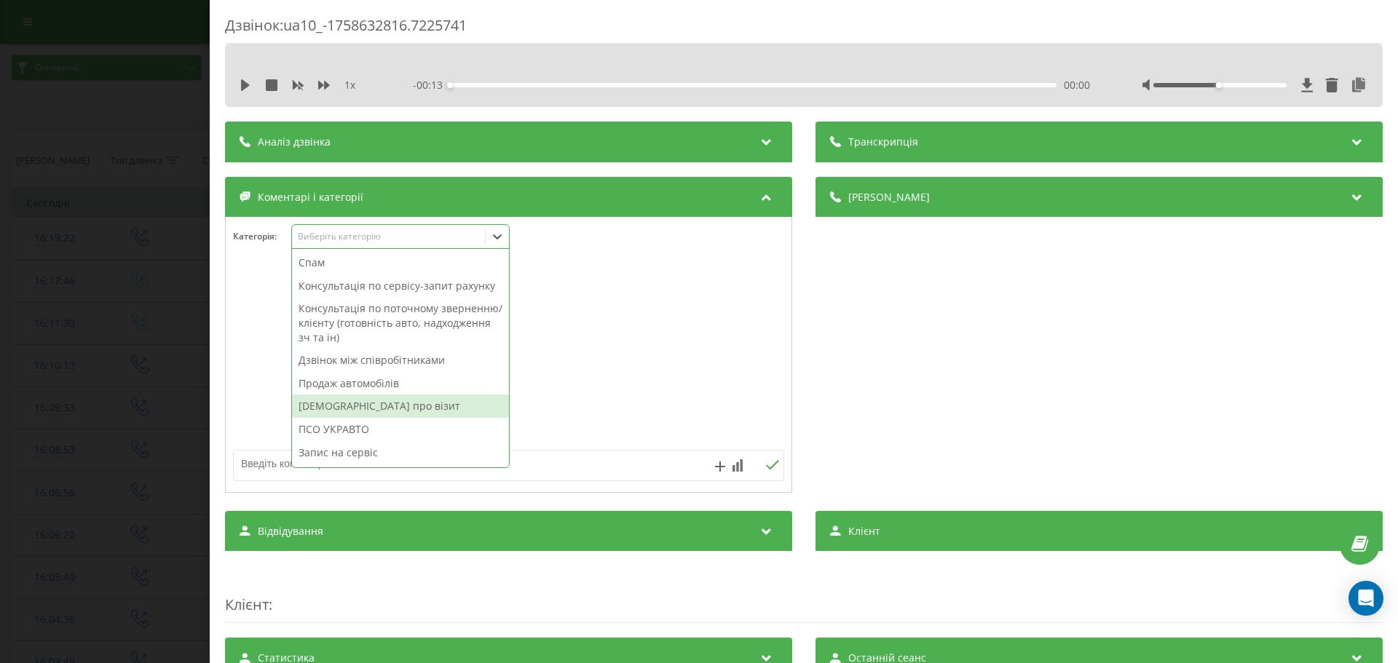
click at [350, 405] on div "[DEMOGRAPHIC_DATA] про візит" at bounding box center [400, 406] width 217 height 23
click at [730, 344] on div at bounding box center [509, 355] width 566 height 175
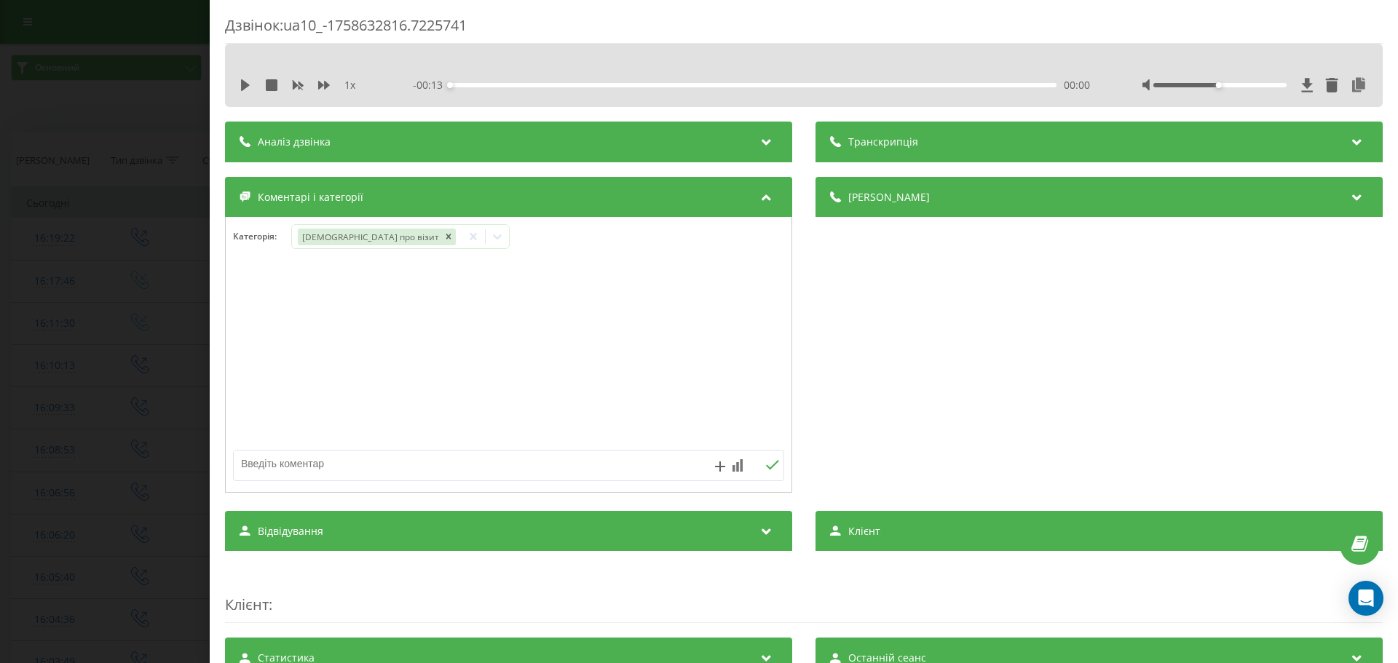
click at [77, 322] on div "Дзвінок : ua10_-1758632816.7225741 1 x - 00:13 00:00 00:00 Транскрипція Для AI-…" at bounding box center [699, 331] width 1398 height 663
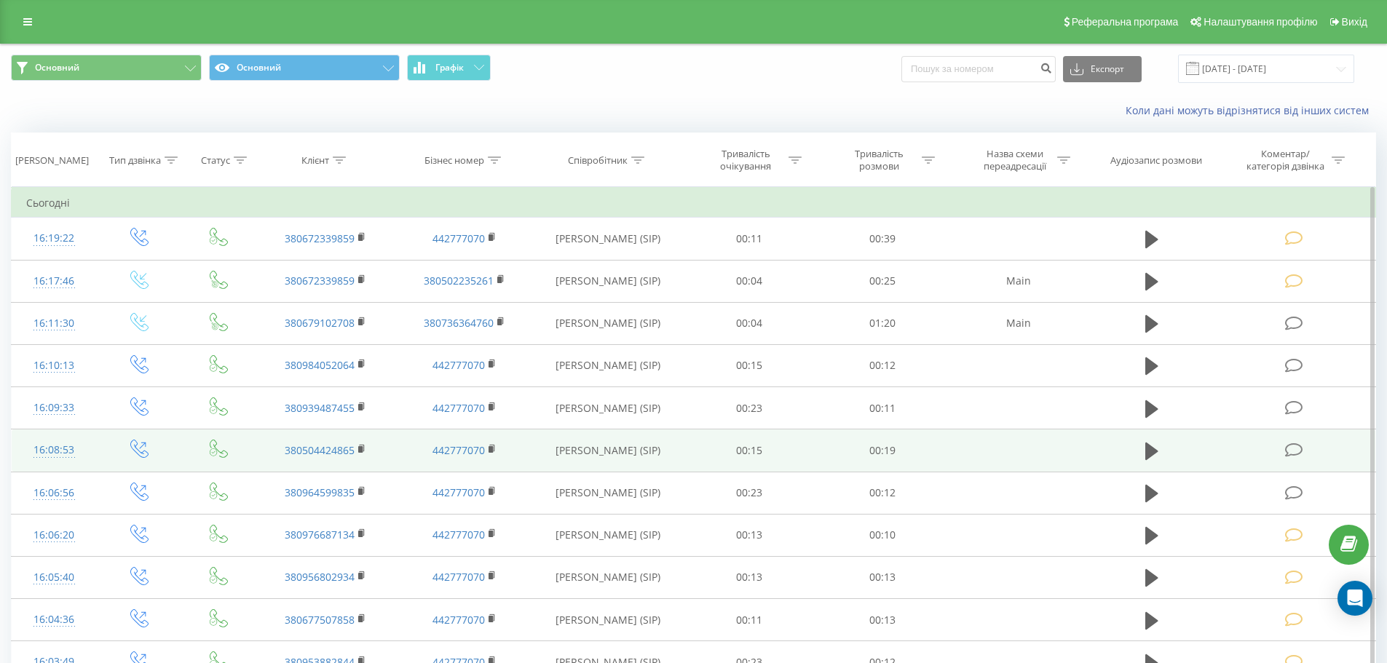
click at [1286, 443] on icon at bounding box center [1294, 450] width 18 height 15
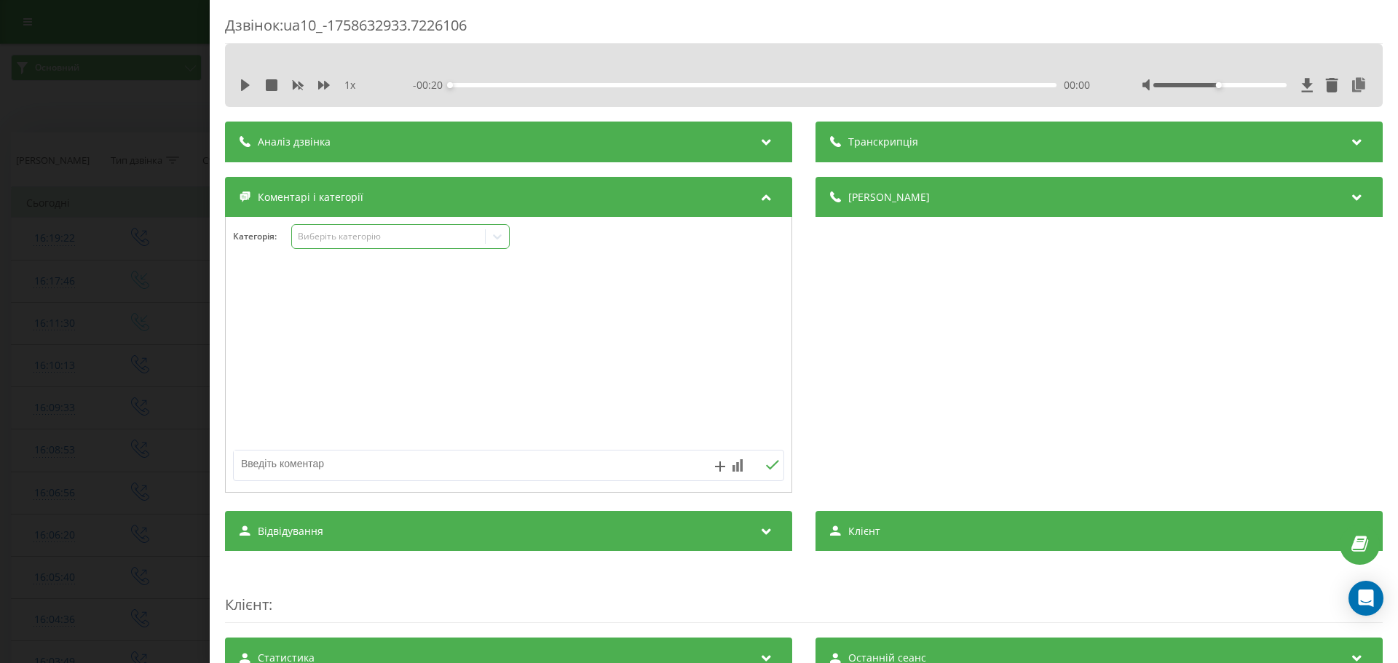
click at [377, 243] on div "Виберіть категорію" at bounding box center [388, 237] width 193 height 14
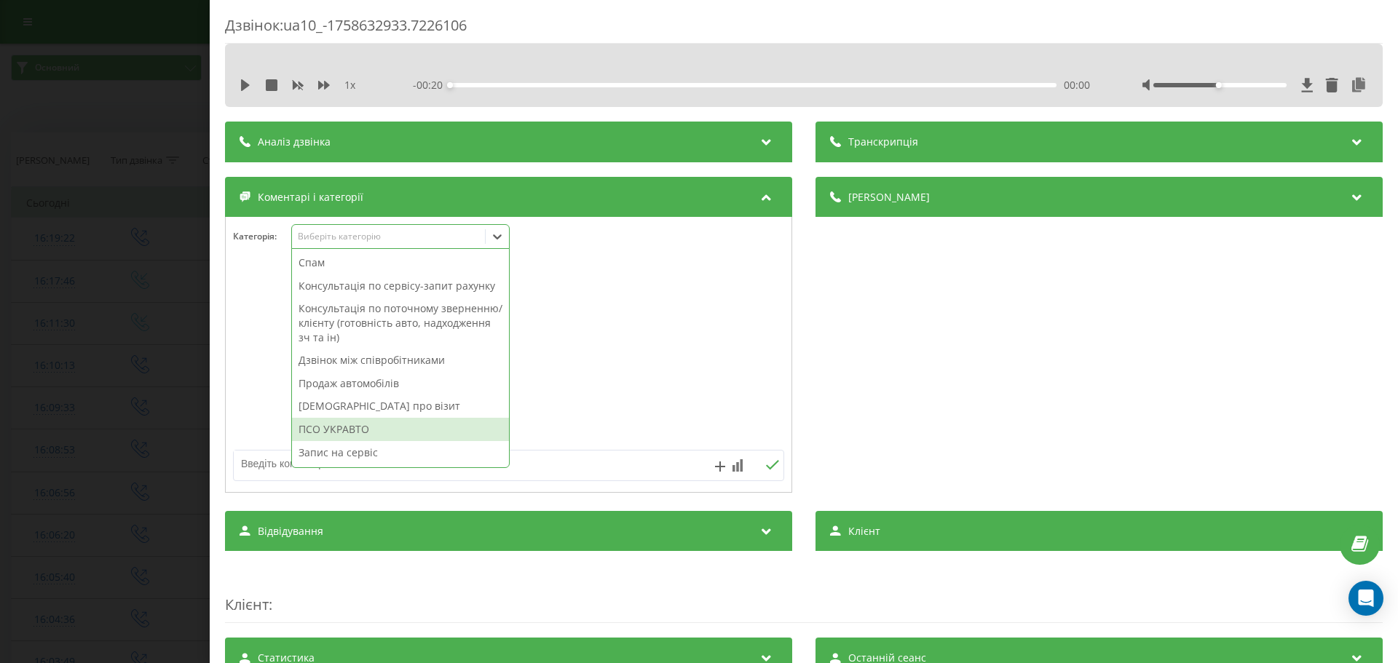
click at [356, 418] on div "ПСО УКРАВТО" at bounding box center [400, 429] width 217 height 23
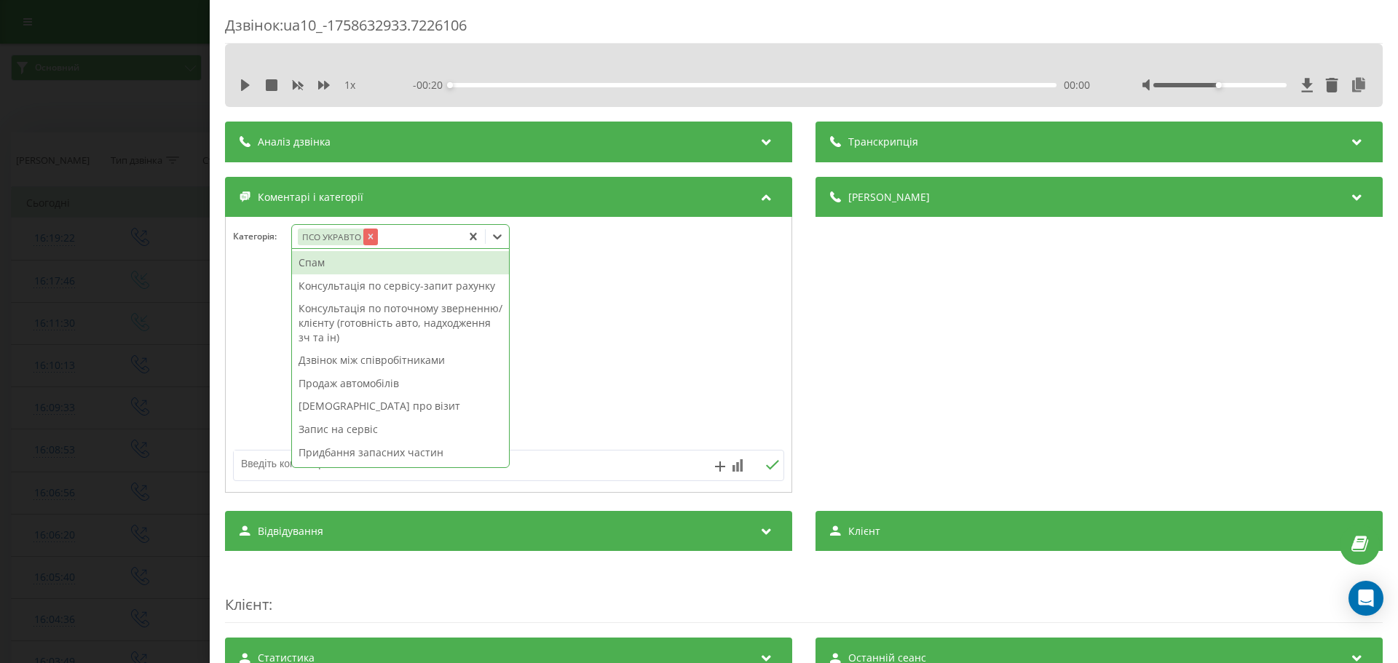
click at [368, 240] on icon "Remove ПСО УКРАВТО" at bounding box center [371, 237] width 10 height 10
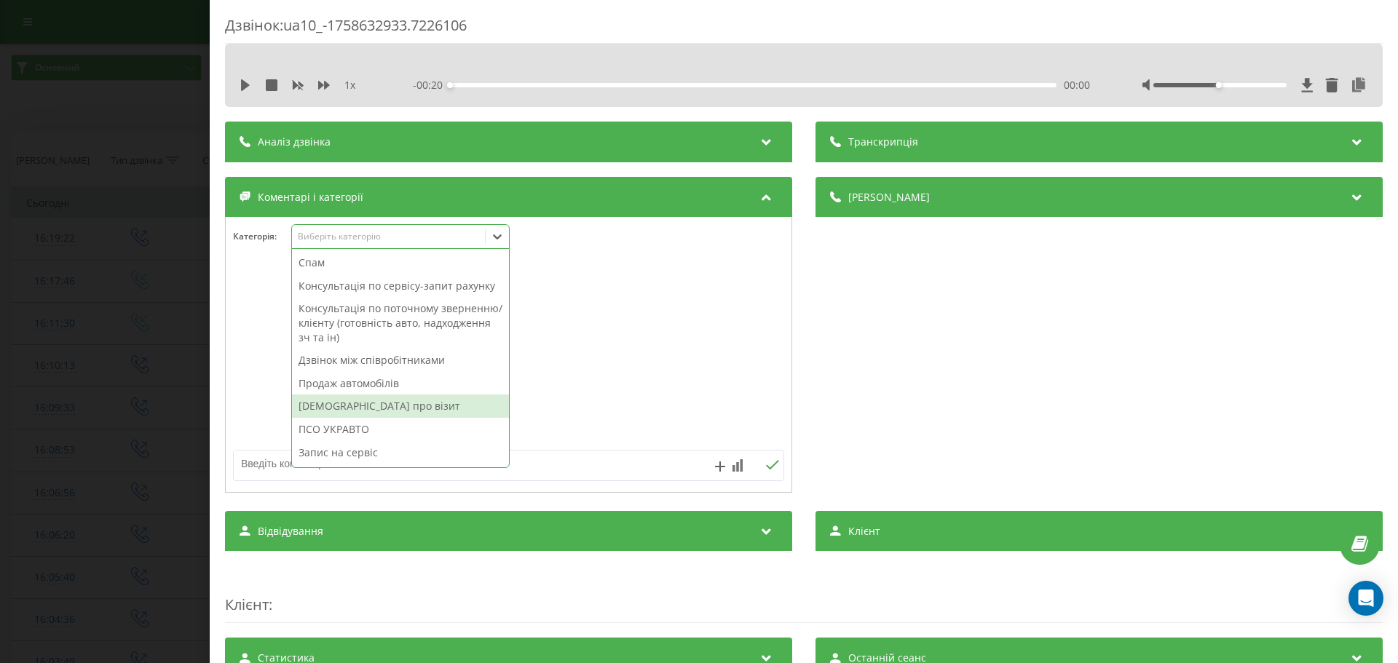
click at [352, 400] on div "[DEMOGRAPHIC_DATA] про візит" at bounding box center [400, 406] width 217 height 23
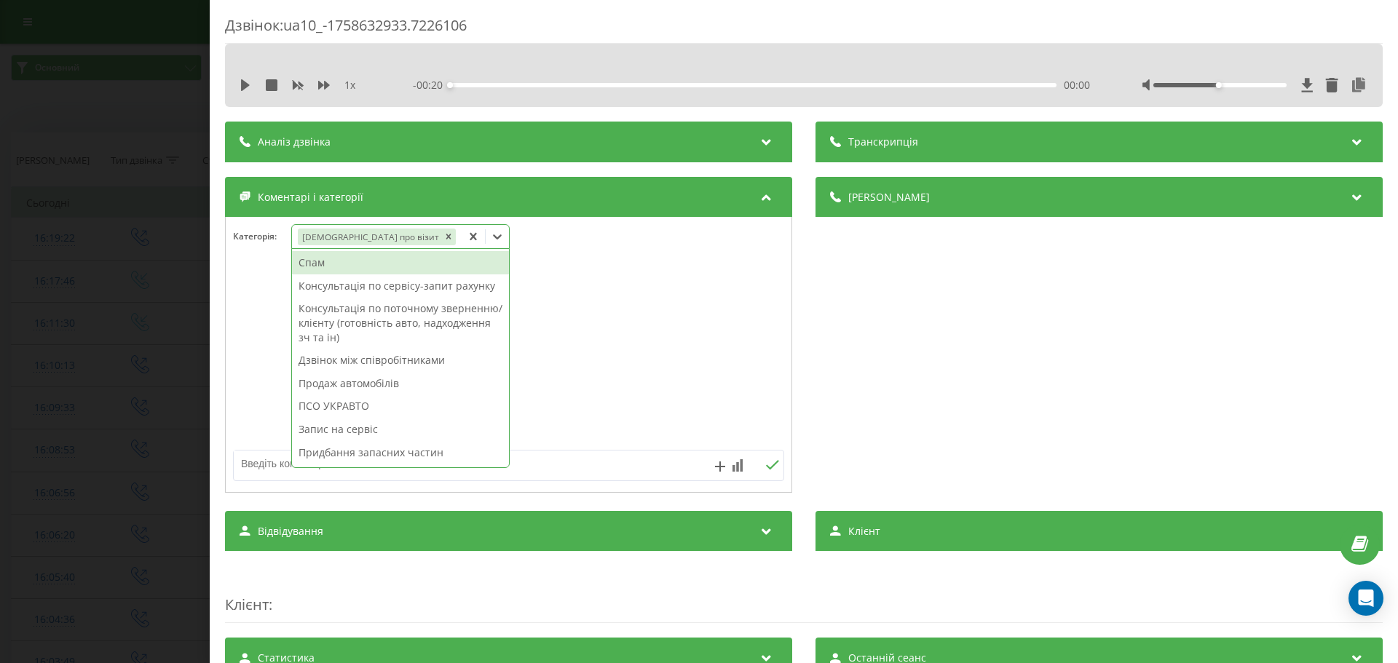
click at [628, 363] on div at bounding box center [509, 355] width 566 height 175
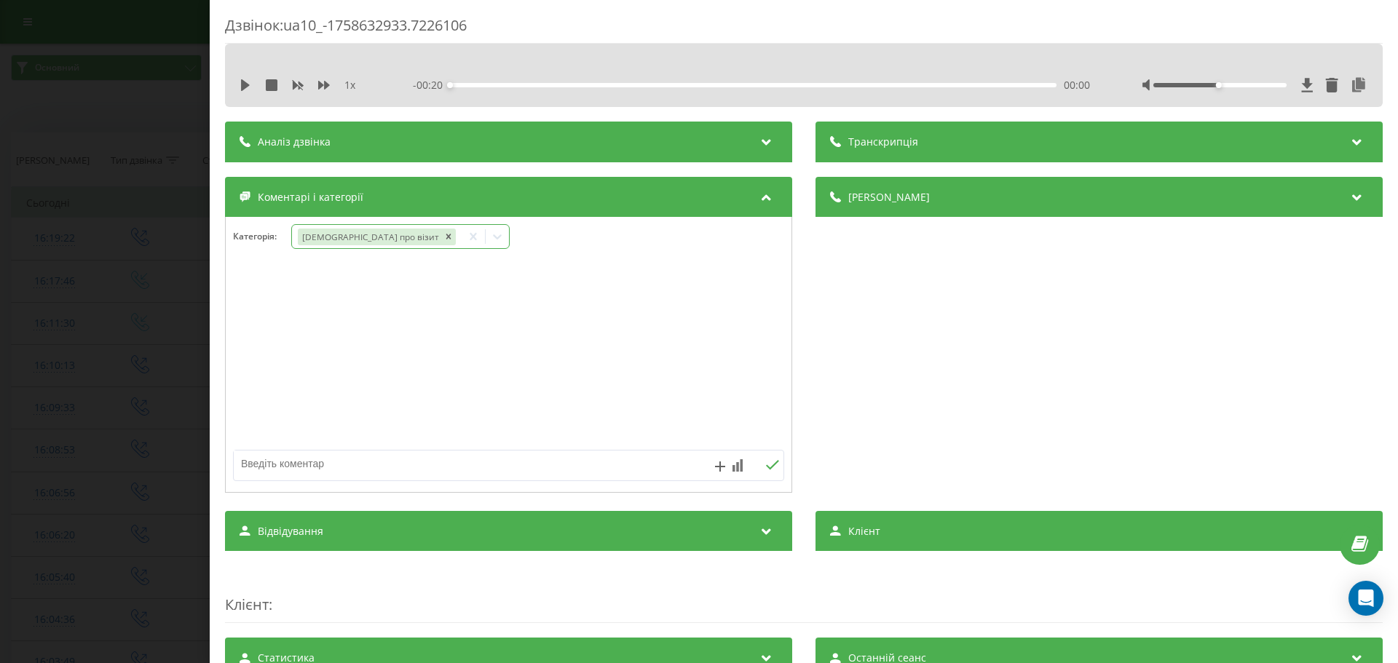
click at [32, 363] on div "Дзвінок : ua10_-1758632933.7226106 1 x - 00:20 00:00 00:00 Транскрипція Для AI-…" at bounding box center [699, 331] width 1398 height 663
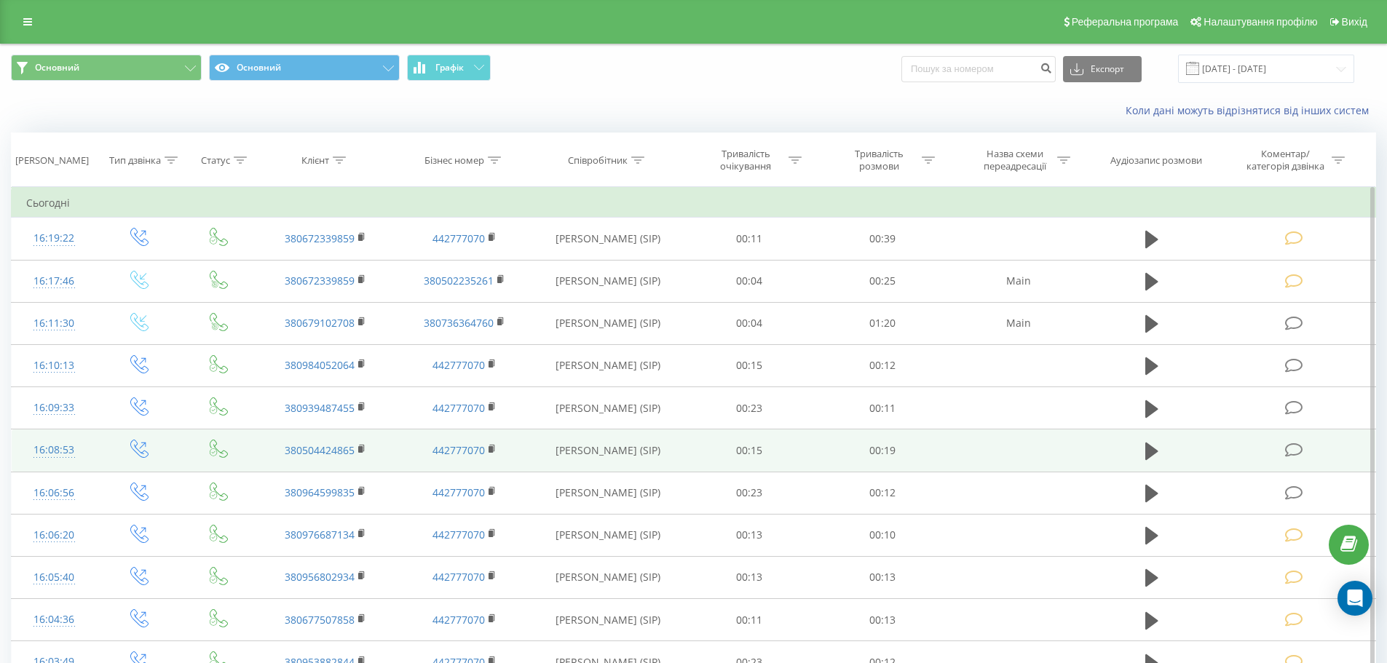
click at [1295, 454] on icon at bounding box center [1294, 450] width 18 height 15
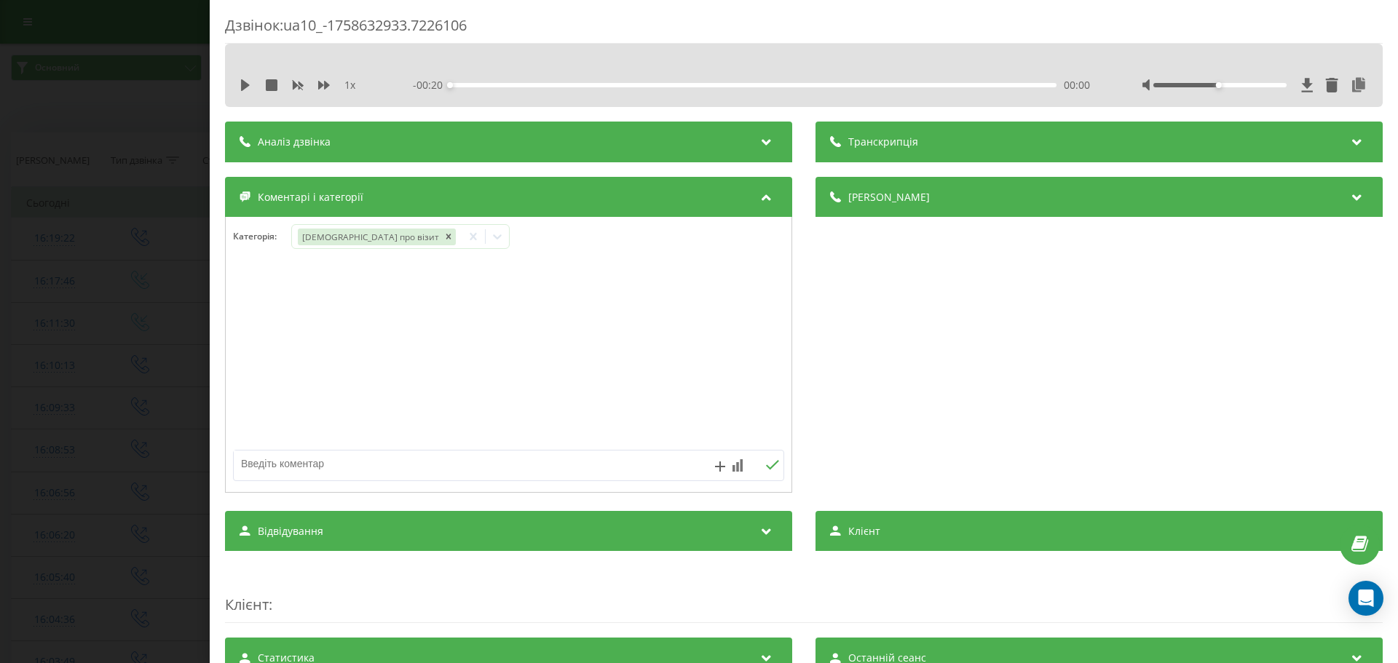
click at [182, 277] on div "Дзвінок : ua10_-1758632933.7226106 1 x - 00:20 00:00 00:00 Транскрипція Для AI-…" at bounding box center [699, 331] width 1398 height 663
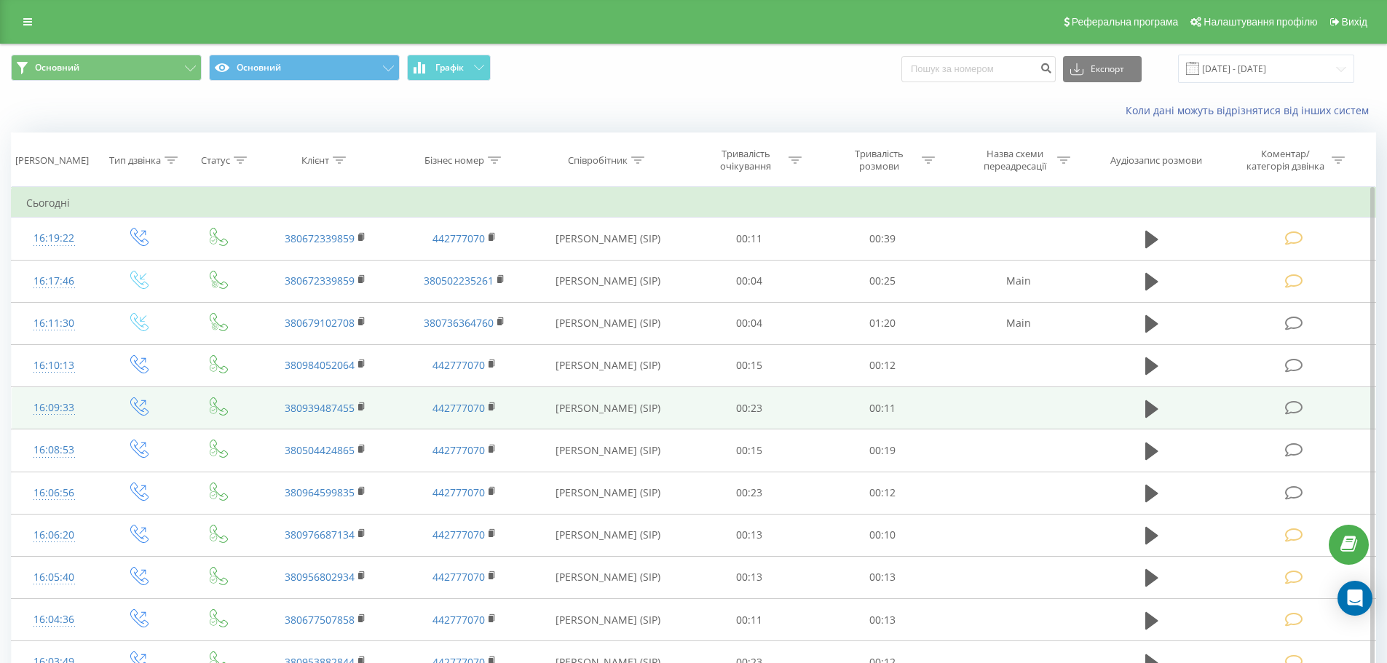
click at [1289, 417] on td at bounding box center [1295, 408] width 160 height 42
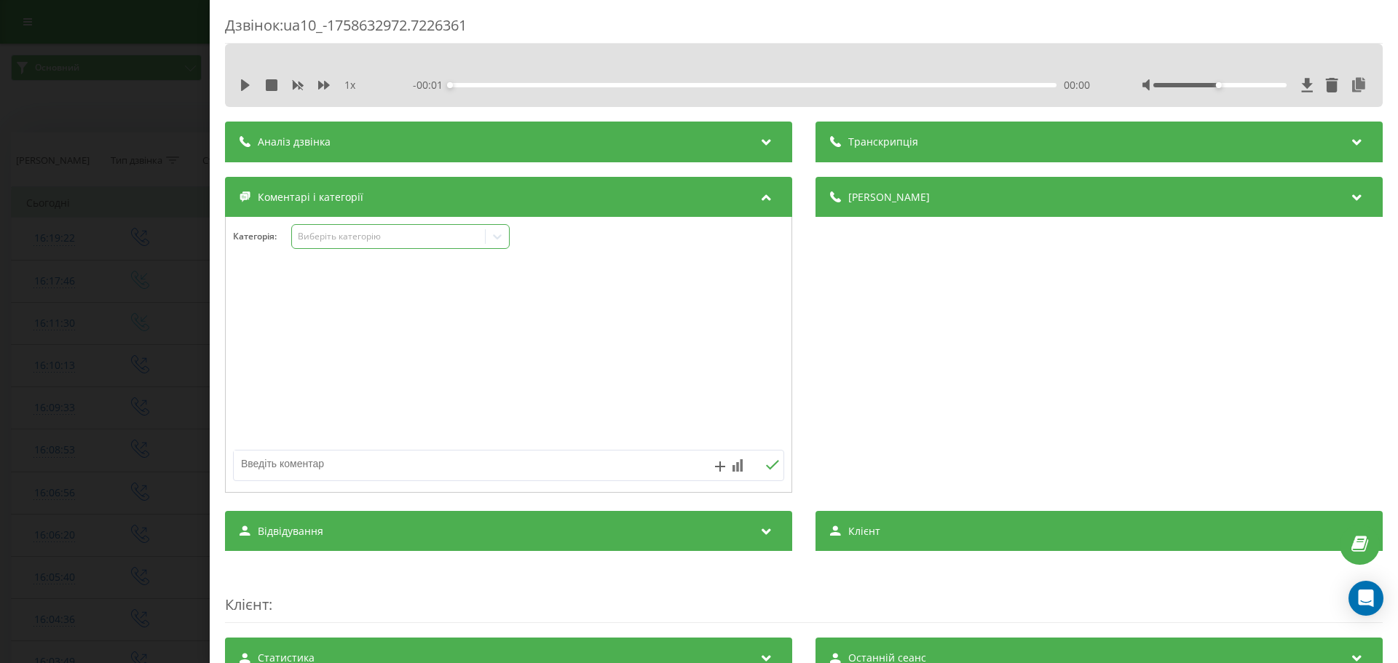
click at [378, 231] on div "Виберіть категорію" at bounding box center [389, 237] width 182 height 12
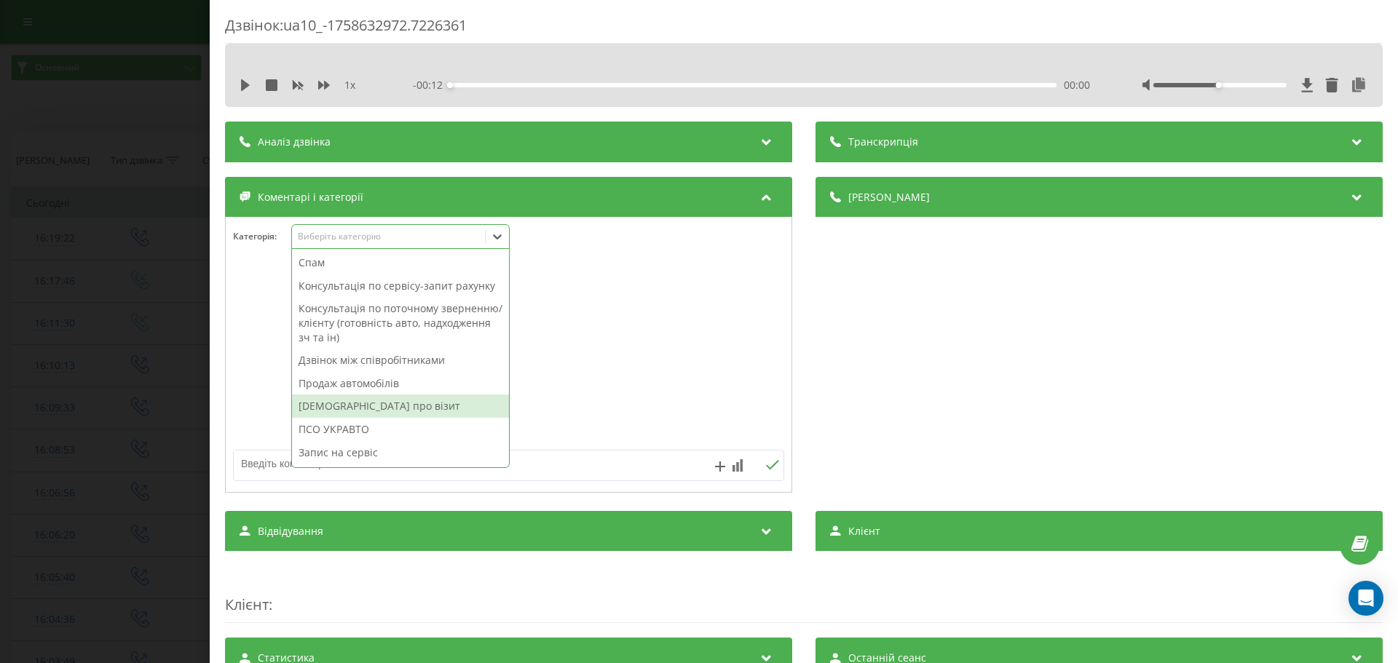
click at [373, 395] on div "[DEMOGRAPHIC_DATA] про візит" at bounding box center [400, 406] width 217 height 23
click at [725, 358] on div at bounding box center [509, 355] width 566 height 175
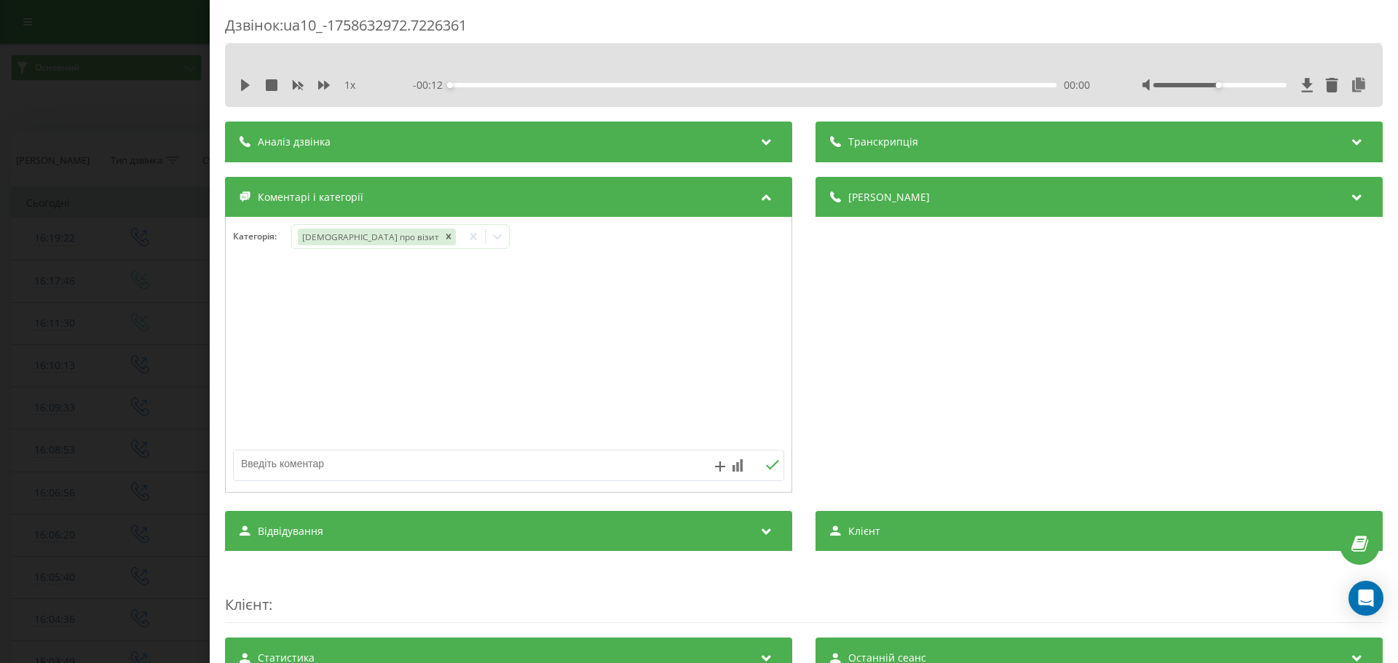
click at [89, 329] on div "Дзвінок : ua10_-1758632972.7226361 1 x - 00:12 00:00 00:00 Транскрипція Для AI-…" at bounding box center [699, 331] width 1398 height 663
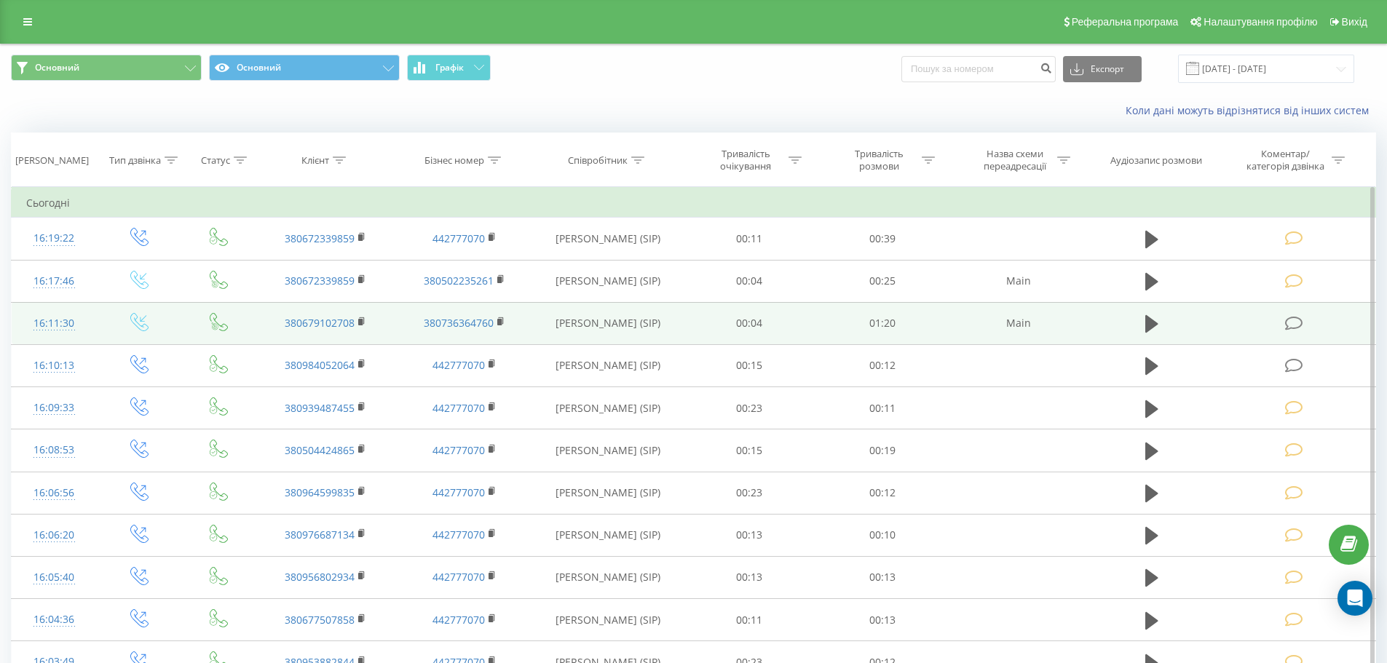
click at [1297, 325] on icon at bounding box center [1294, 323] width 18 height 15
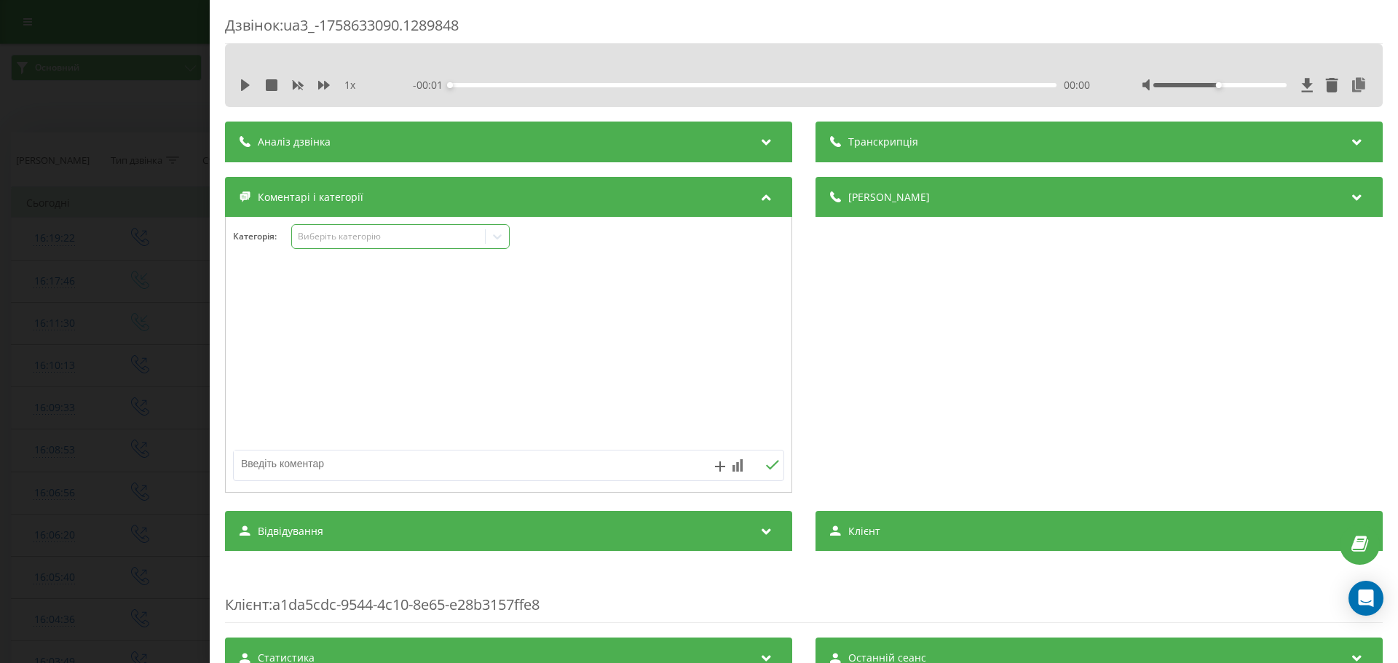
click at [372, 231] on div "Виберіть категорію" at bounding box center [389, 237] width 182 height 12
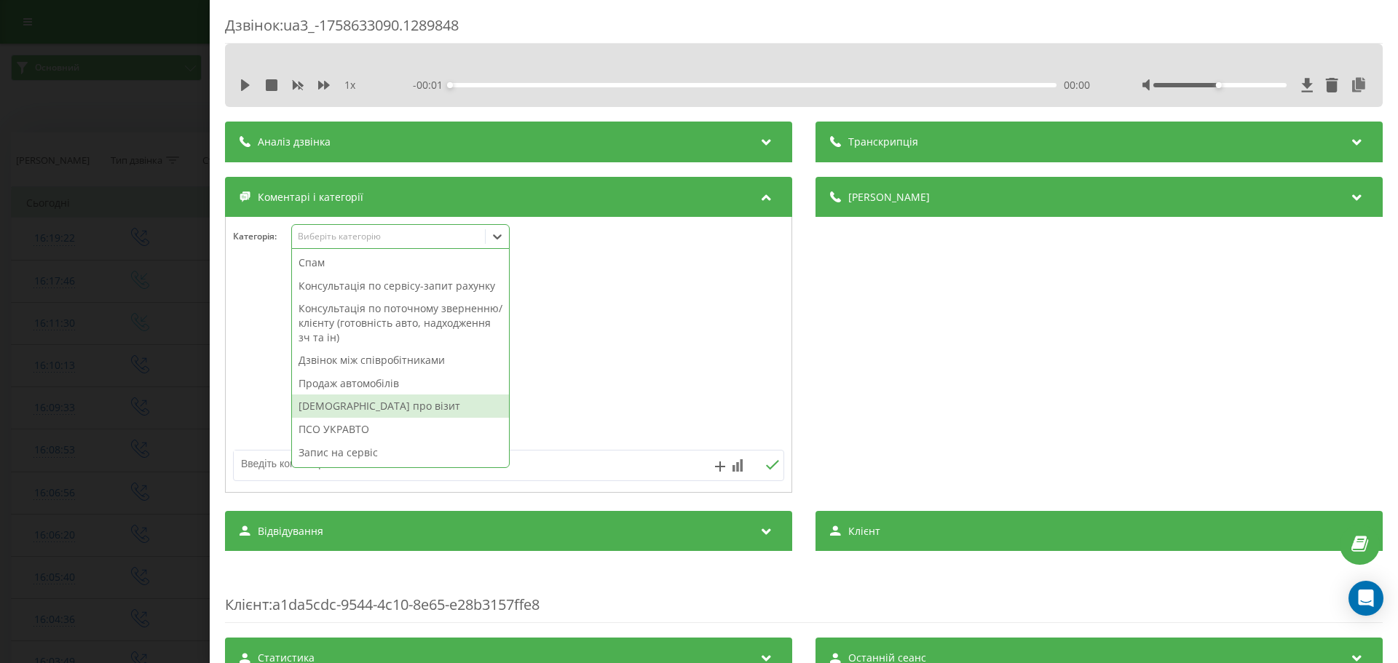
click at [373, 395] on div "[DEMOGRAPHIC_DATA] про візит" at bounding box center [400, 406] width 217 height 23
click at [656, 355] on div at bounding box center [509, 355] width 566 height 175
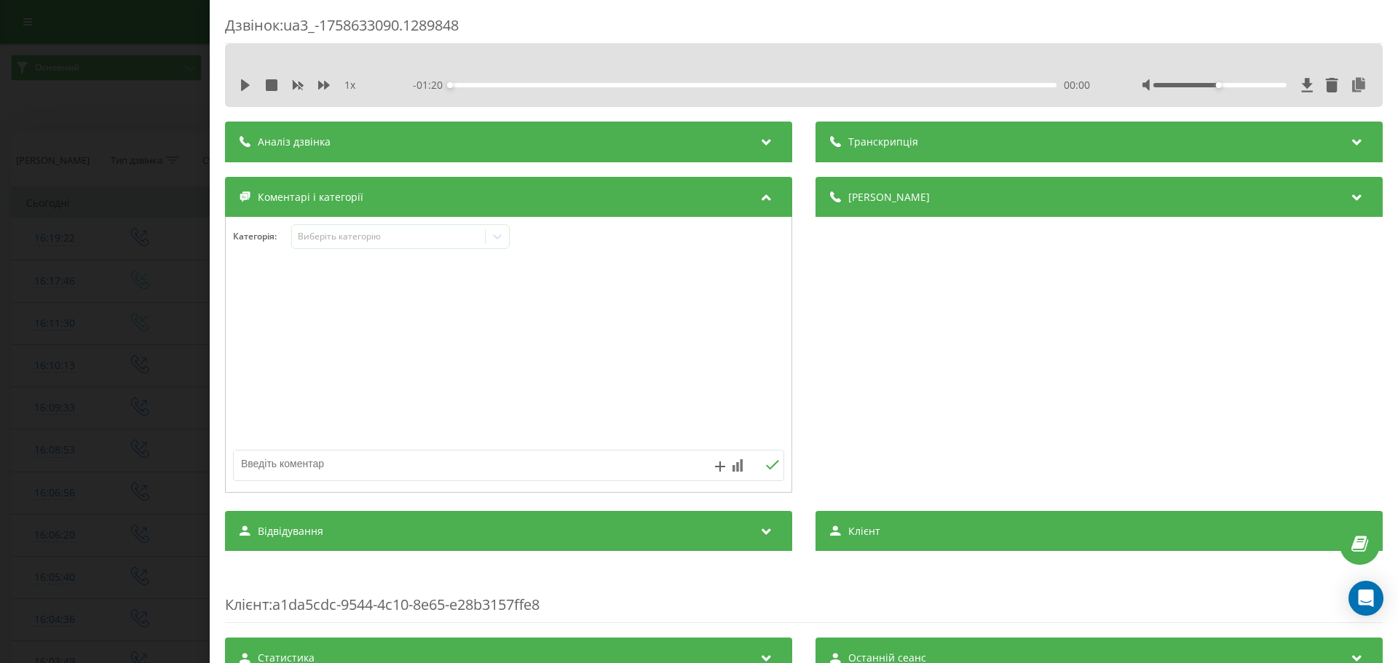
click at [0, 379] on div "Дзвінок : ua3_-1758633090.1289848 1 x - 01:20 00:00 00:00 Транскрипція Для AI-а…" at bounding box center [699, 331] width 1398 height 663
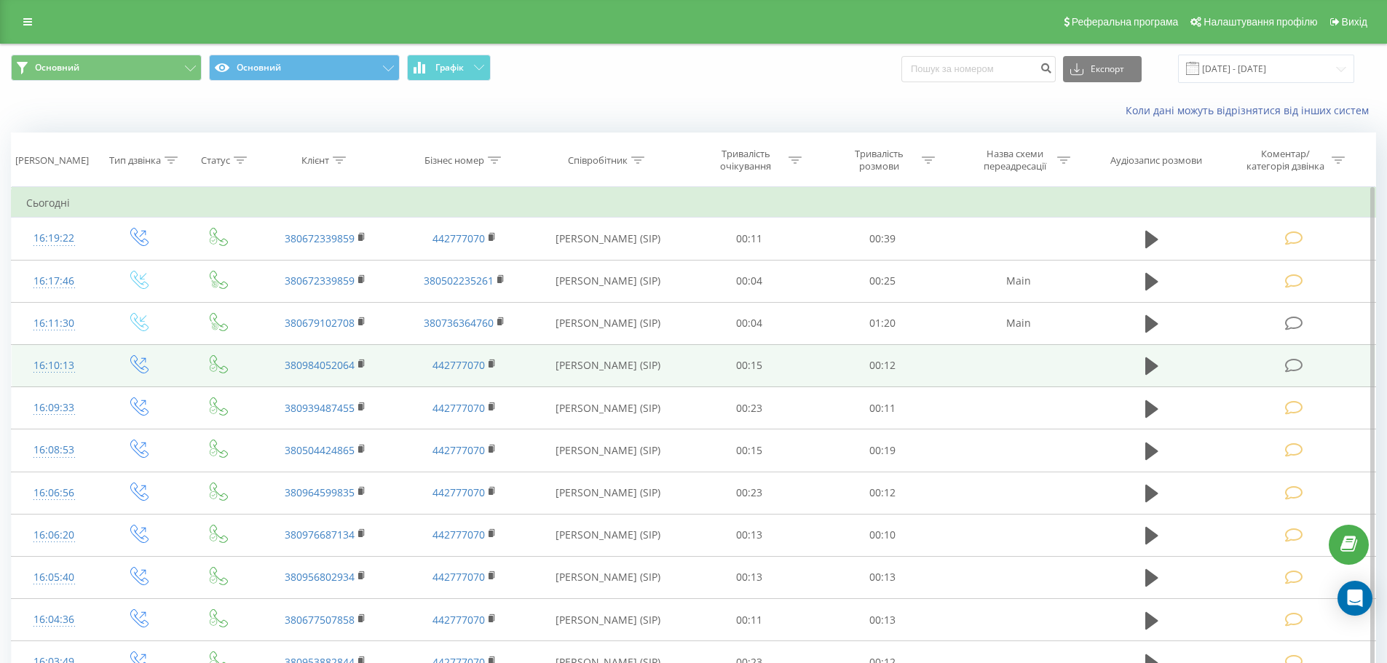
click at [1298, 369] on icon at bounding box center [1294, 365] width 18 height 15
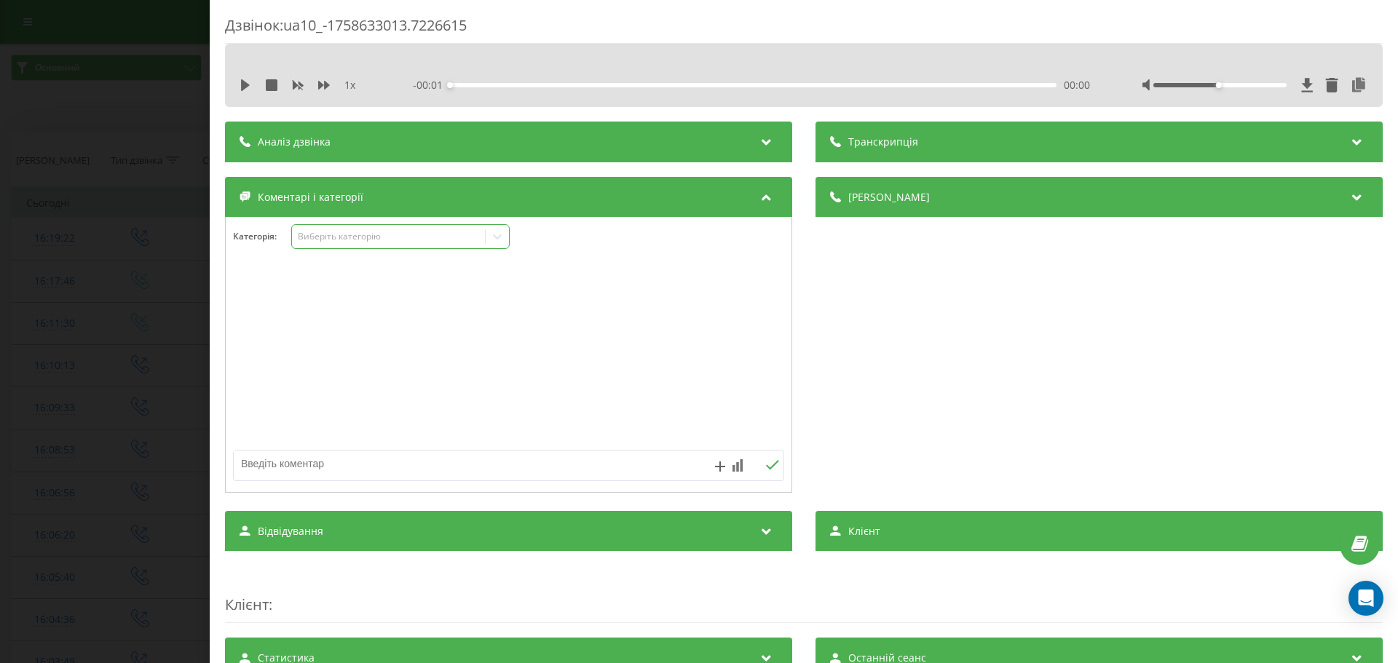
click at [371, 228] on div "Виберіть категорію" at bounding box center [400, 236] width 218 height 25
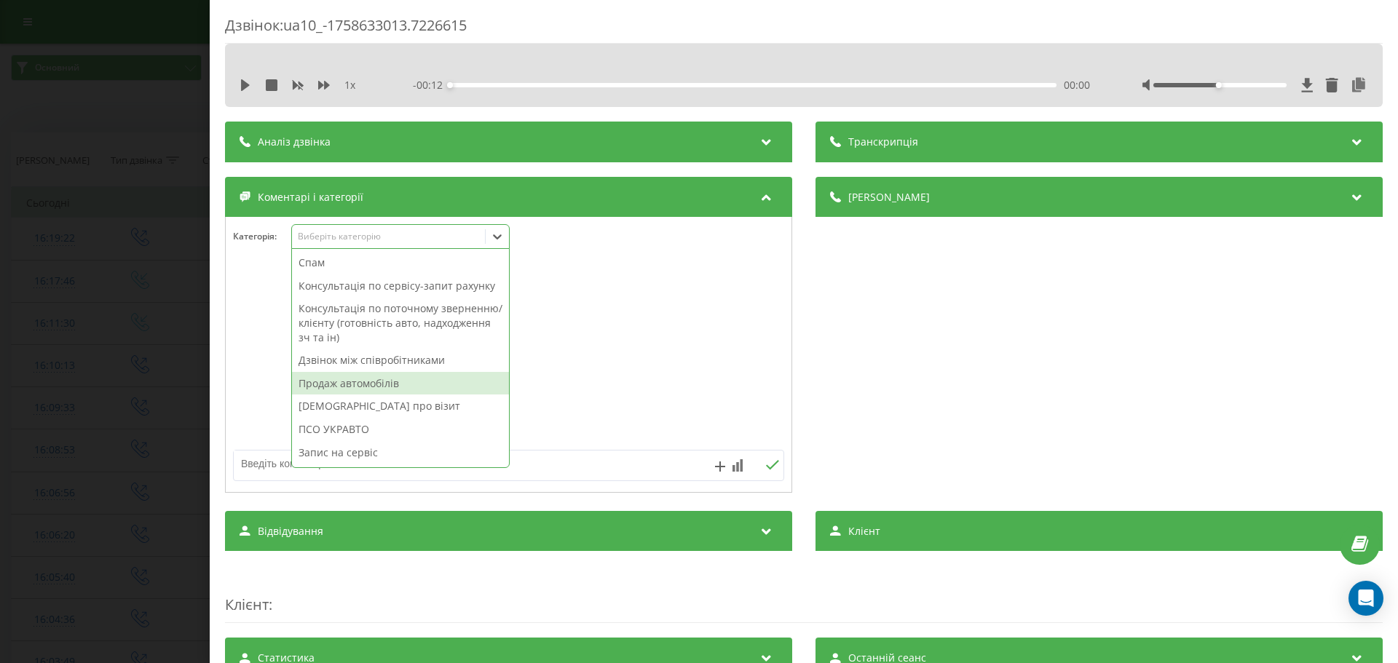
click at [373, 396] on div "[DEMOGRAPHIC_DATA] про візит" at bounding box center [400, 406] width 217 height 23
click at [666, 339] on div at bounding box center [509, 355] width 566 height 175
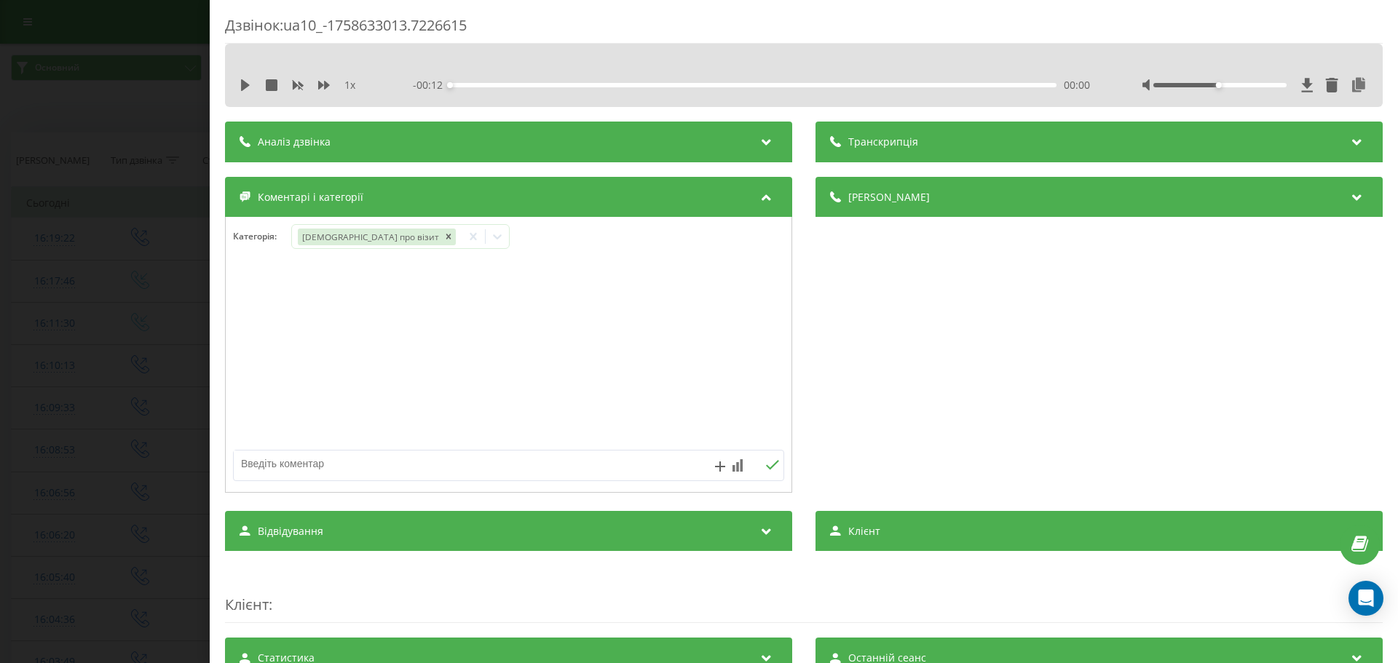
click at [116, 354] on div "Дзвінок : ua10_-1758633013.7226615 1 x - 00:12 00:00 00:00 Транскрипція Для AI-…" at bounding box center [699, 331] width 1398 height 663
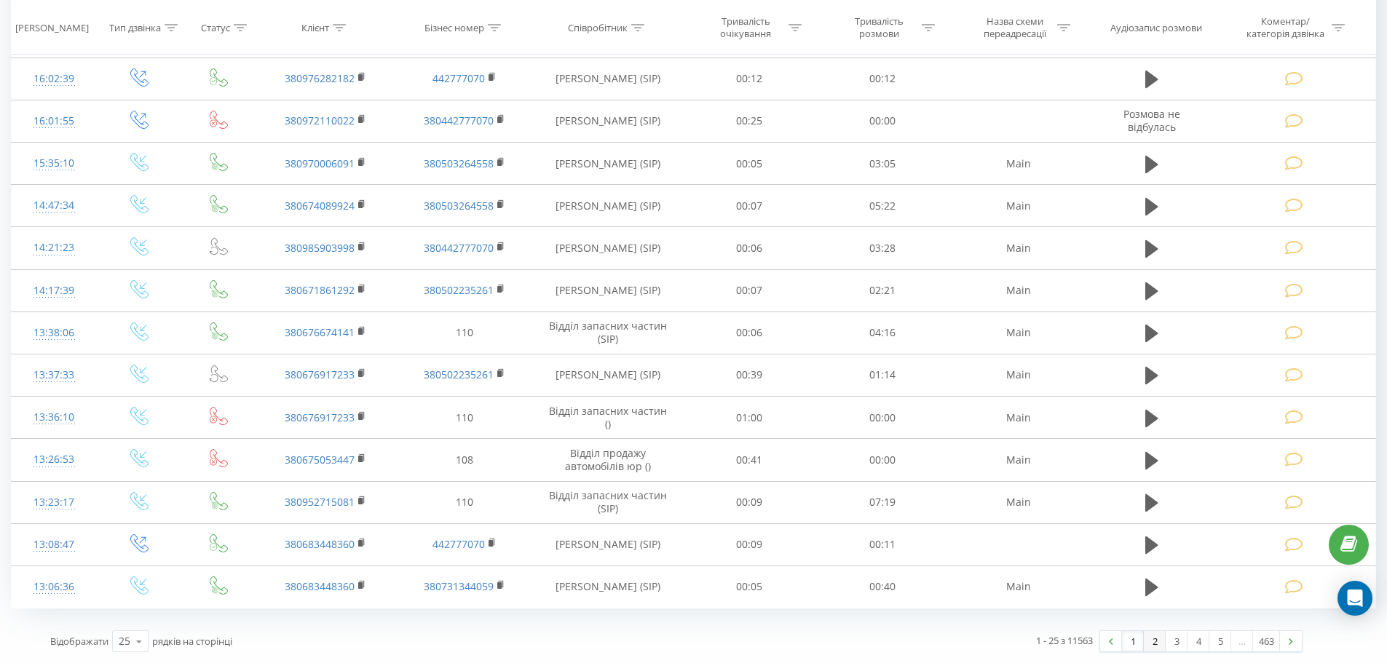
drag, startPoint x: 1147, startPoint y: 644, endPoint x: 1133, endPoint y: 604, distance: 42.4
click at [1148, 643] on link "2" at bounding box center [1155, 641] width 22 height 20
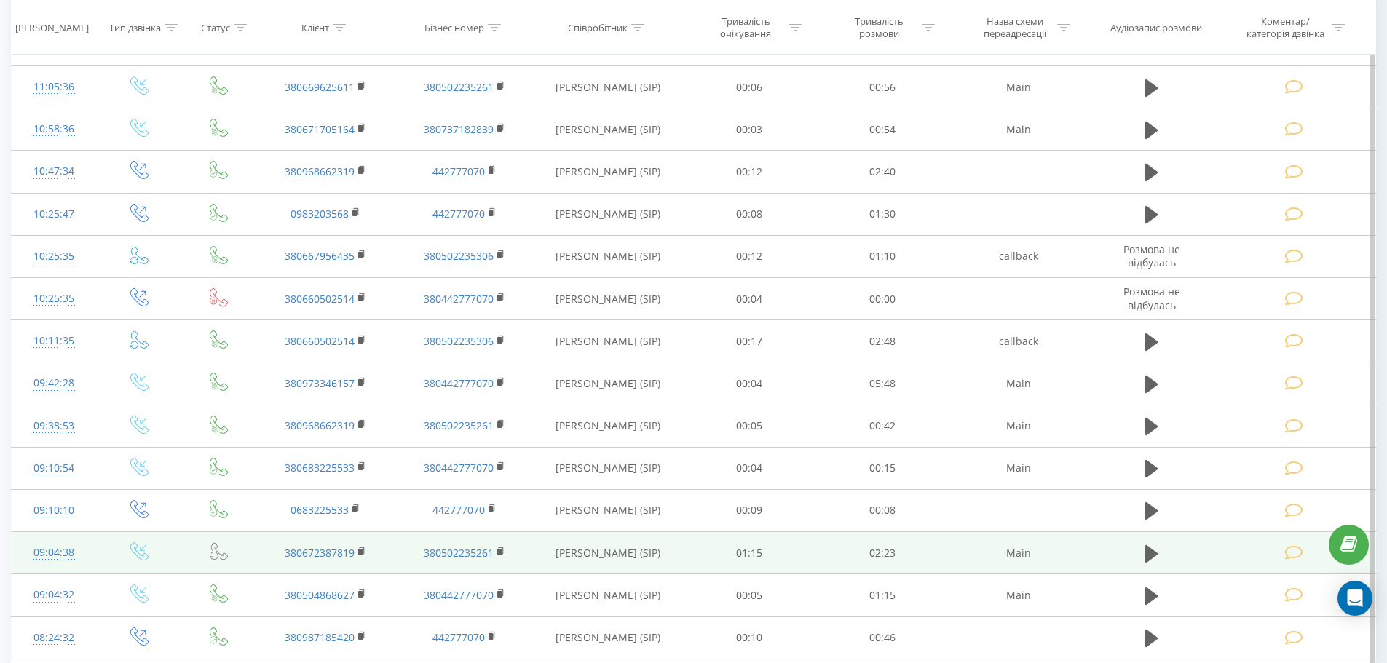
scroll to position [668, 0]
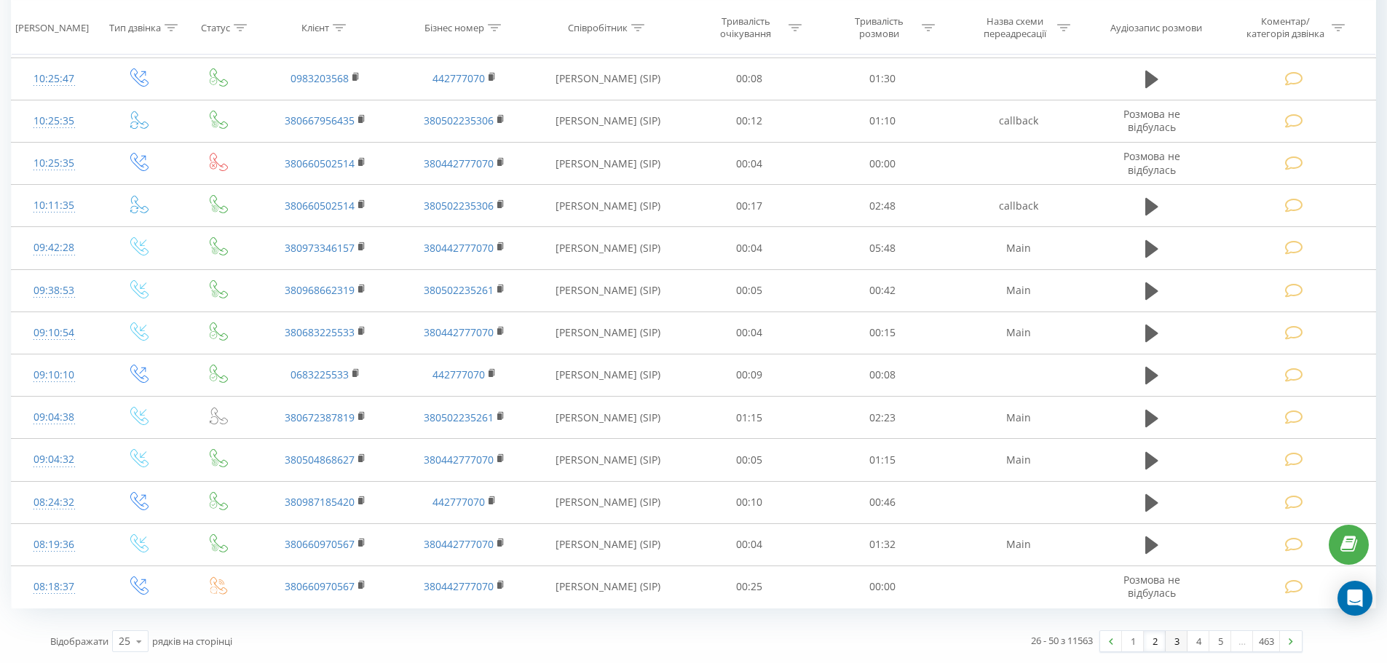
click at [1182, 644] on link "3" at bounding box center [1177, 641] width 22 height 20
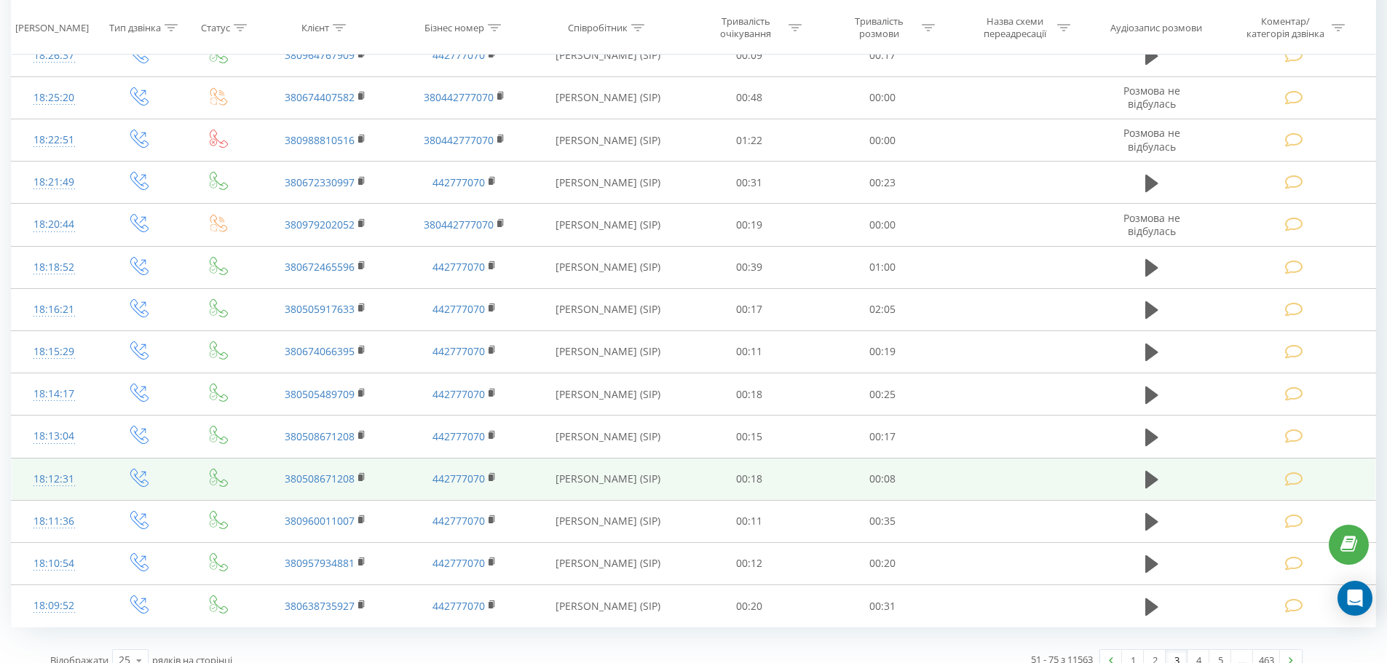
scroll to position [698, 0]
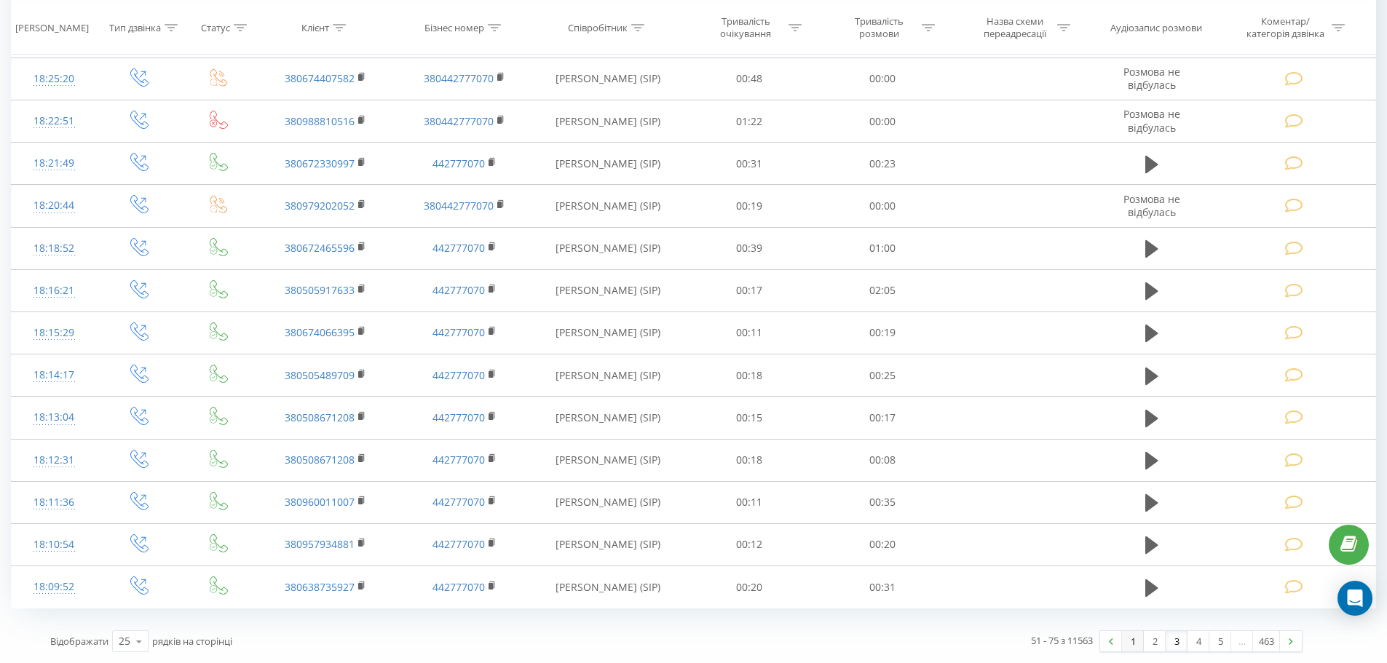
click at [1124, 639] on link "1" at bounding box center [1133, 641] width 22 height 20
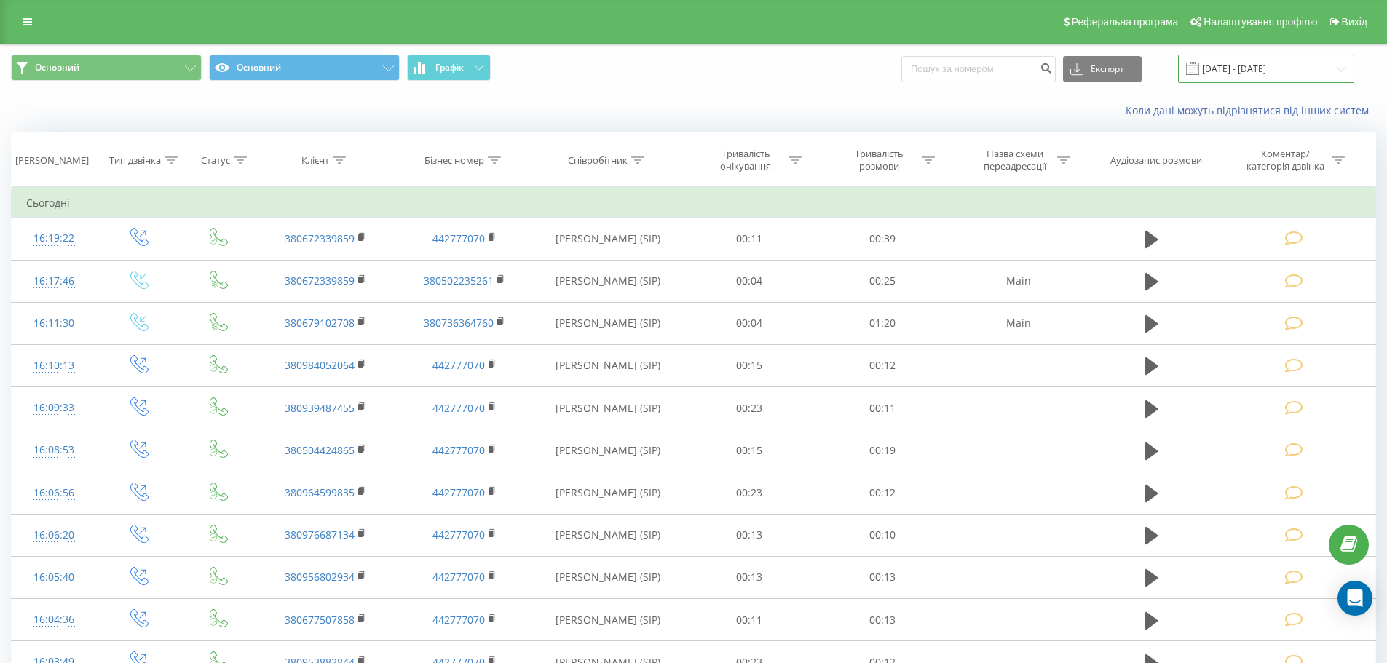
click at [1248, 70] on input "23.06.2025 - 23.09.2025" at bounding box center [1266, 69] width 176 height 28
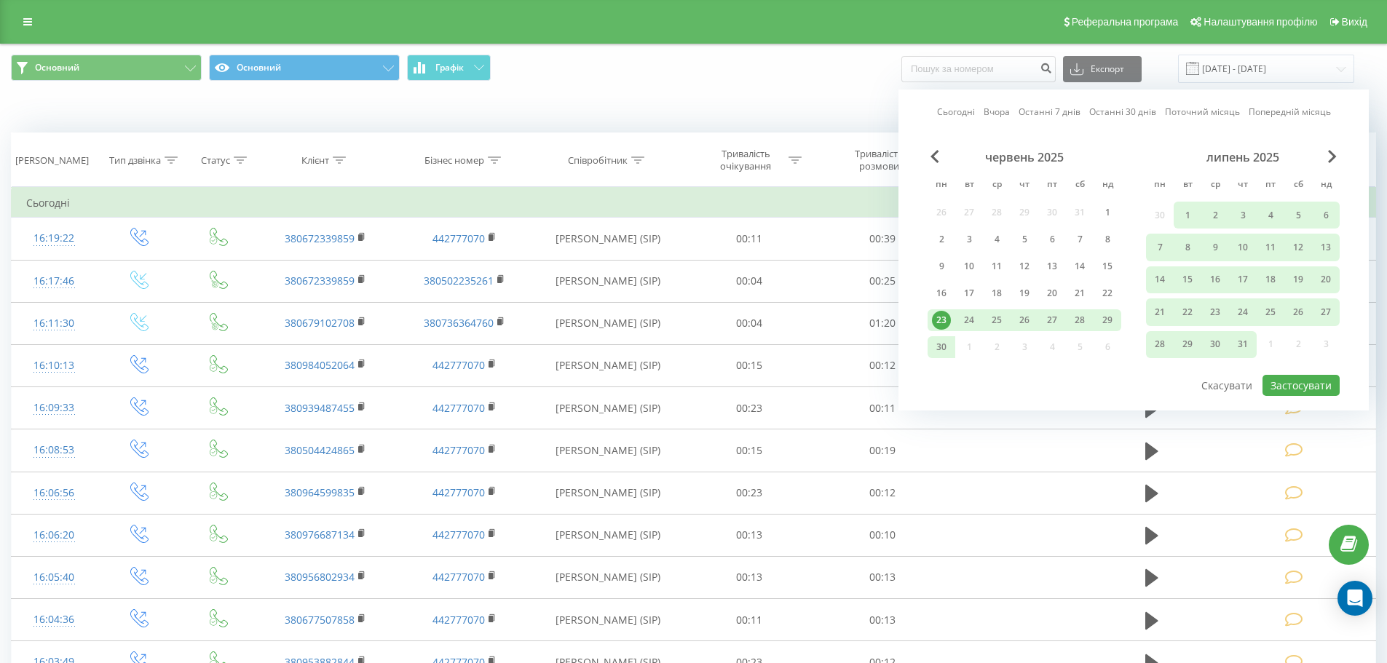
click at [958, 108] on link "Сьогодні" at bounding box center [956, 112] width 38 height 14
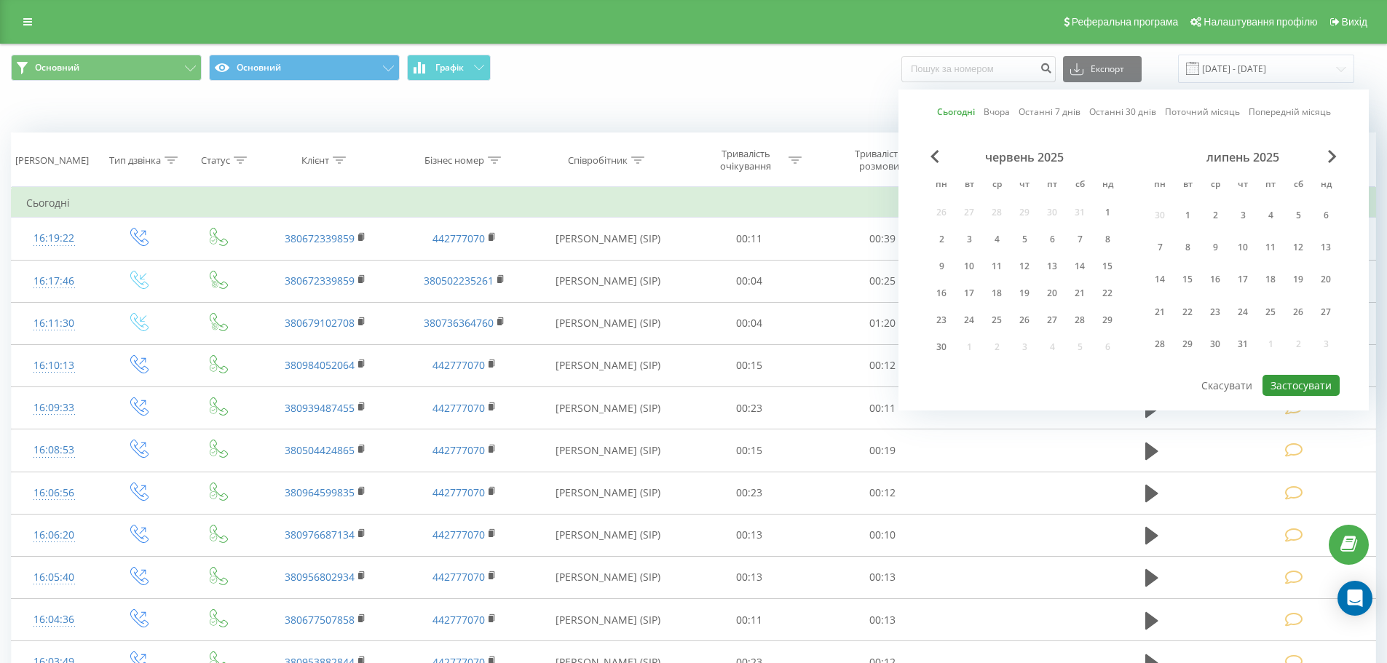
click at [1293, 383] on button "Застосувати" at bounding box center [1301, 385] width 77 height 21
type input "[DATE] - [DATE]"
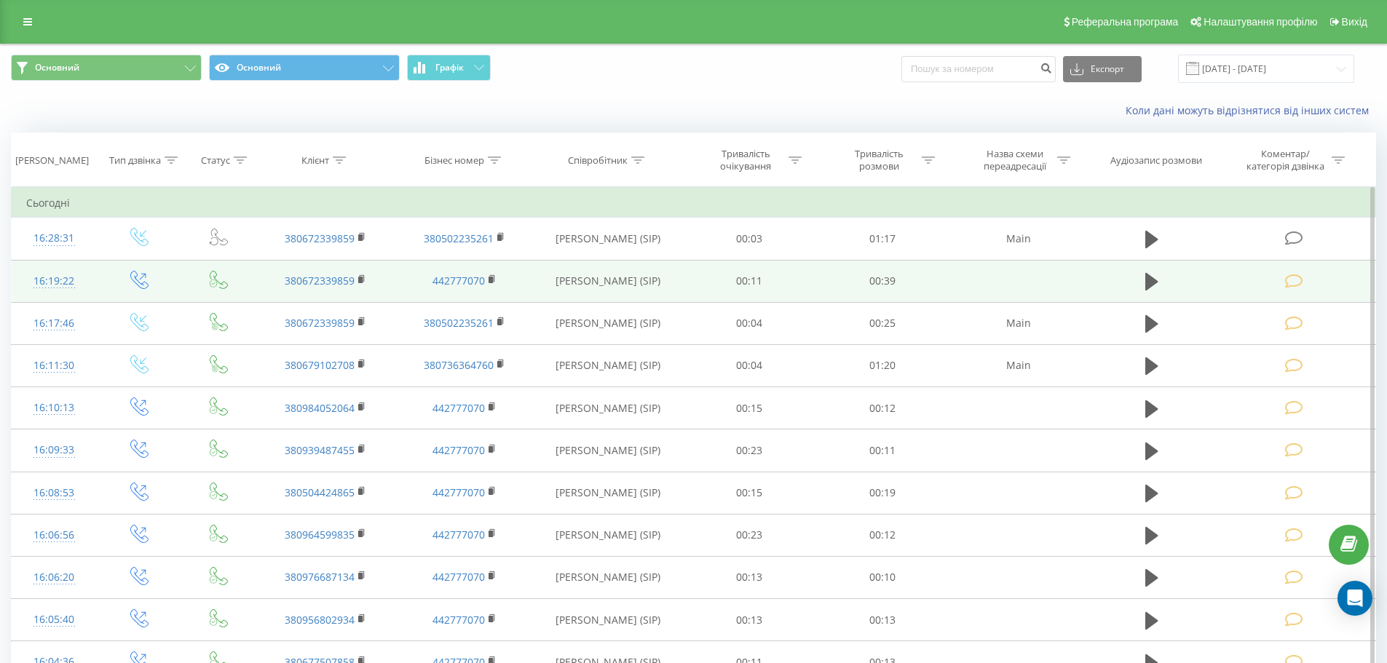
click at [1300, 279] on icon at bounding box center [1294, 281] width 18 height 15
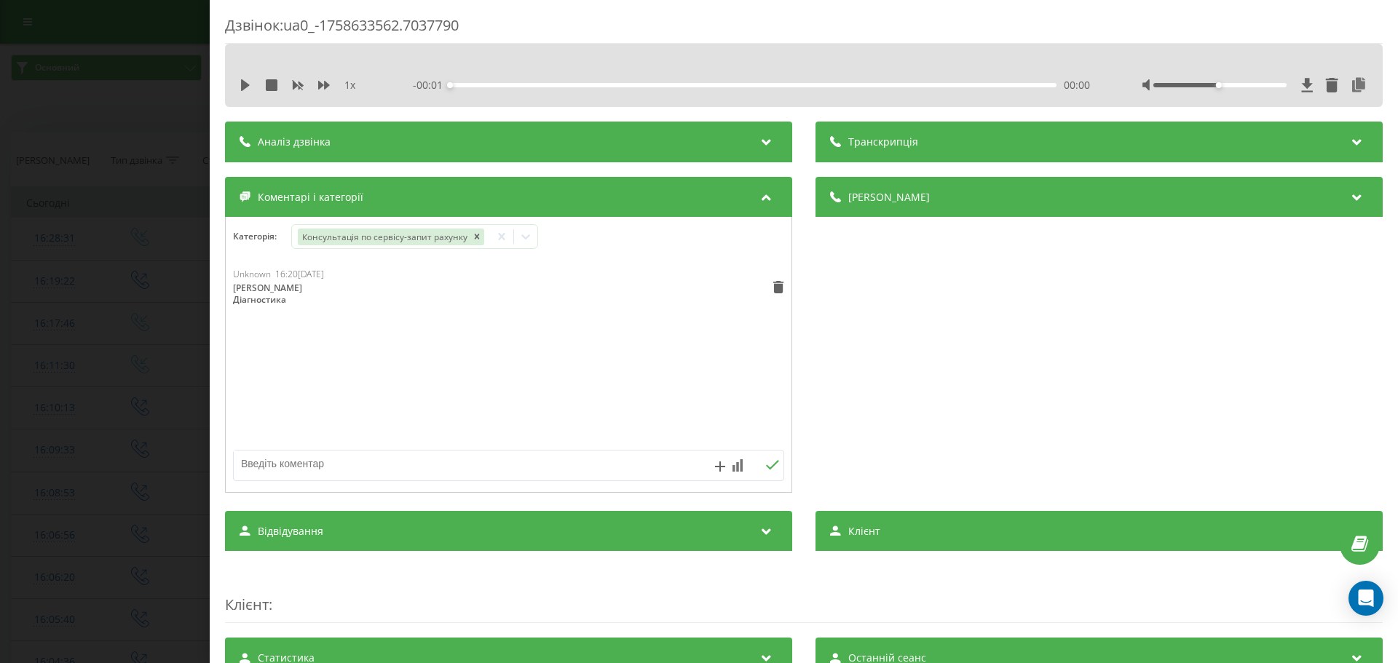
click at [298, 292] on div "Ліф Комп Діагностика" at bounding box center [283, 294] width 100 height 23
copy div "Ліф Комп Діагностика"
click at [682, 313] on div "Unknown 16:20, 23 Вересня 2025 Ліф Комп Діагностика" at bounding box center [509, 355] width 566 height 175
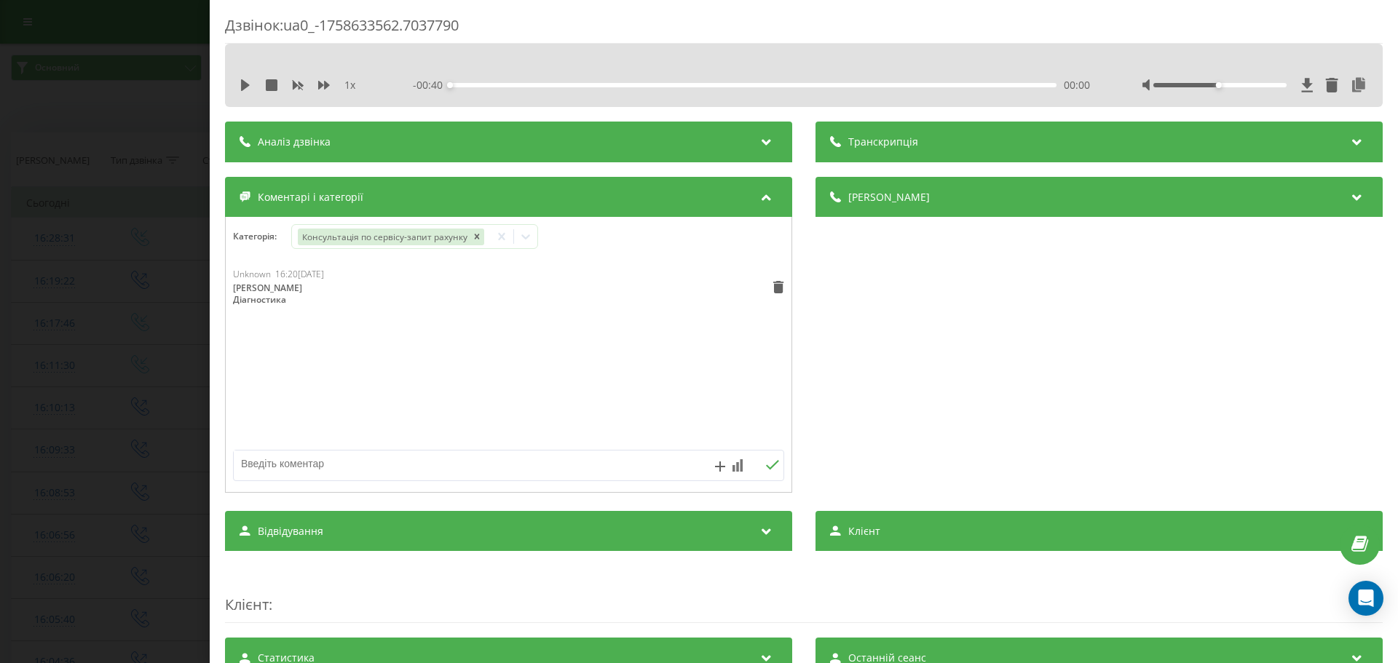
click at [36, 322] on div "Дзвінок : ua0_-1758633562.7037790 1 x - 00:40 00:00 00:00 Транскрипція Для AI-а…" at bounding box center [699, 331] width 1398 height 663
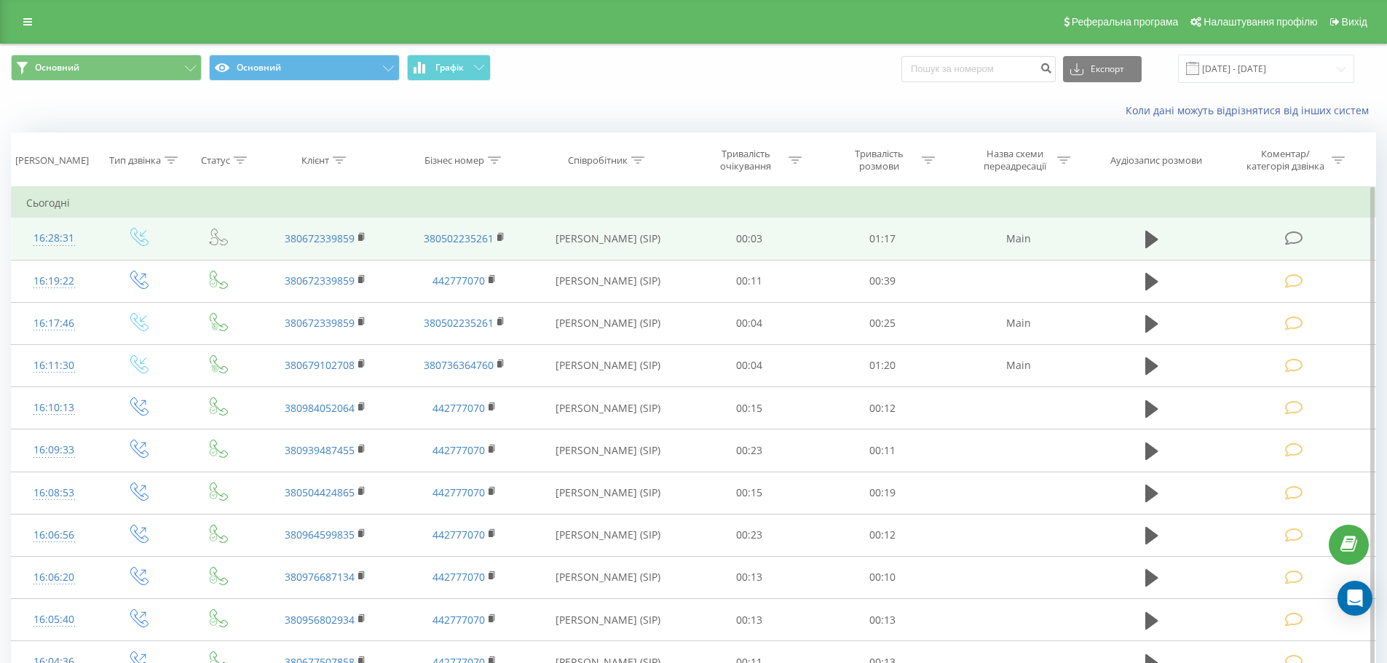
click at [1303, 232] on icon at bounding box center [1294, 238] width 18 height 15
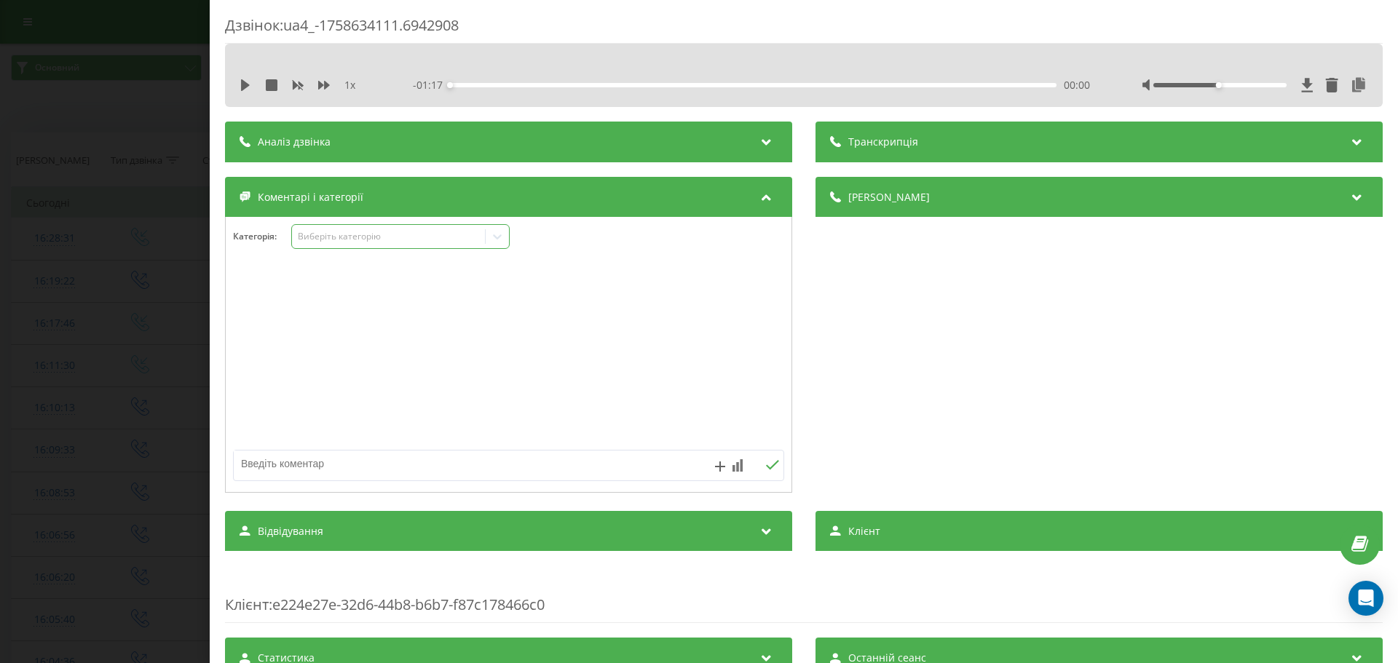
click at [358, 245] on div "Виберіть категорію" at bounding box center [400, 236] width 218 height 25
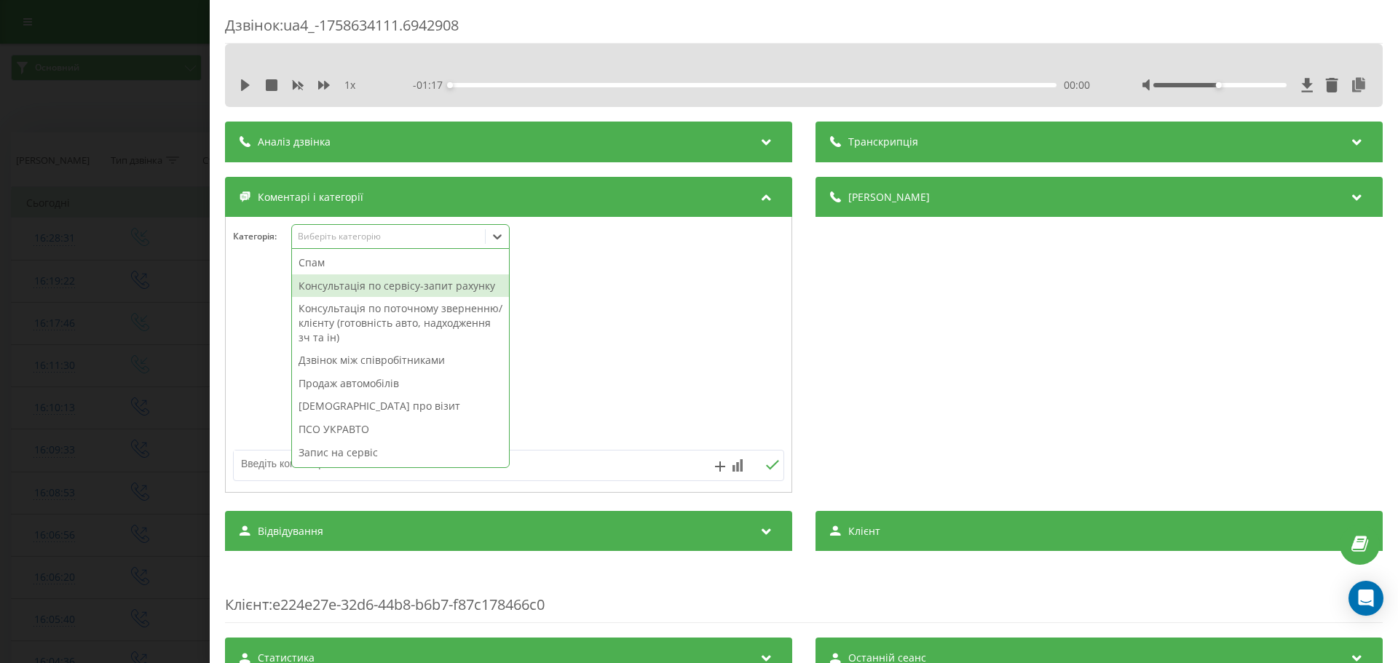
click at [382, 285] on div "Консультація по сервісу-запит рахунку" at bounding box center [400, 286] width 217 height 23
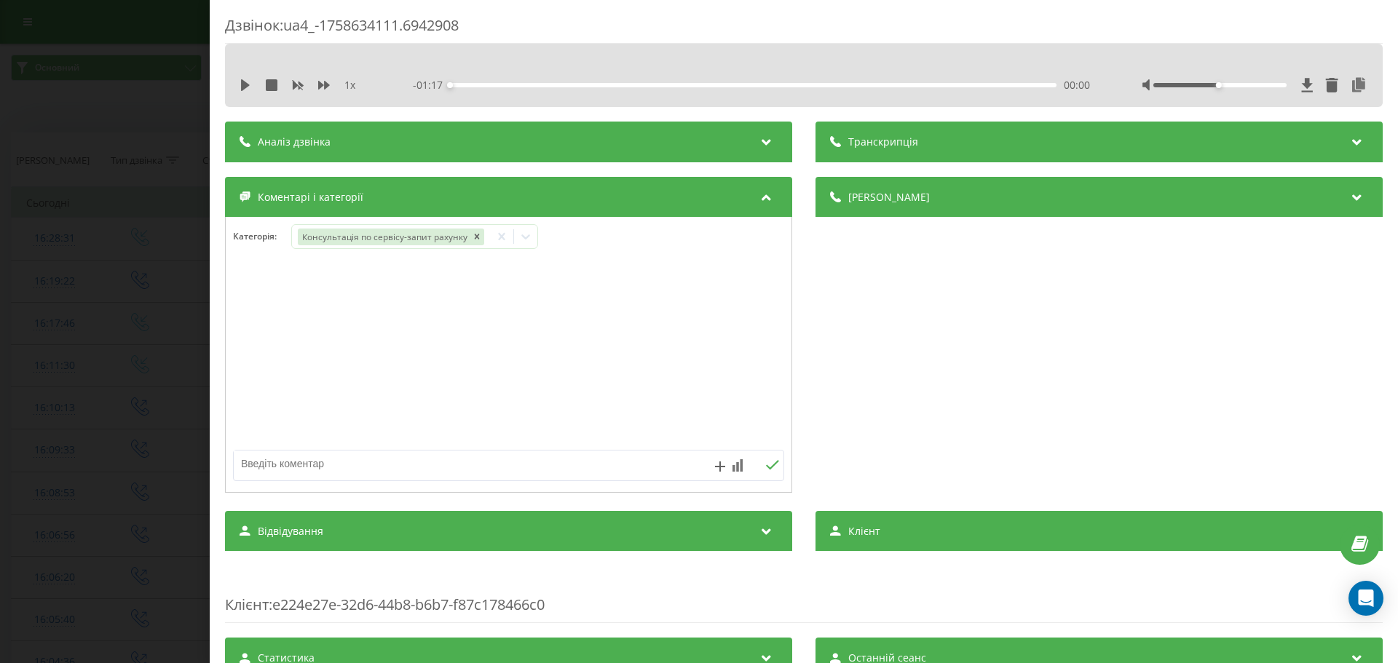
click at [271, 454] on textarea at bounding box center [454, 464] width 440 height 26
paste textarea "Ліф Комп Діагностика"
type textarea "Ліф Комп Діагностика"
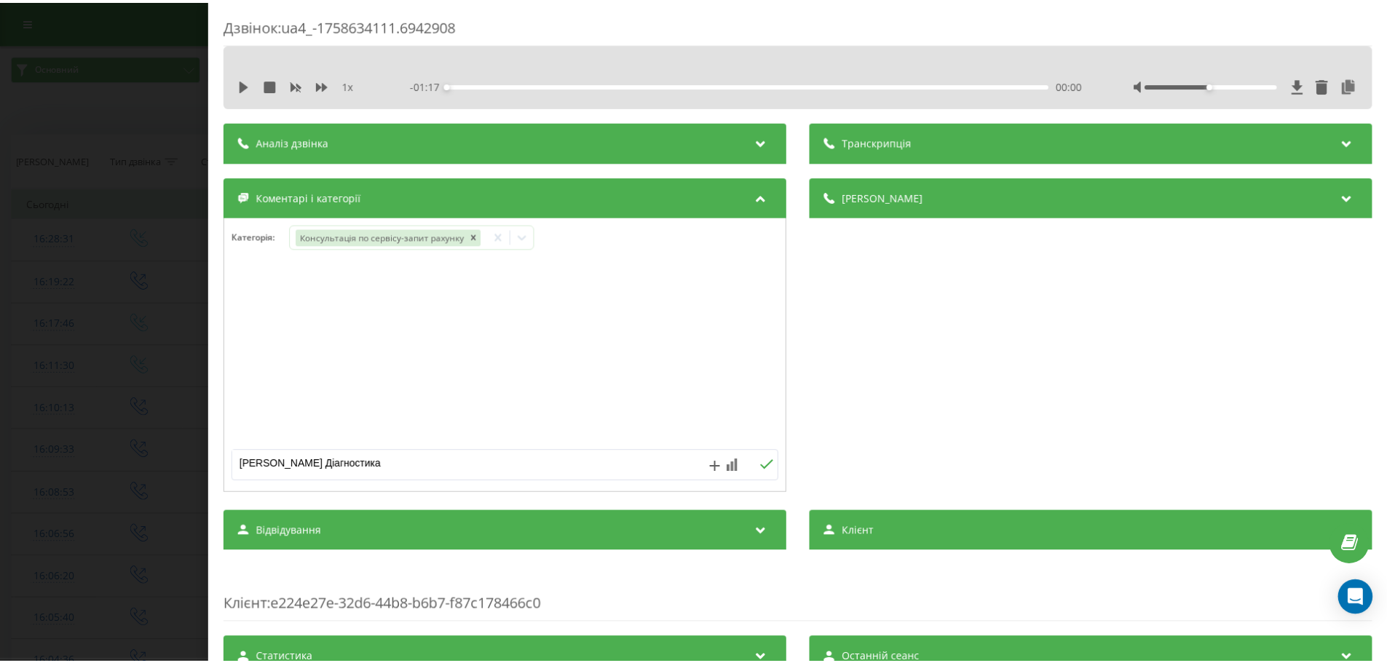
scroll to position [17, 0]
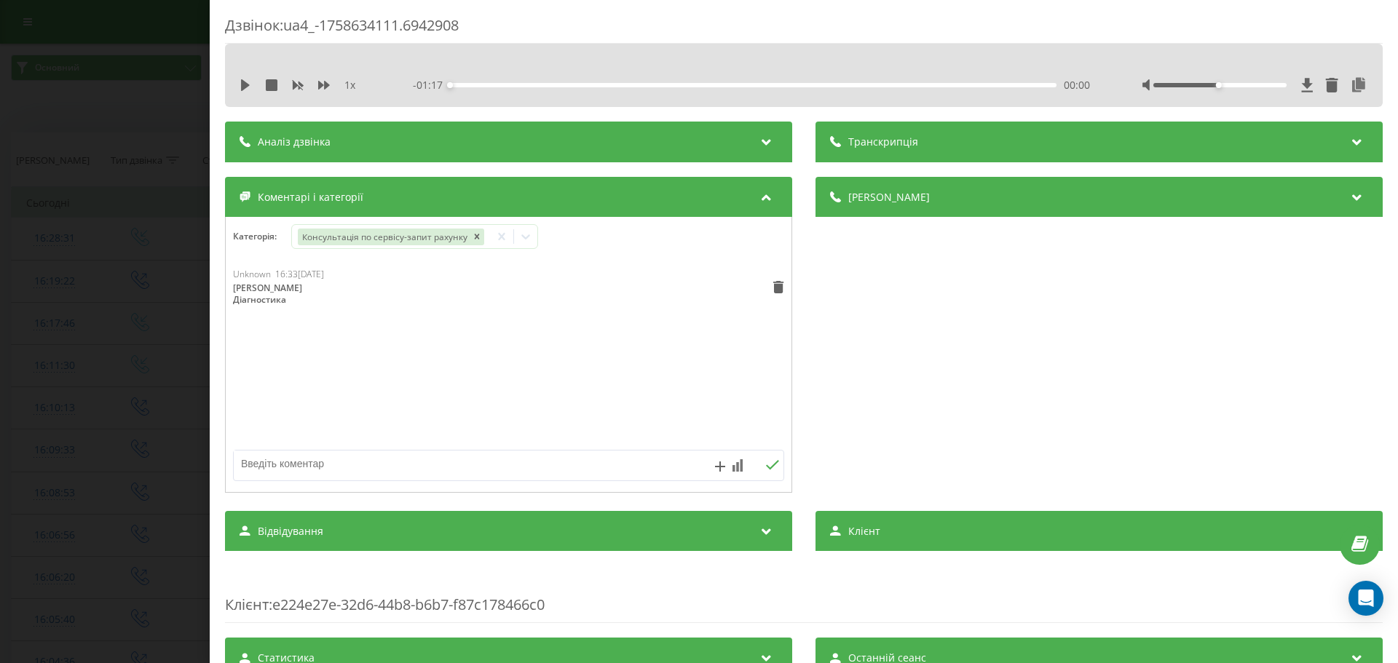
click at [157, 237] on div "Дзвінок : ua4_-1758634111.6942908 1 x - 01:17 00:00 00:00 Транскрипція Для AI-а…" at bounding box center [699, 331] width 1398 height 663
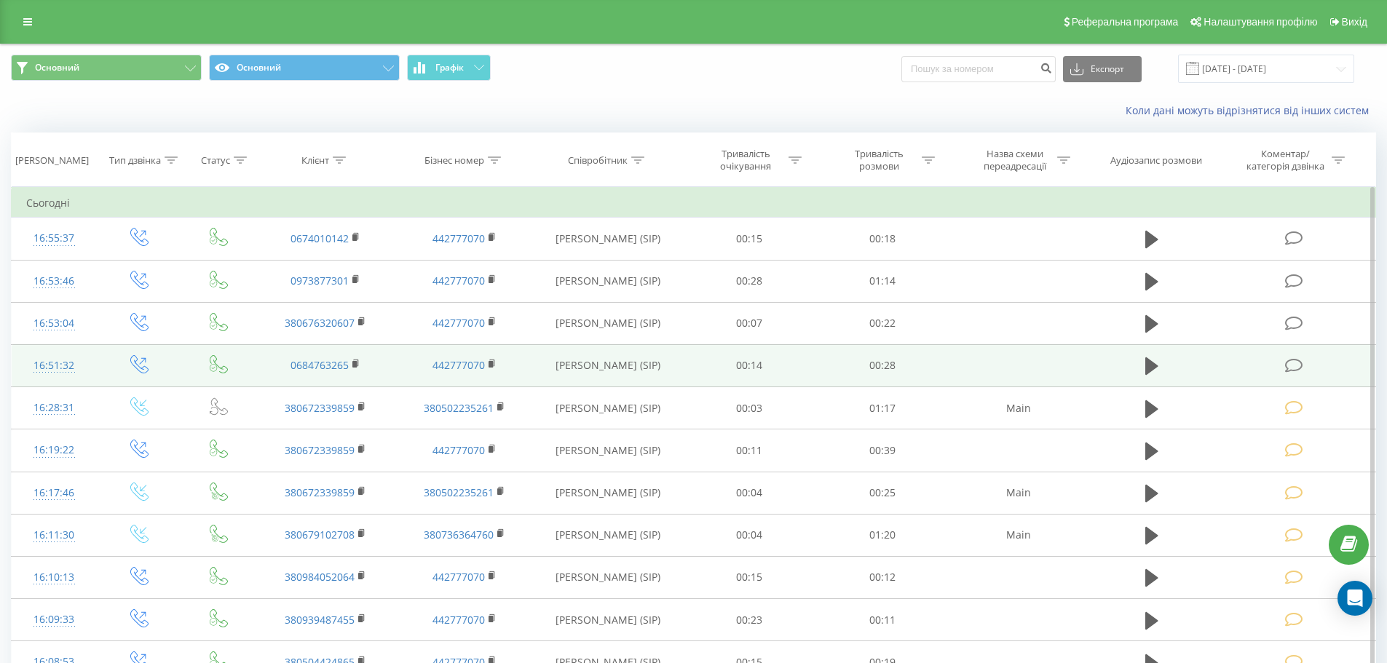
click at [1289, 366] on icon at bounding box center [1294, 365] width 18 height 15
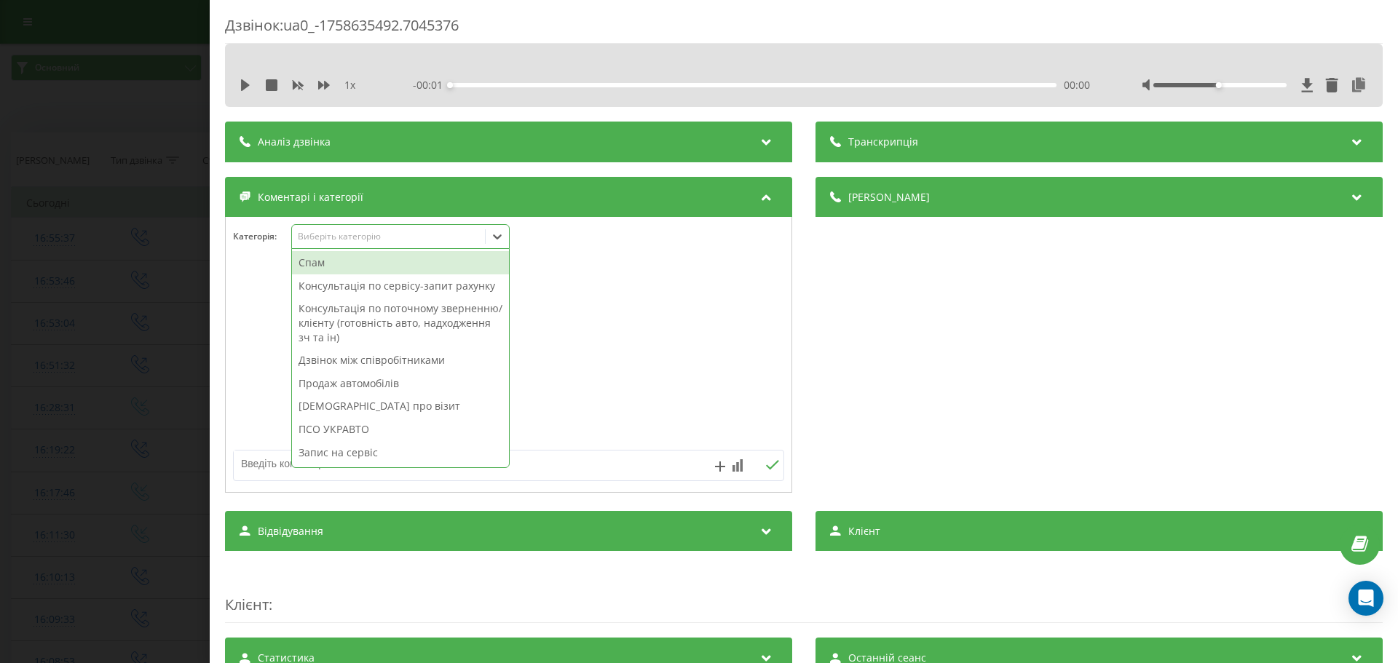
click at [398, 237] on div "Виберіть категорію" at bounding box center [389, 237] width 182 height 12
click at [403, 403] on div "[DEMOGRAPHIC_DATA] про візит" at bounding box center [400, 406] width 217 height 23
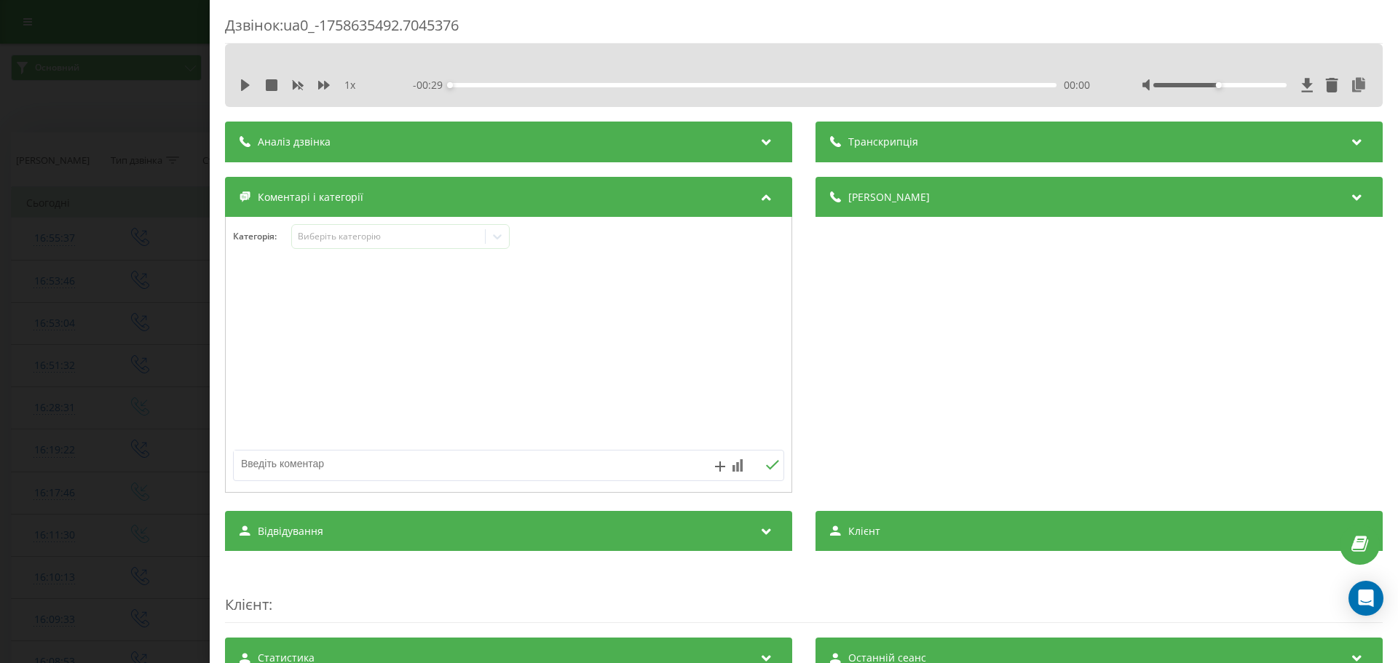
click at [642, 331] on div at bounding box center [509, 355] width 566 height 175
drag, startPoint x: 140, startPoint y: 305, endPoint x: 146, endPoint y: 297, distance: 10.3
click at [142, 300] on div "Дзвінок : ua0_-1758635492.7045376 1 x - 00:29 00:00 00:00 Транскрипція Для AI-а…" at bounding box center [699, 331] width 1398 height 663
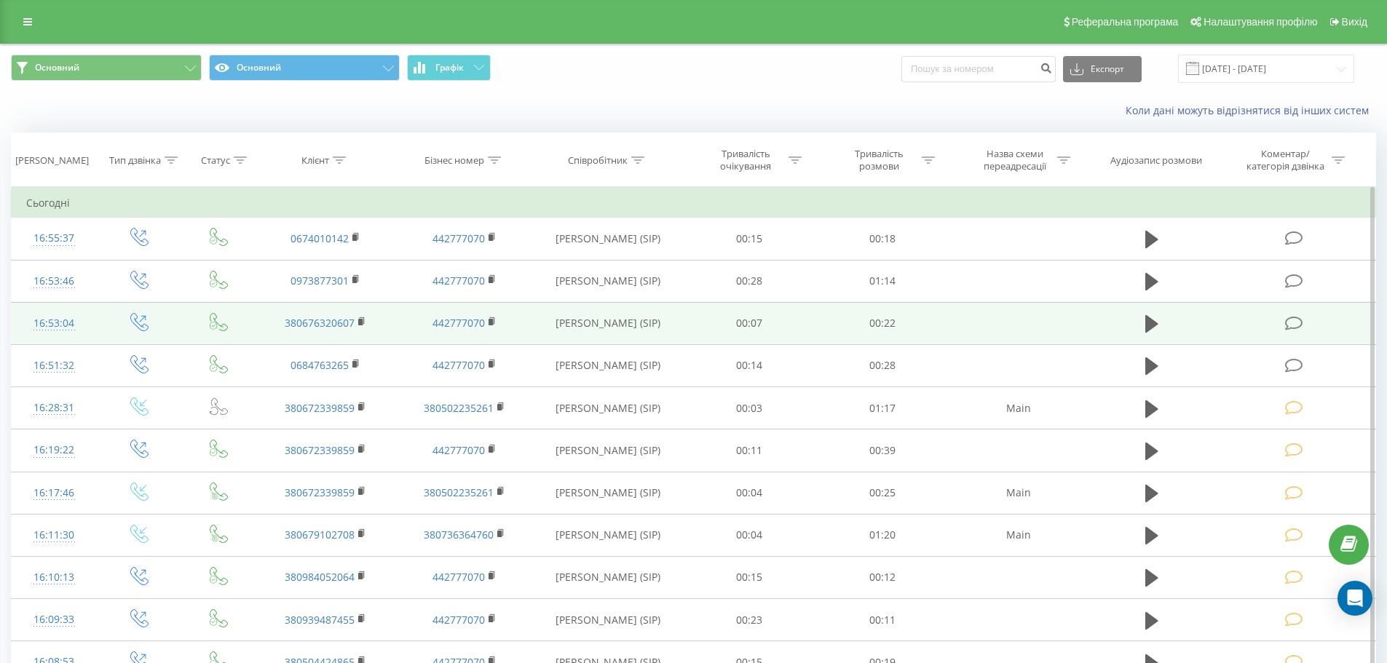
click at [1301, 326] on icon at bounding box center [1294, 323] width 18 height 15
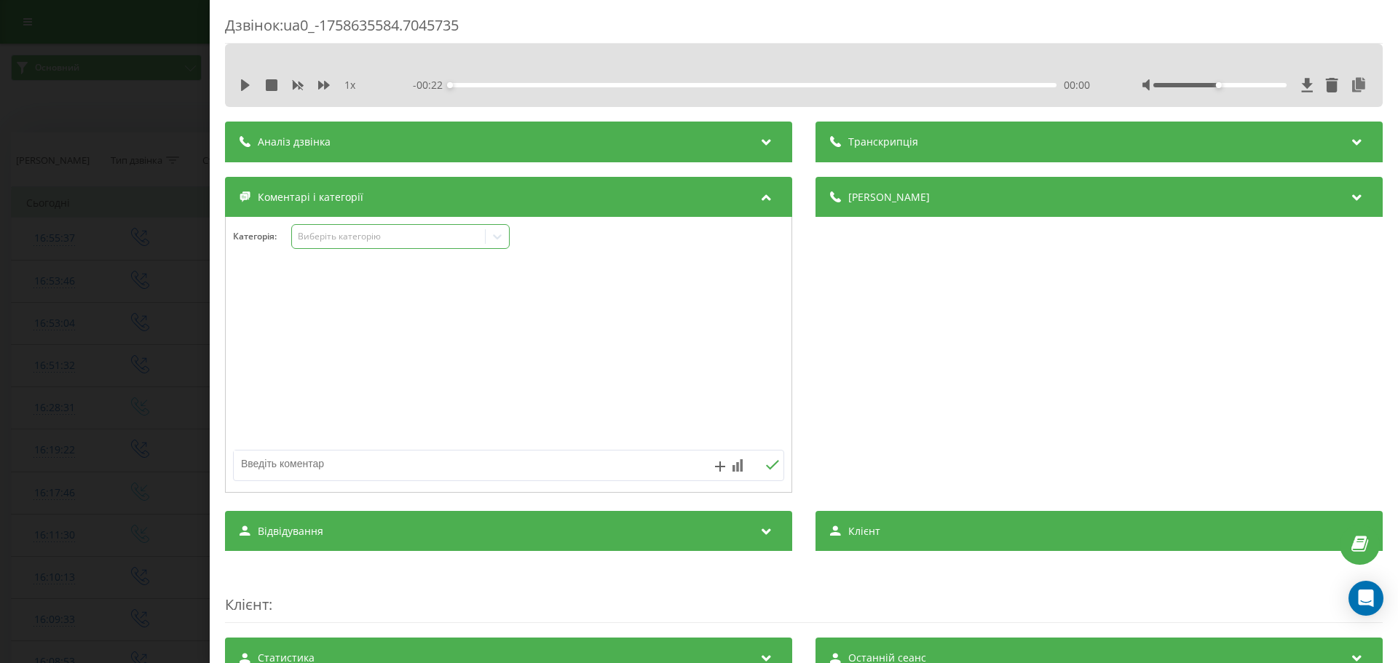
click at [328, 240] on div "Виберіть категорію" at bounding box center [389, 237] width 182 height 12
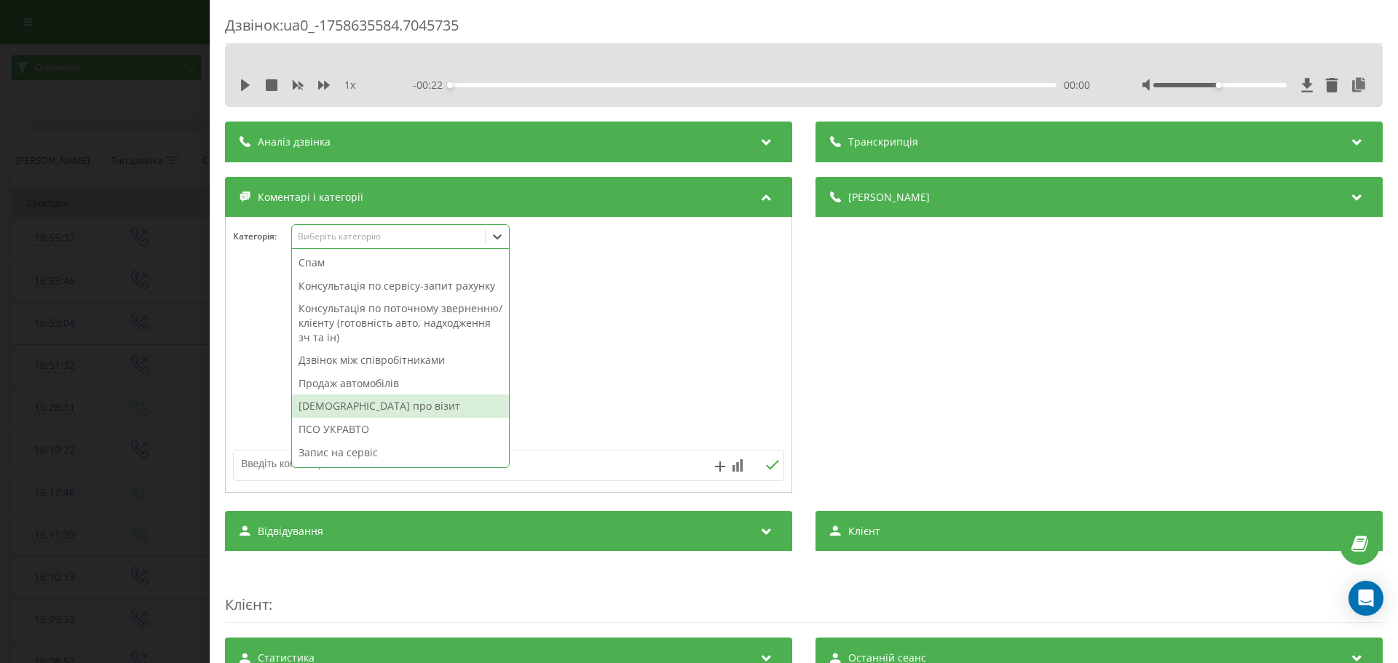
click at [371, 409] on div "[DEMOGRAPHIC_DATA] про візит" at bounding box center [400, 406] width 217 height 23
drag, startPoint x: 644, startPoint y: 351, endPoint x: 531, endPoint y: 345, distance: 113.0
click at [644, 351] on div at bounding box center [509, 355] width 566 height 175
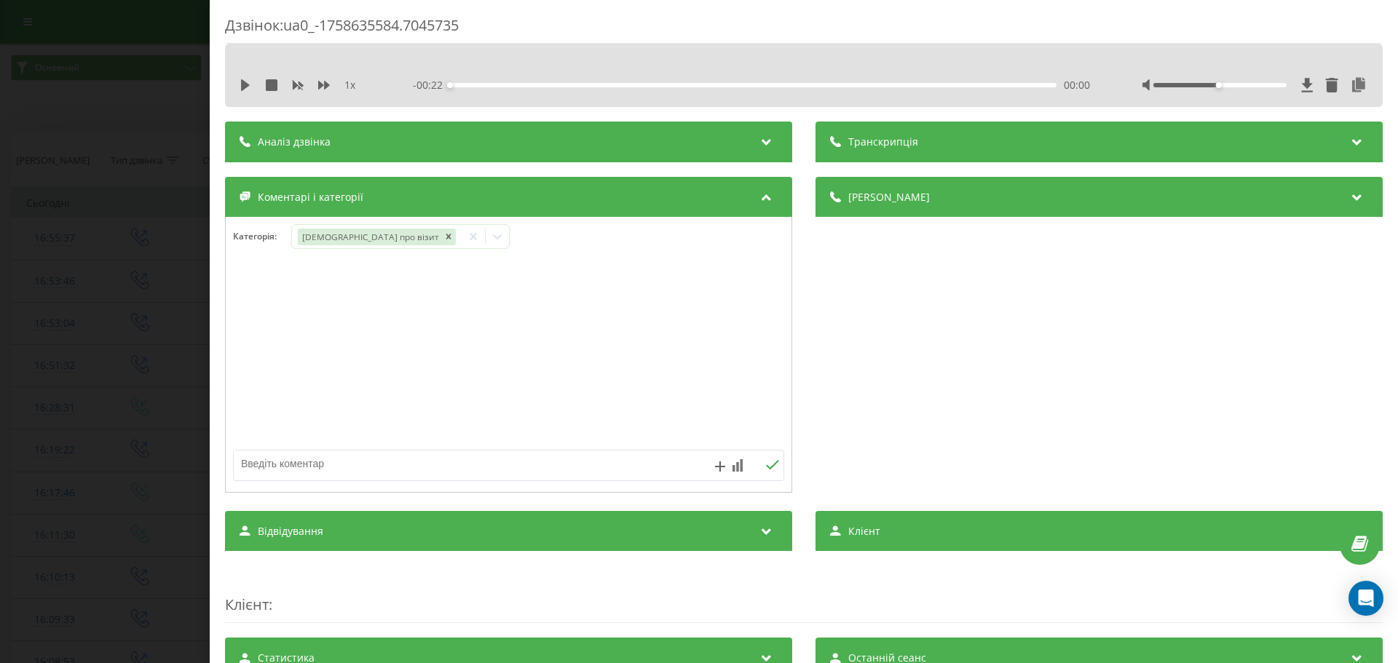
drag, startPoint x: 161, startPoint y: 324, endPoint x: 113, endPoint y: 247, distance: 90.9
click at [157, 323] on div "Дзвінок : ua0_-1758635584.7045735 1 x - 00:22 00:00 00:00 Транскрипція Для AI-а…" at bounding box center [699, 331] width 1398 height 663
click at [315, 233] on div "Виберіть категорію" at bounding box center [389, 237] width 182 height 12
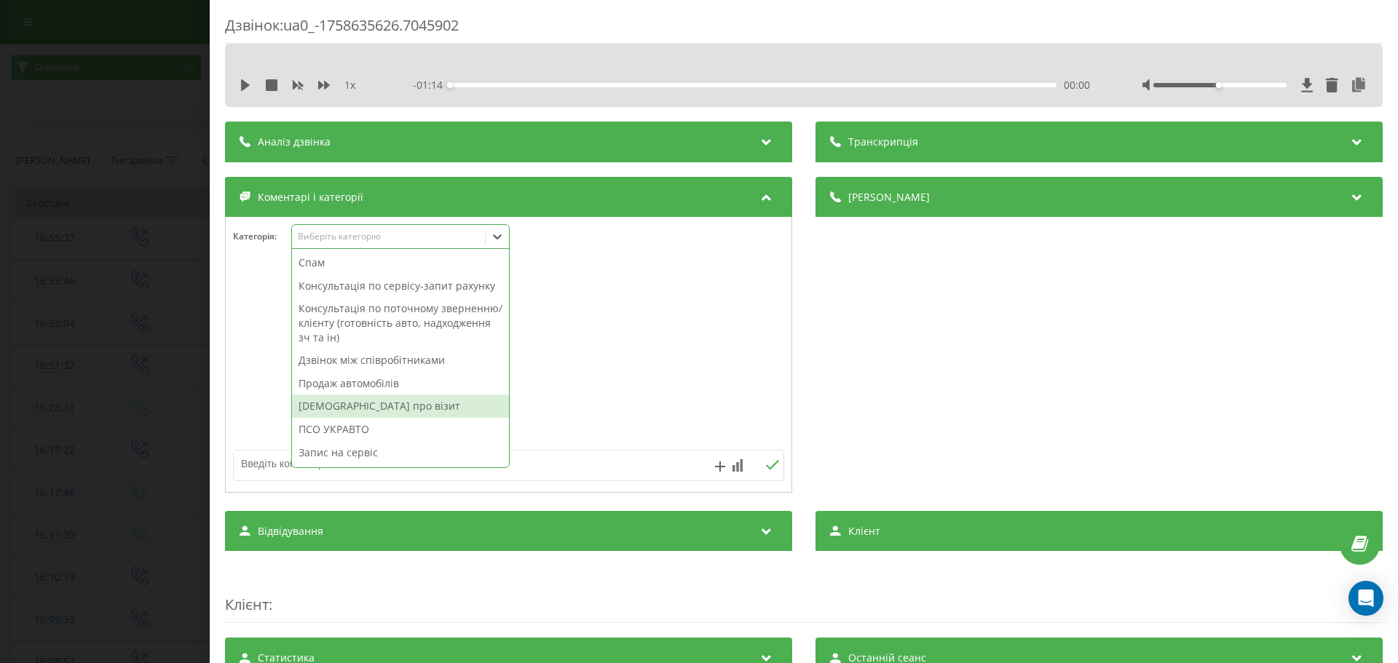
click at [381, 408] on div "[DEMOGRAPHIC_DATA] про візит" at bounding box center [400, 406] width 217 height 23
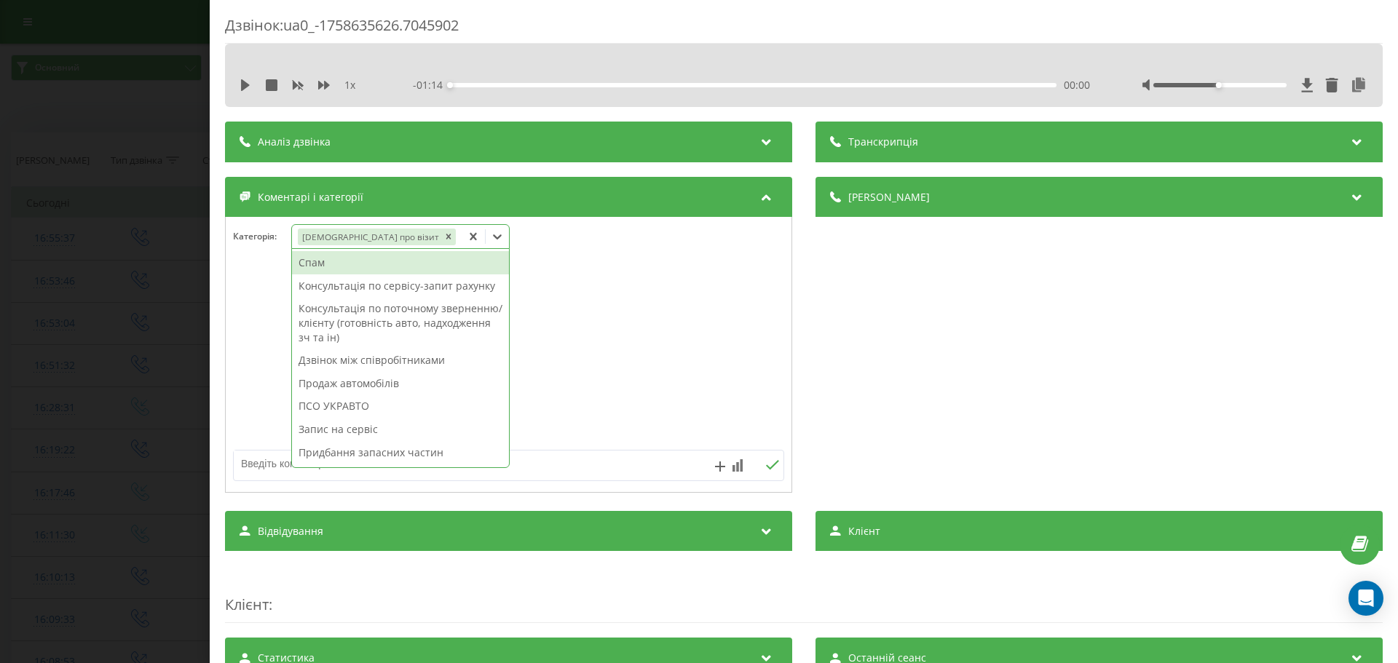
click at [601, 369] on div at bounding box center [509, 355] width 566 height 175
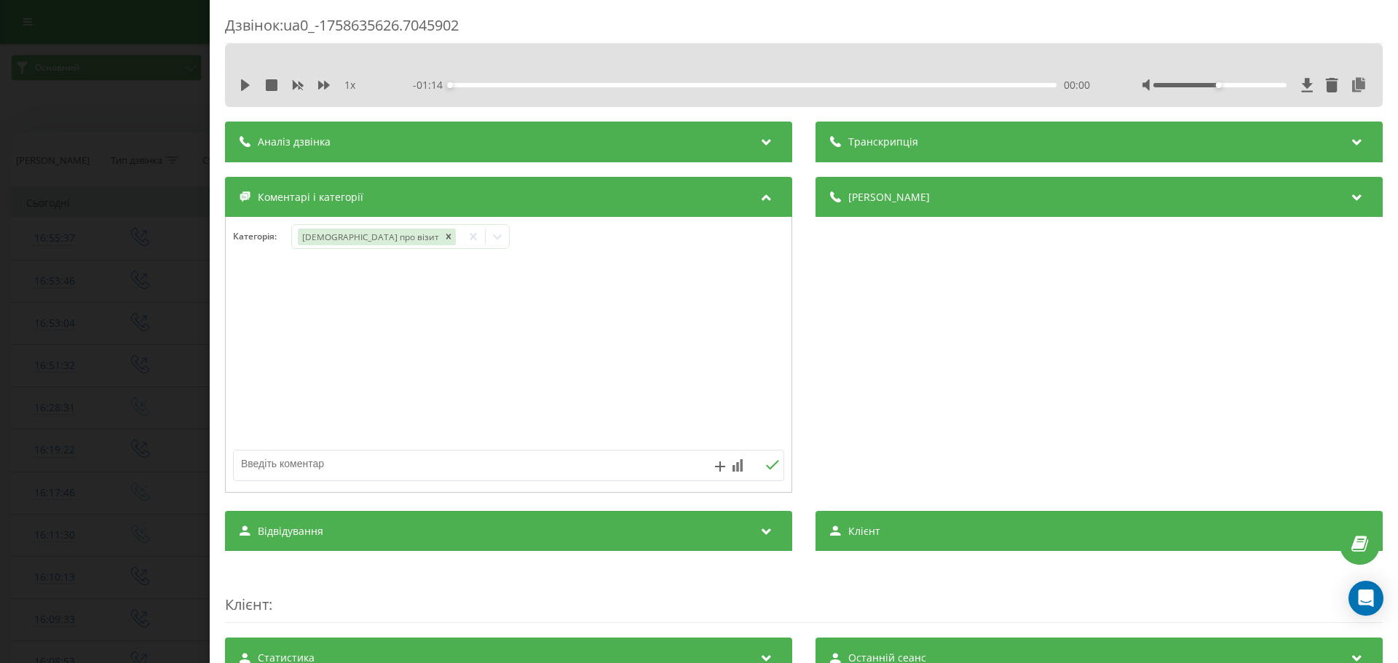
click at [68, 315] on div "Дзвінок : ua0_-1758635626.7045902 1 x - 01:14 00:00 00:00 Транскрипція Для AI-а…" at bounding box center [699, 331] width 1398 height 663
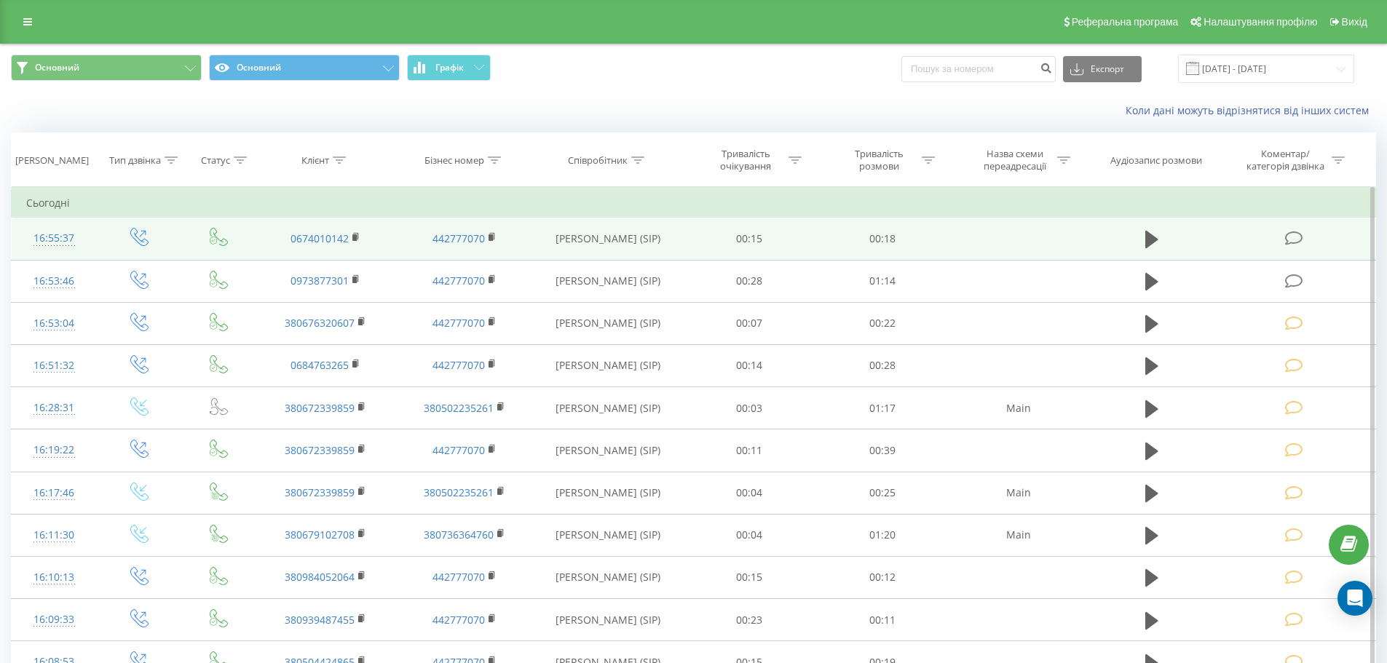
click at [1306, 229] on td at bounding box center [1295, 239] width 160 height 42
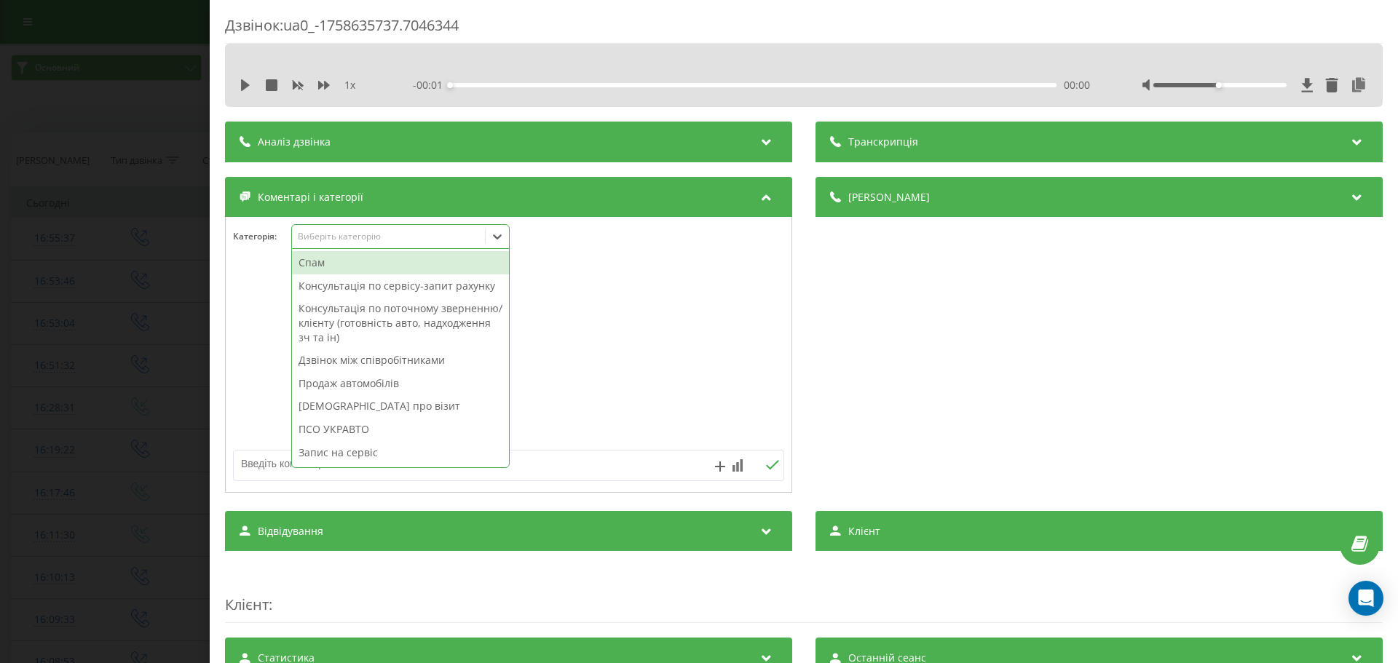
drag, startPoint x: 407, startPoint y: 242, endPoint x: 405, endPoint y: 261, distance: 18.3
click at [406, 242] on div "Виберіть категорію" at bounding box center [389, 237] width 182 height 12
click at [401, 403] on div "[DEMOGRAPHIC_DATA] про візит" at bounding box center [400, 406] width 217 height 23
click at [628, 350] on div at bounding box center [509, 355] width 566 height 175
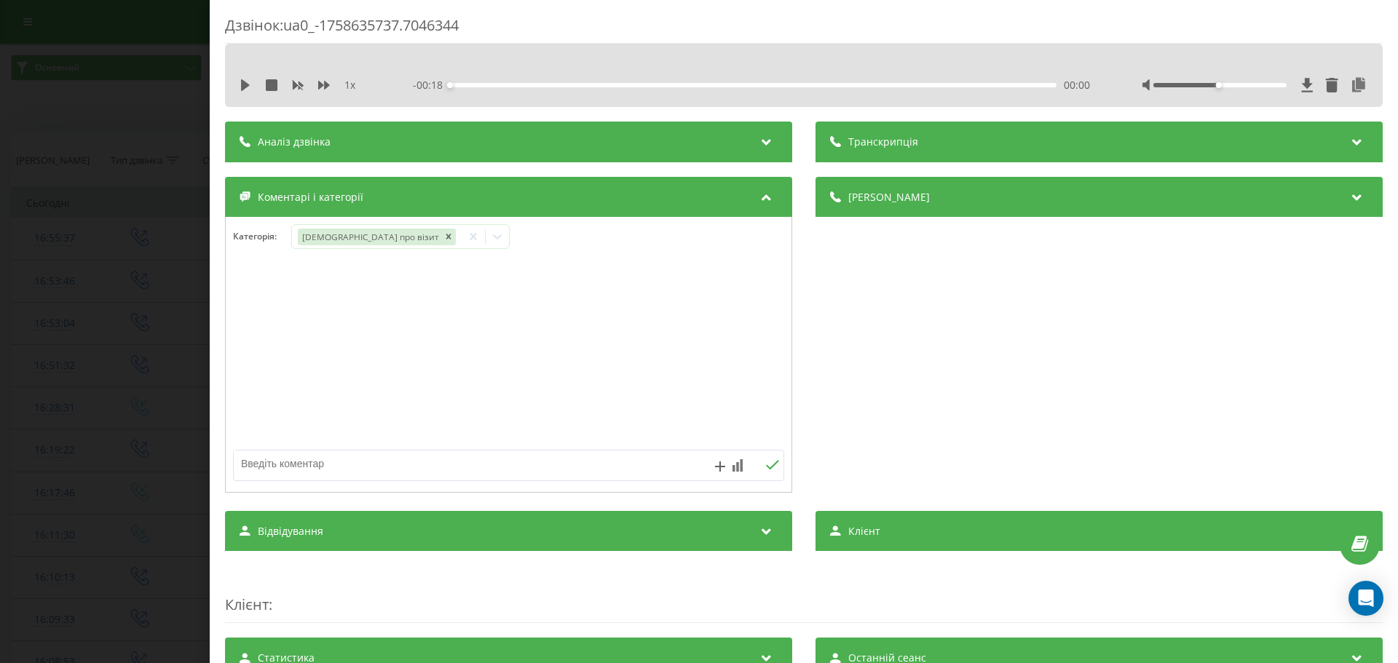
drag, startPoint x: 151, startPoint y: 281, endPoint x: 115, endPoint y: 177, distance: 110.1
click at [148, 277] on div "Дзвінок : ua0_-1758635737.7046344 1 x - 00:18 00:00 00:00 Транскрипція Для AI-а…" at bounding box center [699, 331] width 1398 height 663
